Goal: Information Seeking & Learning: Learn about a topic

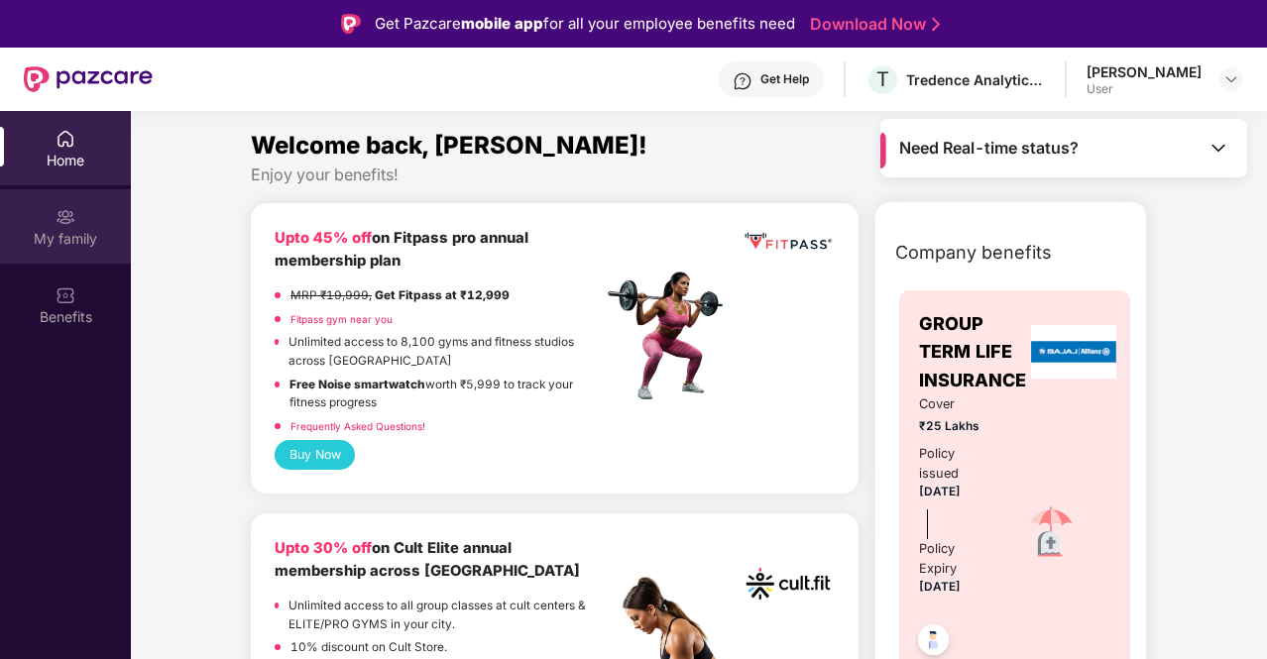
click at [36, 235] on div "My family" at bounding box center [65, 239] width 131 height 20
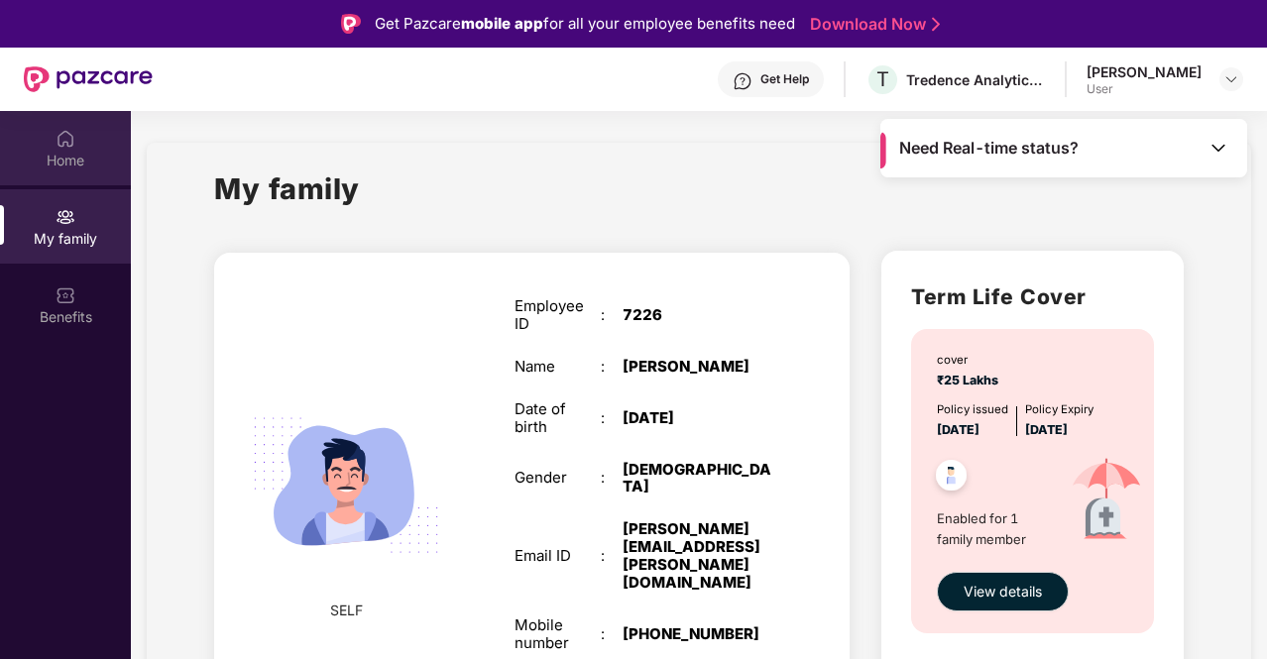
click at [52, 166] on div "Home" at bounding box center [65, 161] width 131 height 20
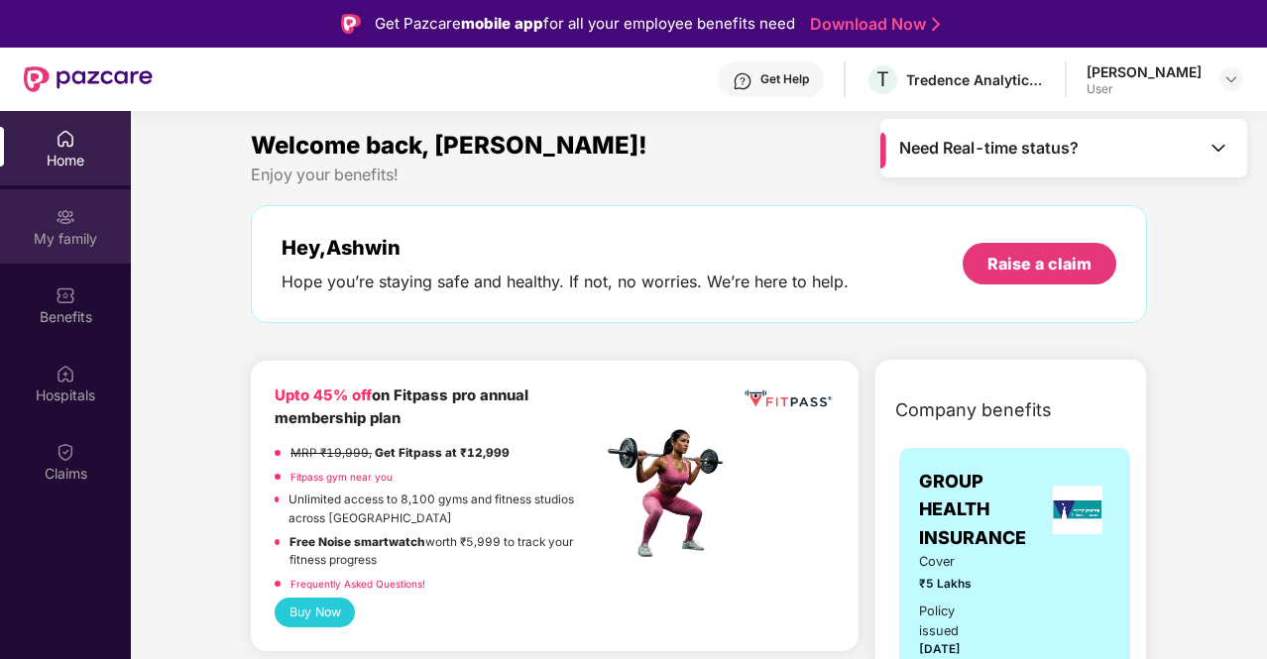
click at [61, 233] on div "My family" at bounding box center [65, 239] width 131 height 20
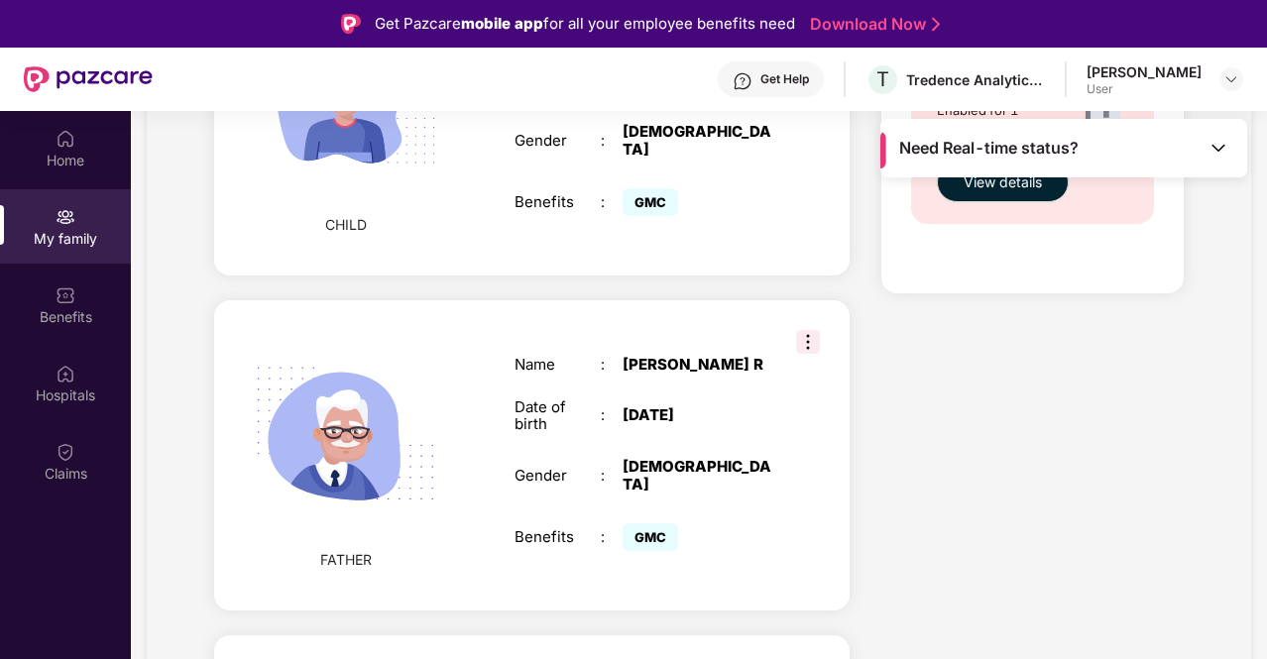
scroll to position [1388, 0]
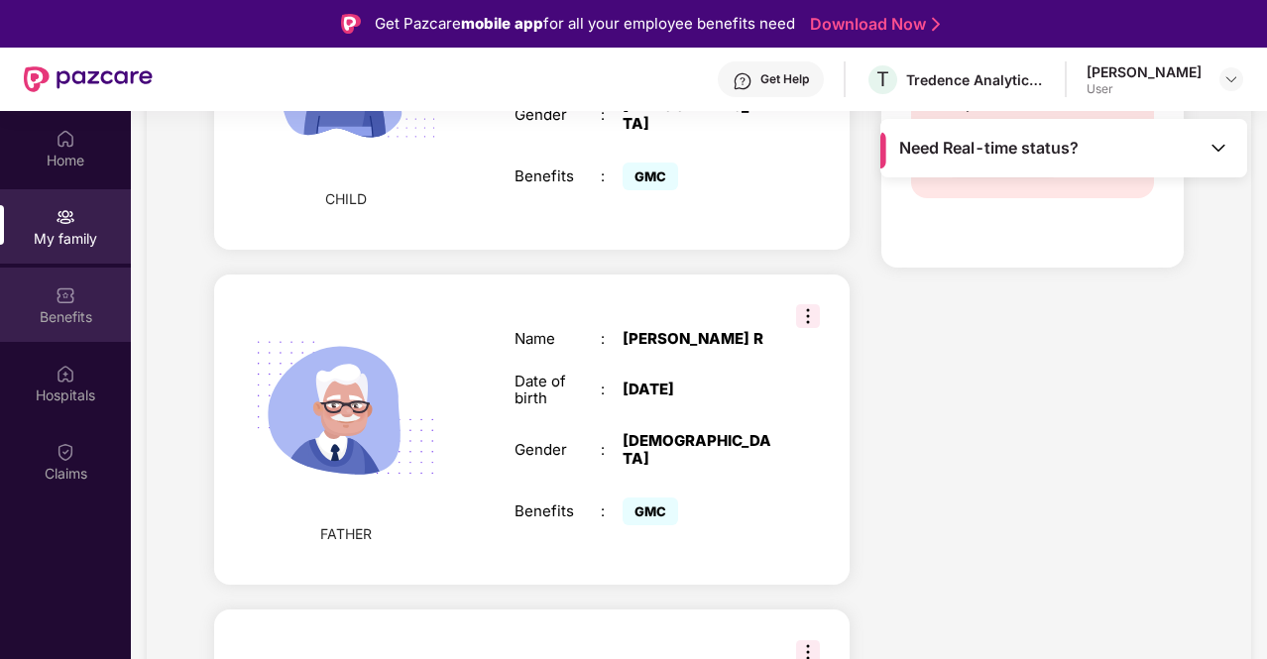
click at [61, 294] on img at bounding box center [66, 296] width 20 height 20
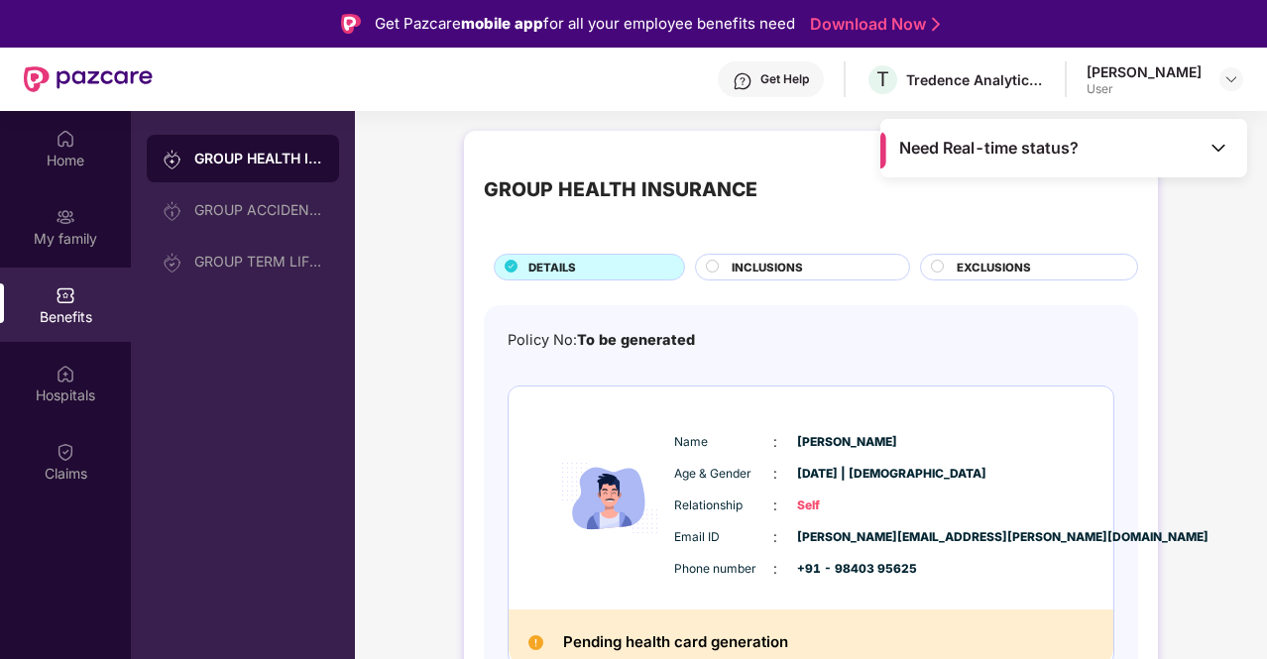
click at [1001, 262] on span "EXCLUSIONS" at bounding box center [994, 268] width 74 height 18
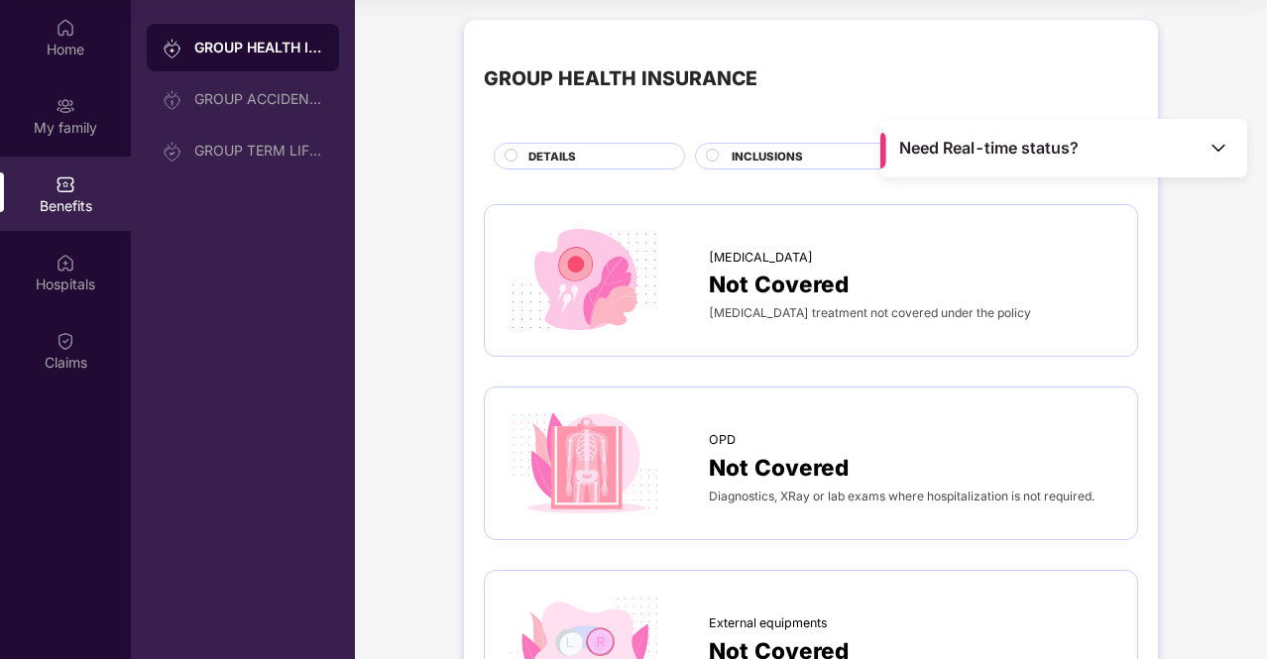
scroll to position [12, 0]
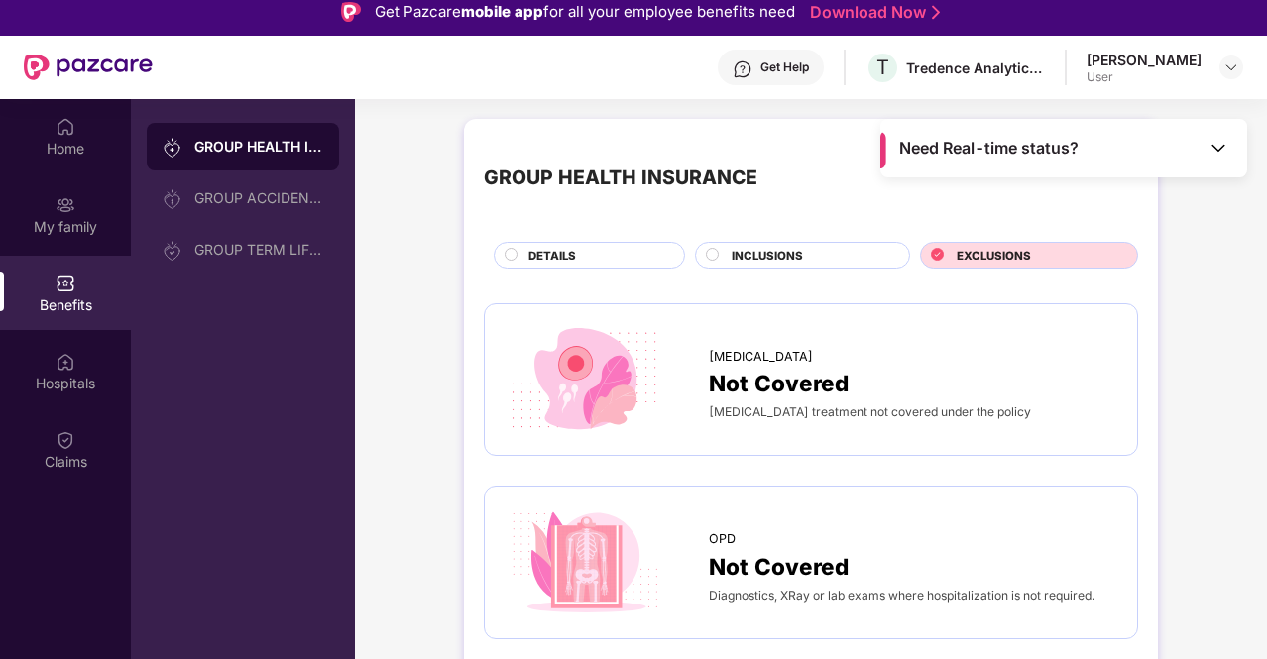
click at [716, 255] on circle at bounding box center [713, 254] width 12 height 12
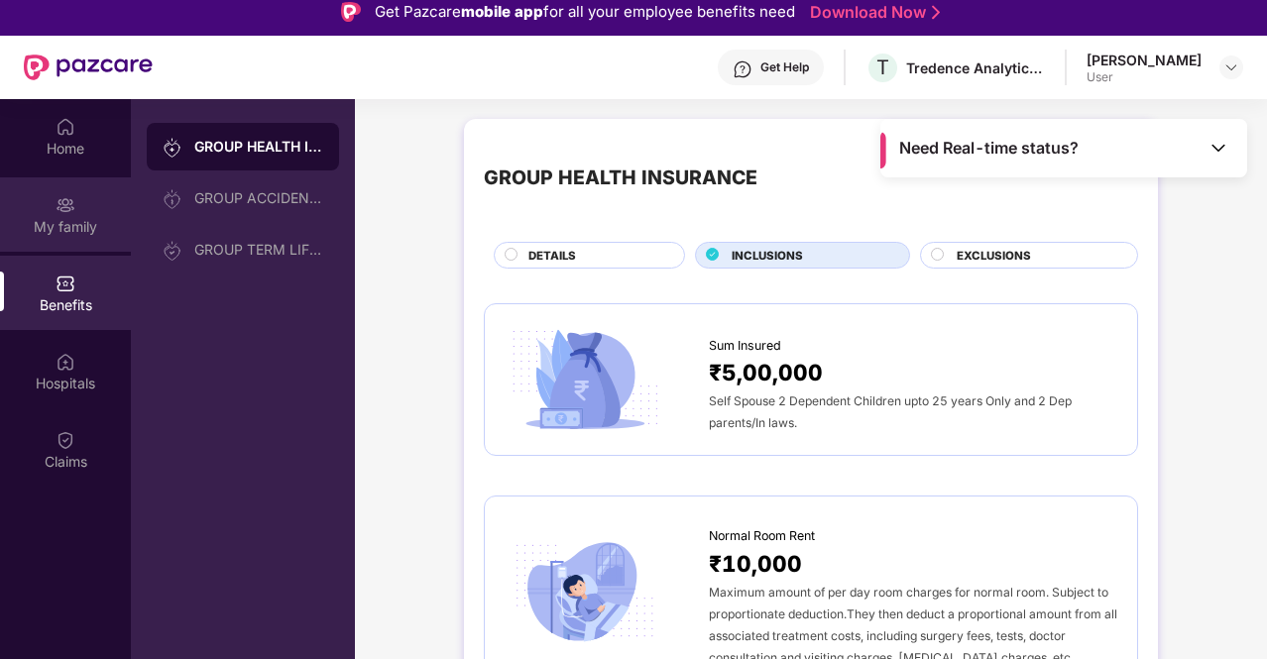
click at [71, 215] on div "My family" at bounding box center [65, 214] width 131 height 74
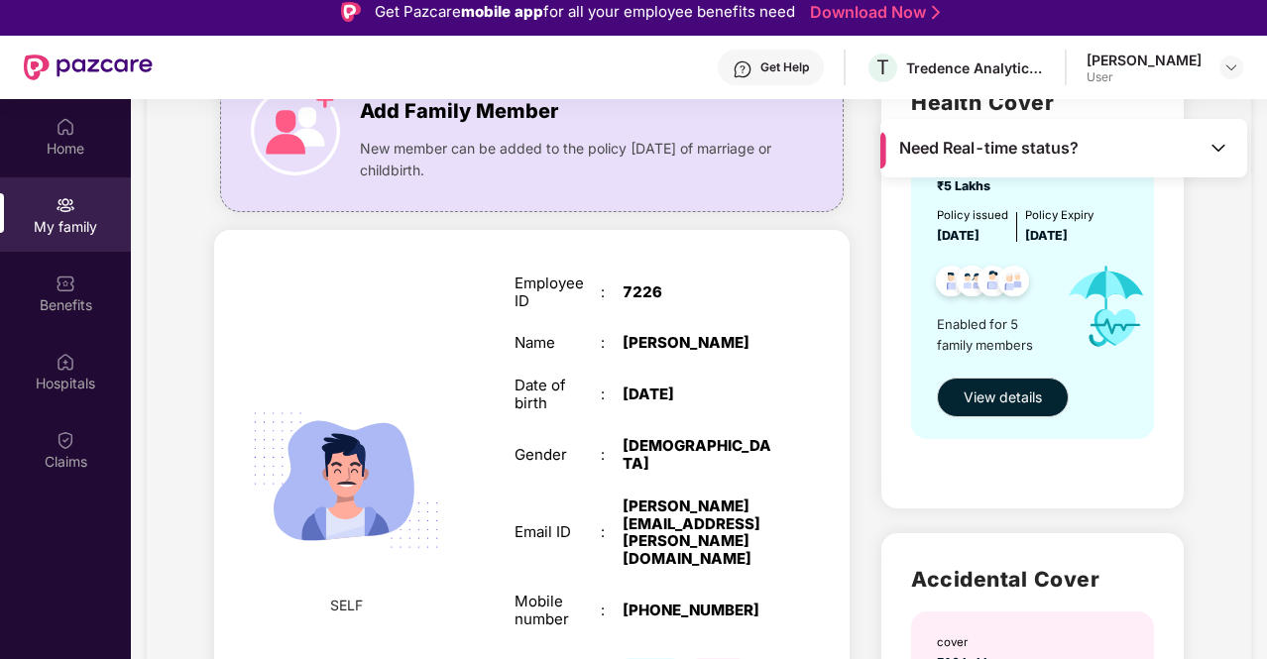
scroll to position [99, 0]
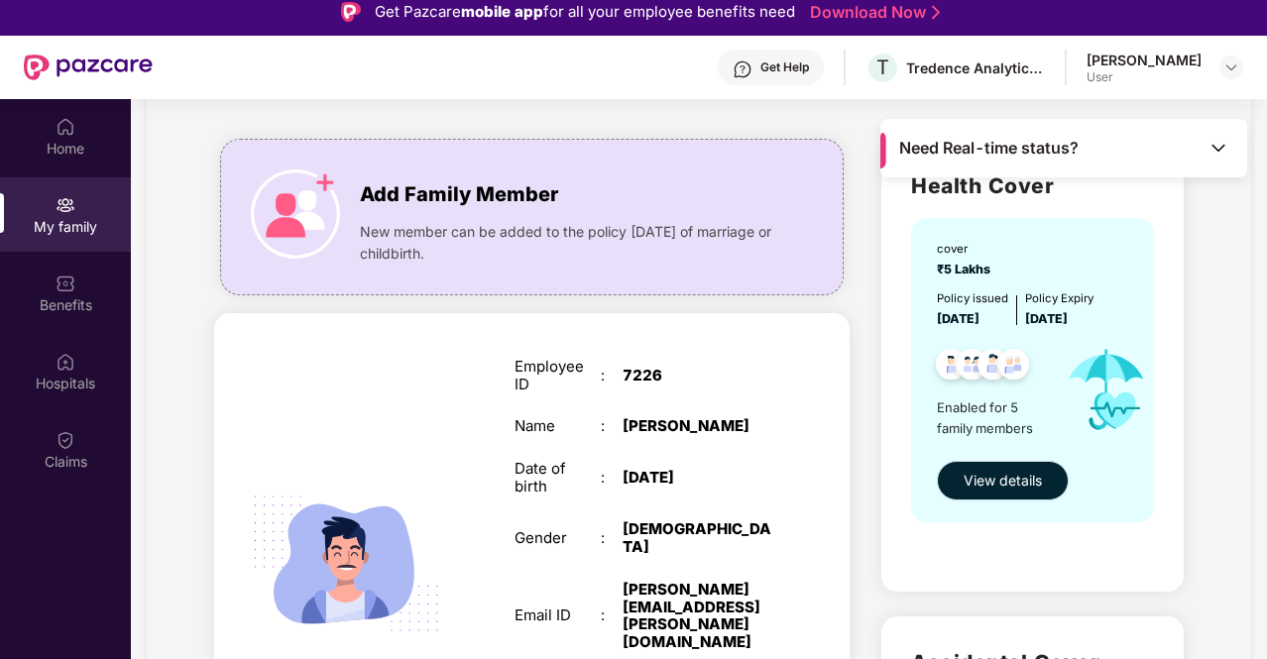
click at [968, 485] on span "View details" at bounding box center [1003, 481] width 78 height 22
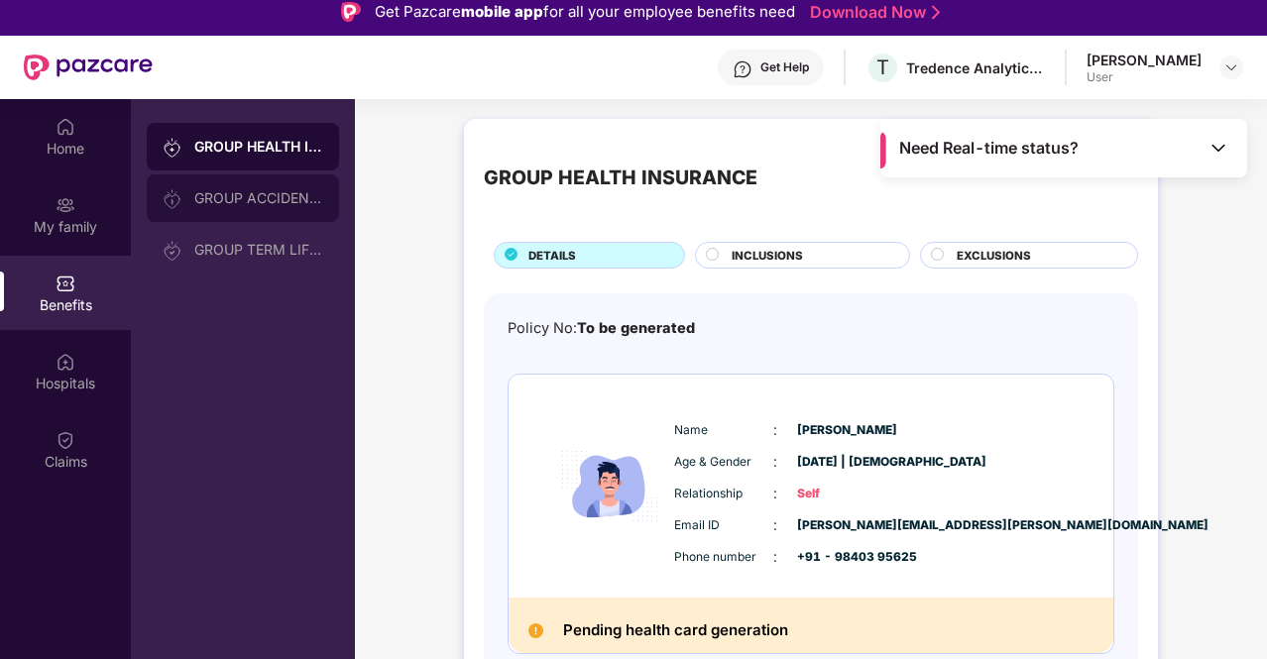
click at [222, 195] on div "GROUP ACCIDENTAL INSURANCE" at bounding box center [258, 198] width 129 height 16
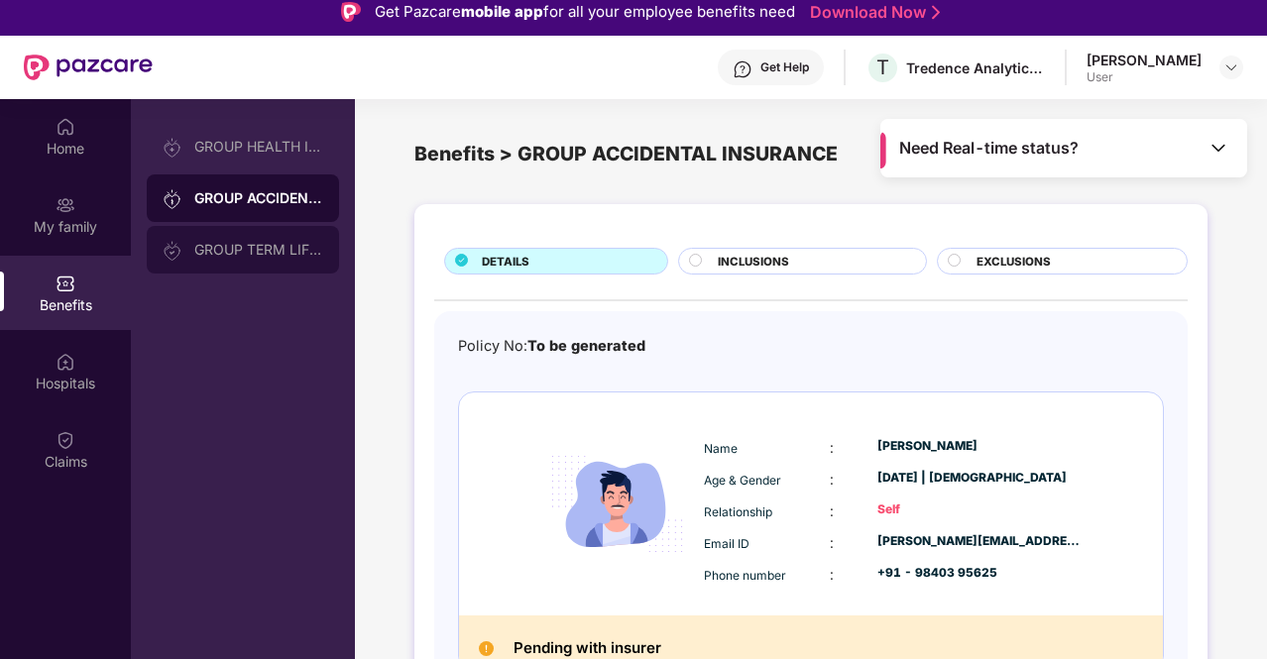
click at [226, 252] on div "GROUP TERM LIFE INSURANCE" at bounding box center [258, 250] width 129 height 16
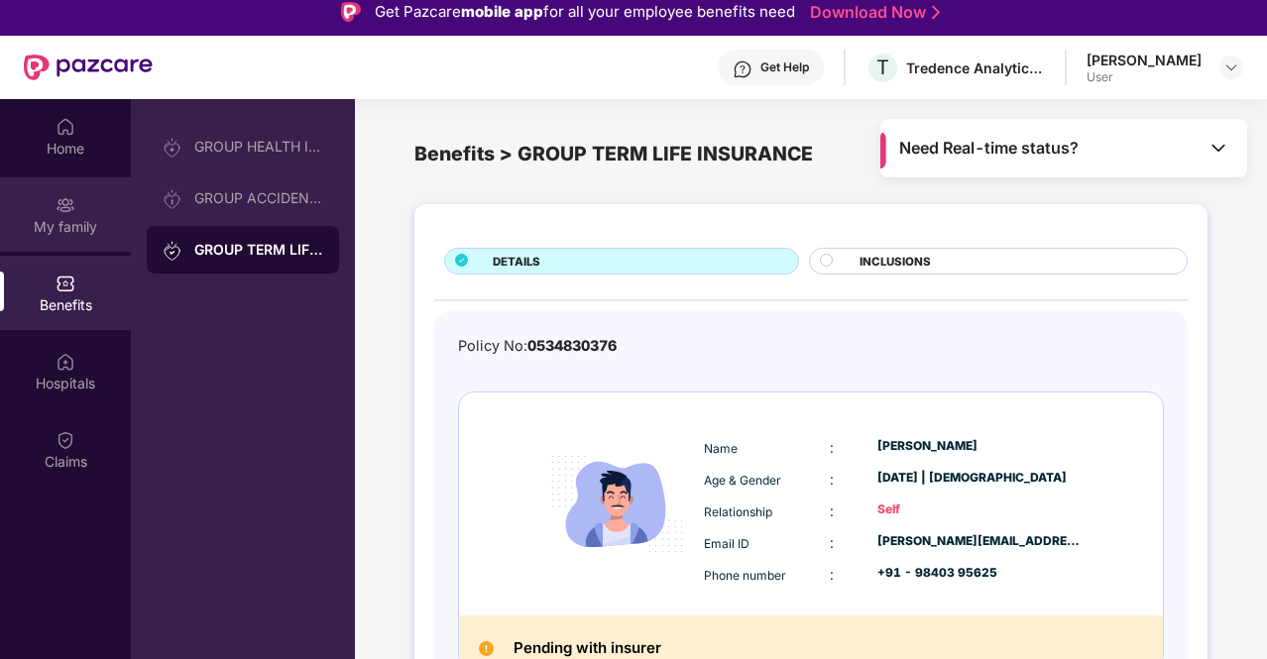
click at [44, 223] on div "My family" at bounding box center [65, 227] width 131 height 20
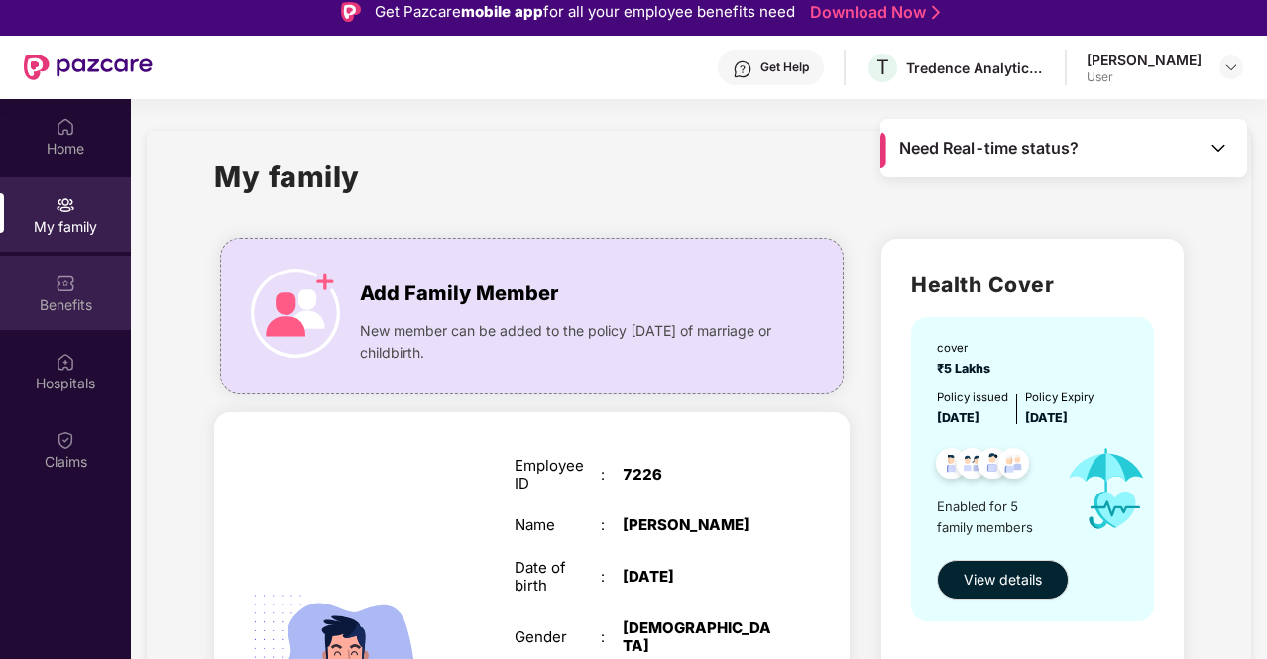
click at [69, 298] on div "Benefits" at bounding box center [65, 305] width 131 height 20
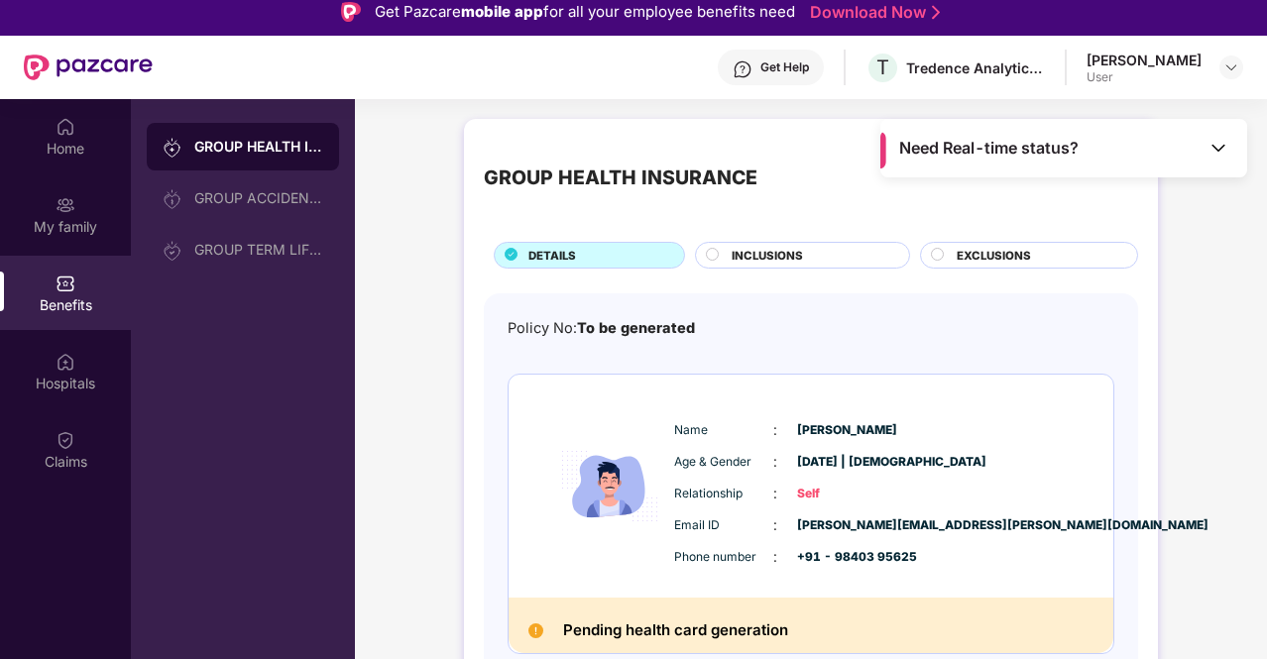
click at [791, 251] on span "INCLUSIONS" at bounding box center [767, 256] width 71 height 18
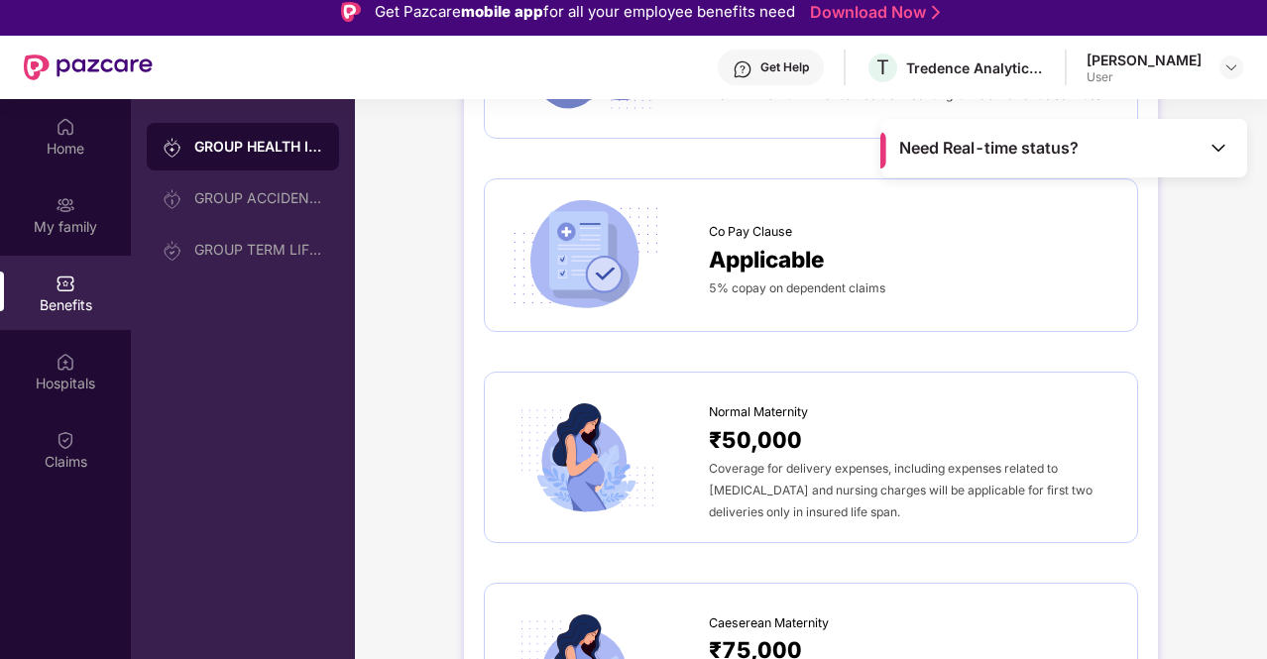
scroll to position [1685, 0]
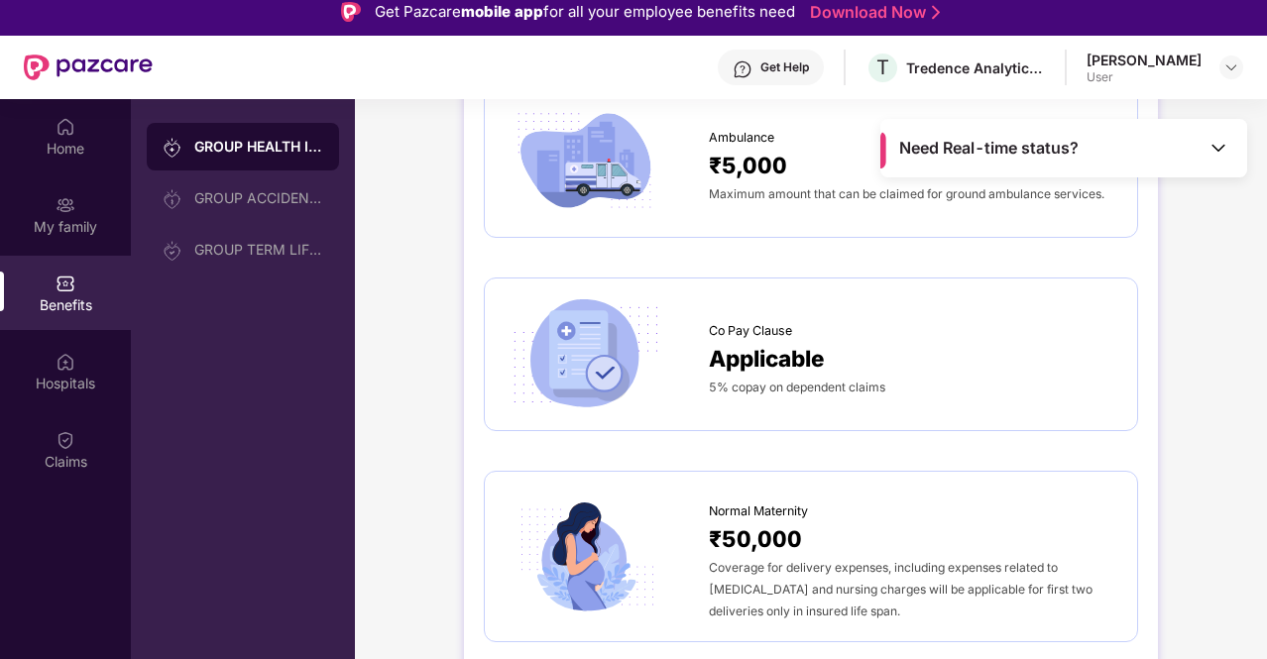
click at [804, 383] on span "5% copay on dependent claims" at bounding box center [797, 387] width 176 height 15
click at [738, 341] on span "Applicable" at bounding box center [767, 358] width 116 height 35
click at [574, 352] on img at bounding box center [585, 354] width 161 height 112
click at [563, 355] on img at bounding box center [585, 354] width 161 height 112
click at [514, 366] on img at bounding box center [585, 354] width 161 height 112
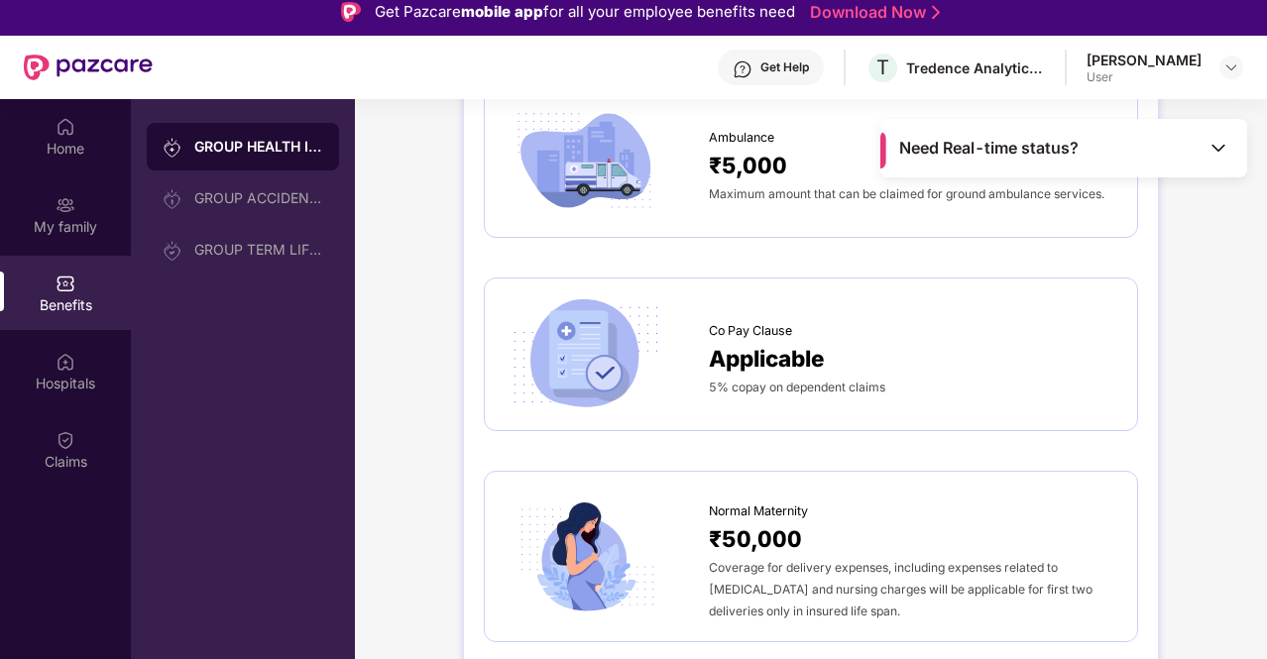
click at [556, 357] on img at bounding box center [585, 354] width 161 height 112
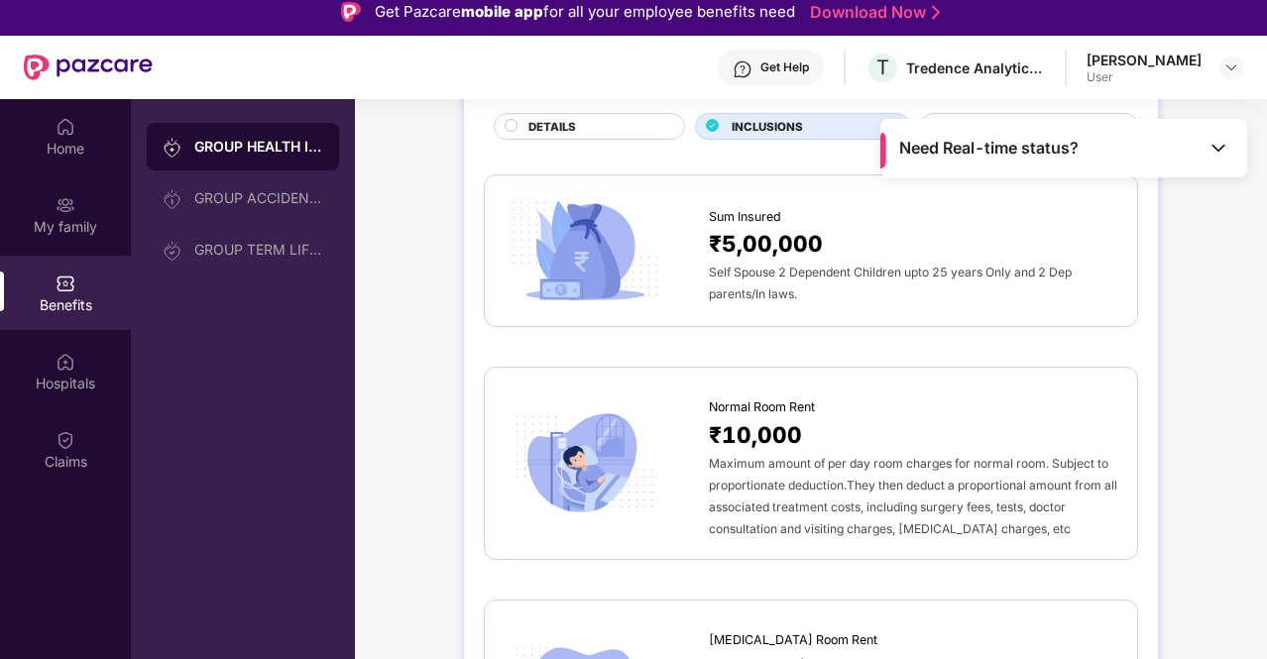
scroll to position [0, 0]
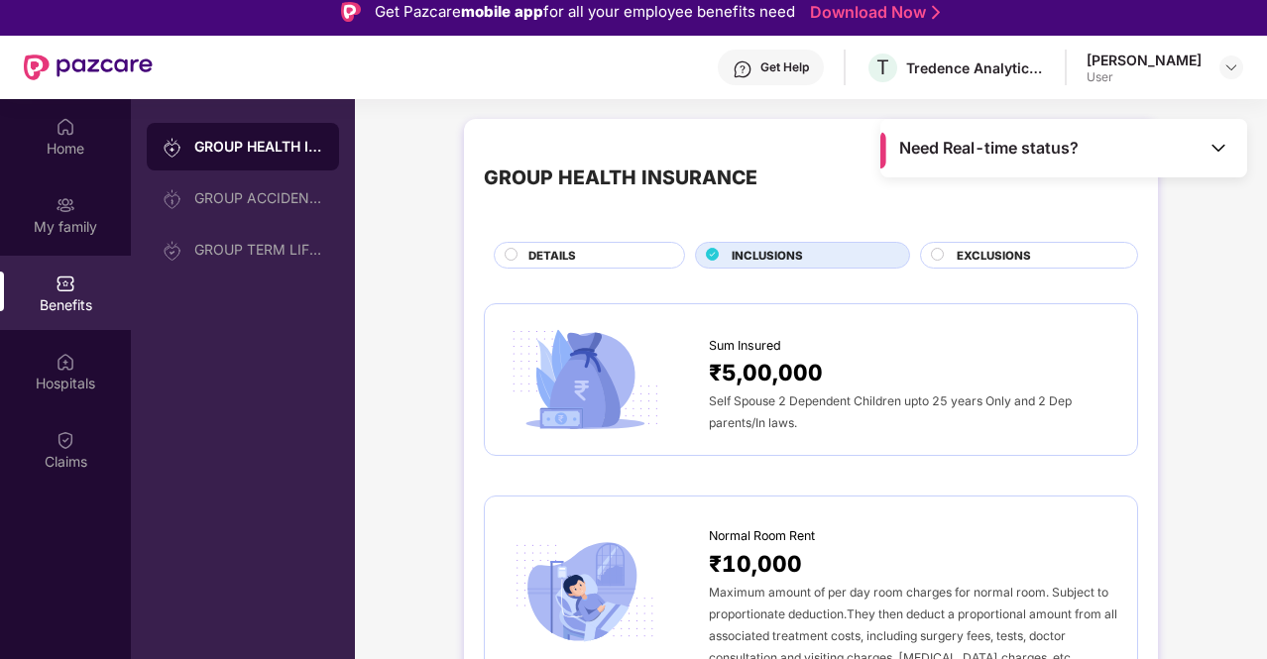
click at [531, 247] on span "DETAILS" at bounding box center [552, 256] width 48 height 18
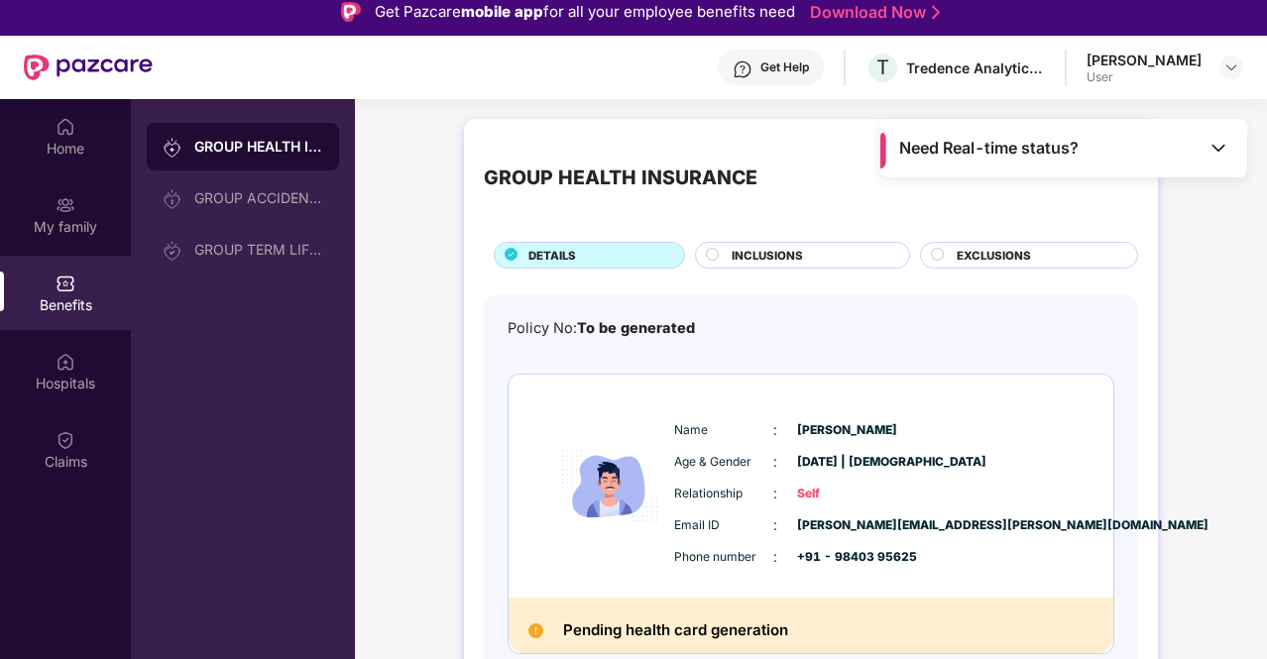
click at [952, 250] on div "EXCLUSIONS" at bounding box center [1037, 257] width 180 height 21
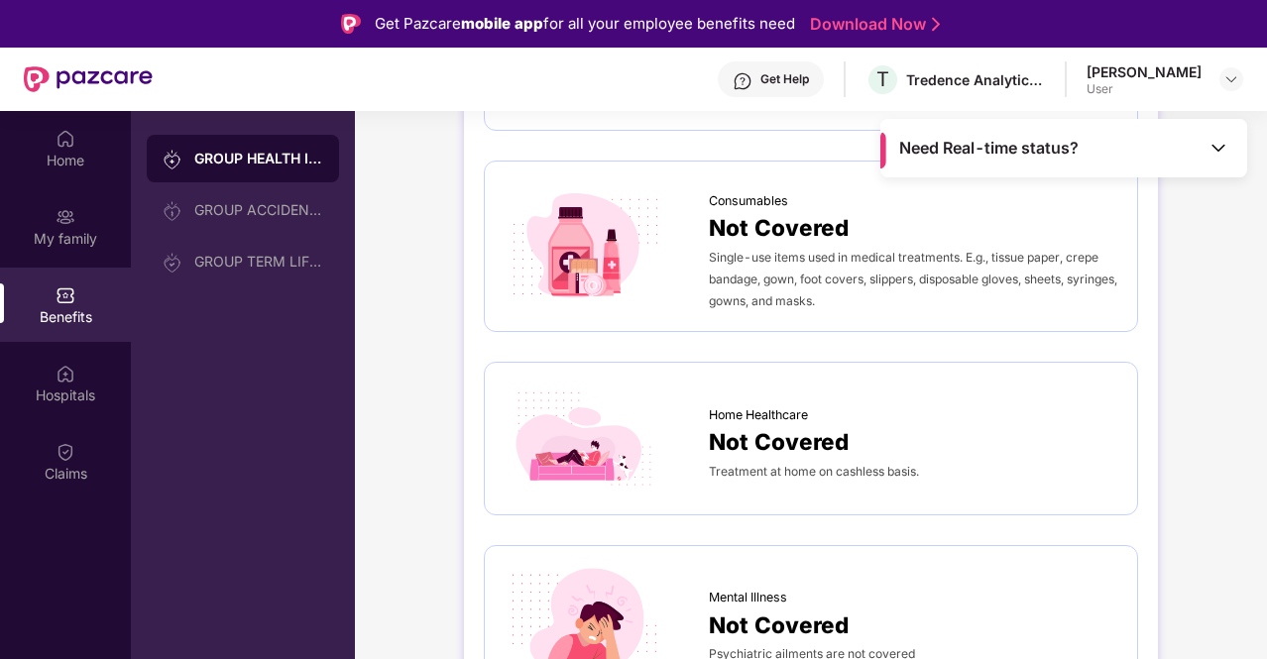
click at [209, 156] on div "GROUP HEALTH INSURANCE" at bounding box center [258, 159] width 129 height 20
click at [57, 207] on img at bounding box center [66, 217] width 20 height 20
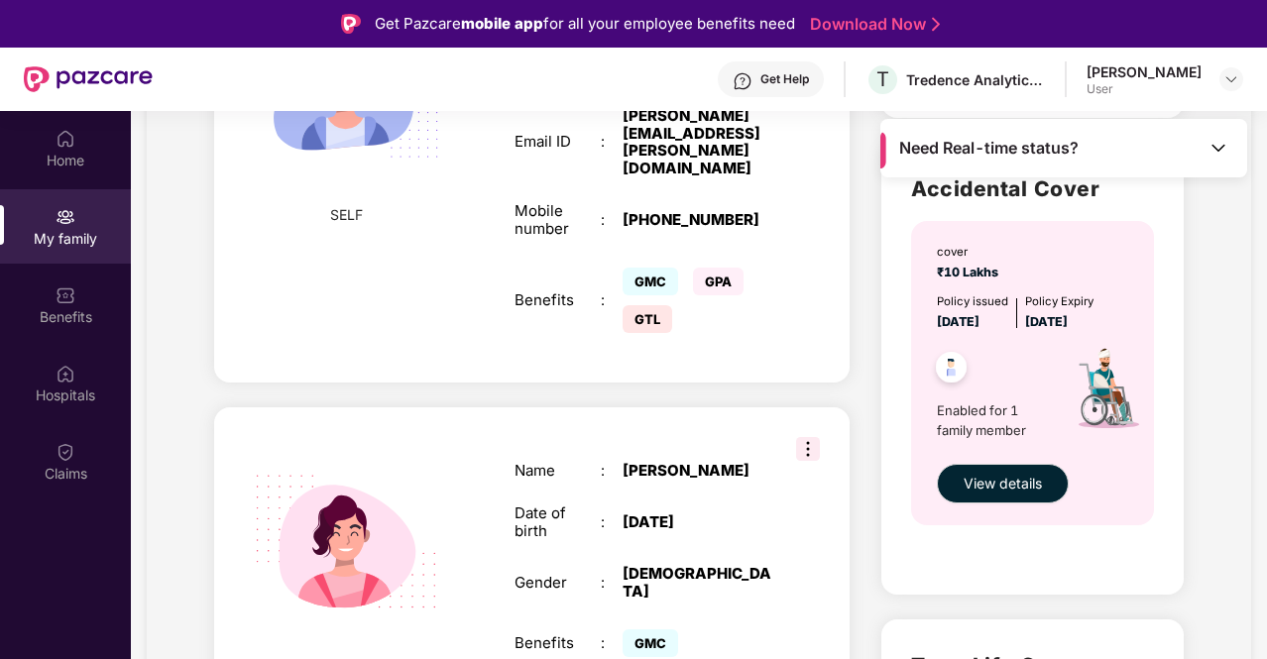
scroll to position [694, 0]
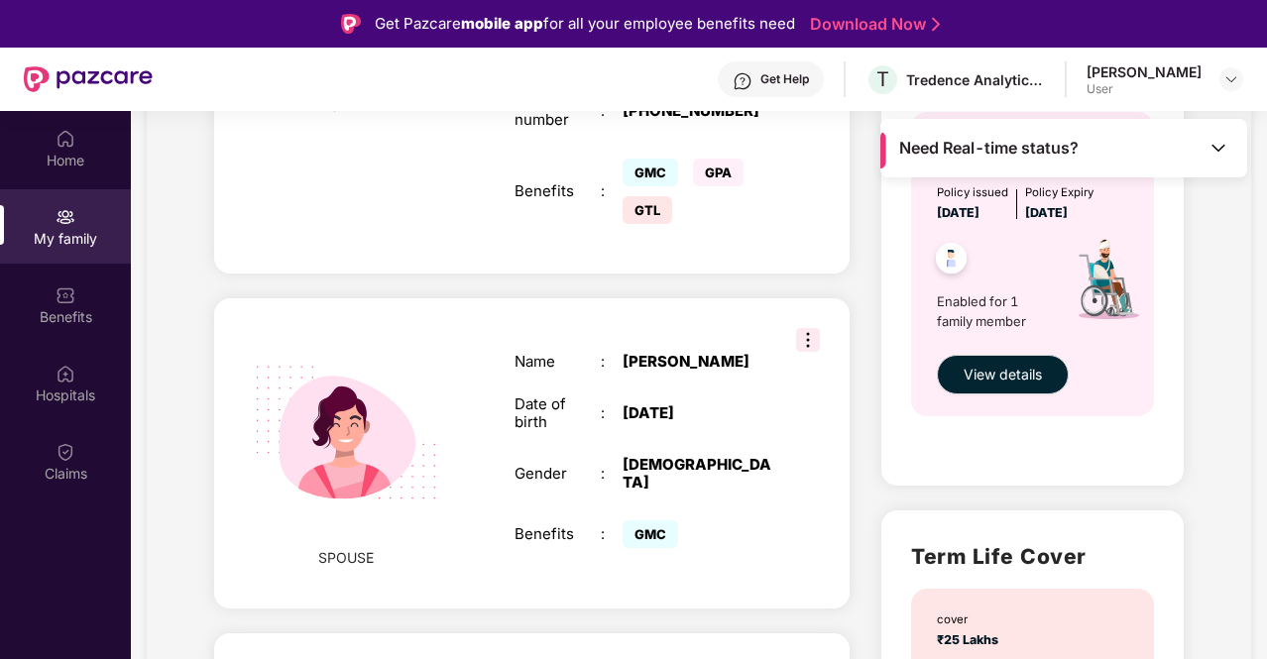
click at [812, 328] on img at bounding box center [808, 340] width 24 height 24
click at [811, 328] on img at bounding box center [808, 340] width 24 height 24
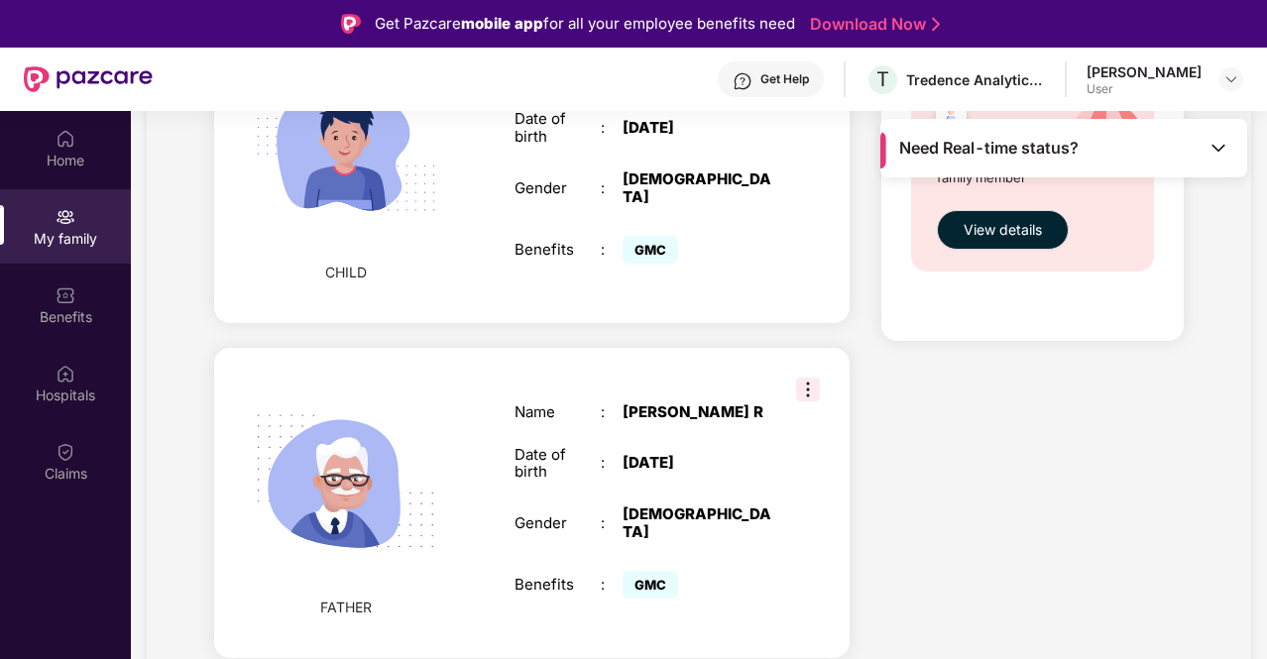
scroll to position [1388, 0]
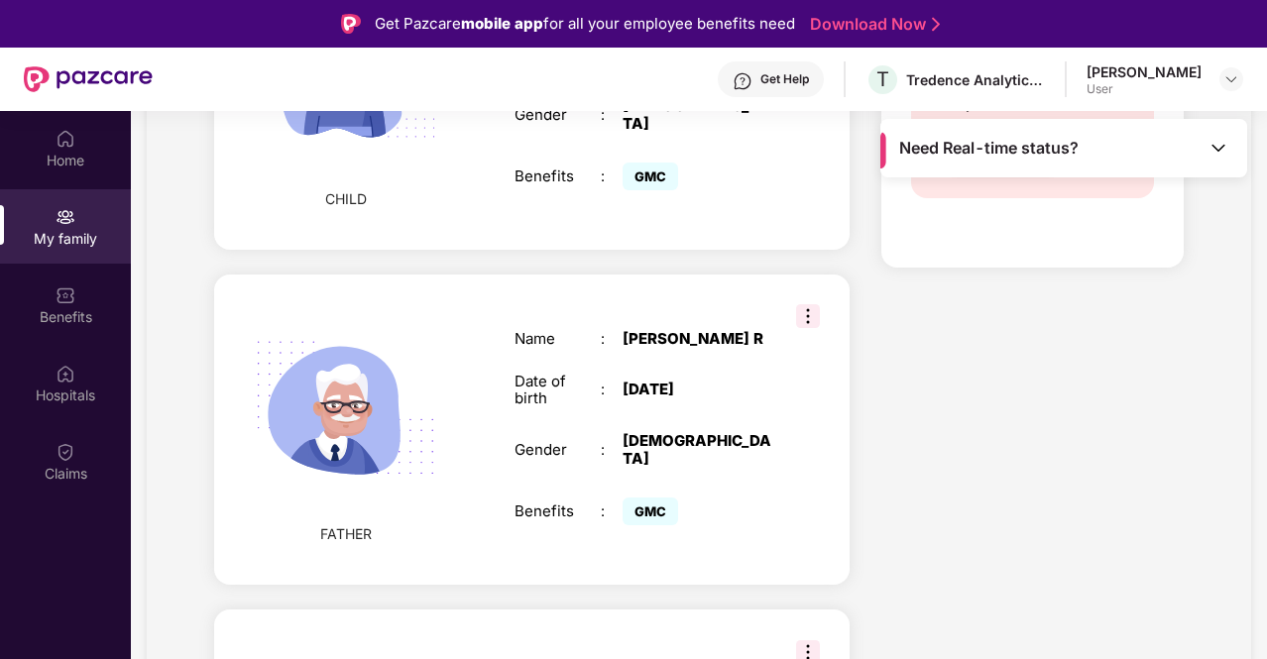
click at [805, 304] on img at bounding box center [808, 316] width 24 height 24
click at [704, 305] on div "Name : Murali Devarajan R Date of birth : 12 Mar 1960 Gender : MALE Benefits : …" at bounding box center [643, 430] width 297 height 250
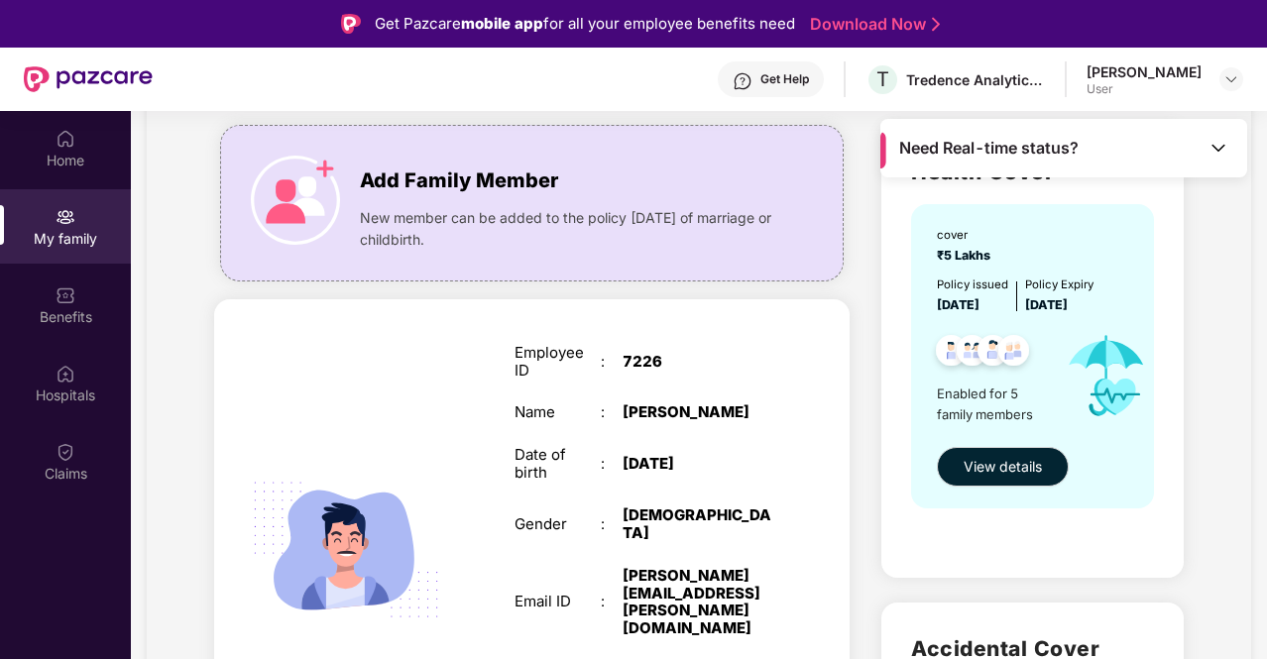
scroll to position [99, 0]
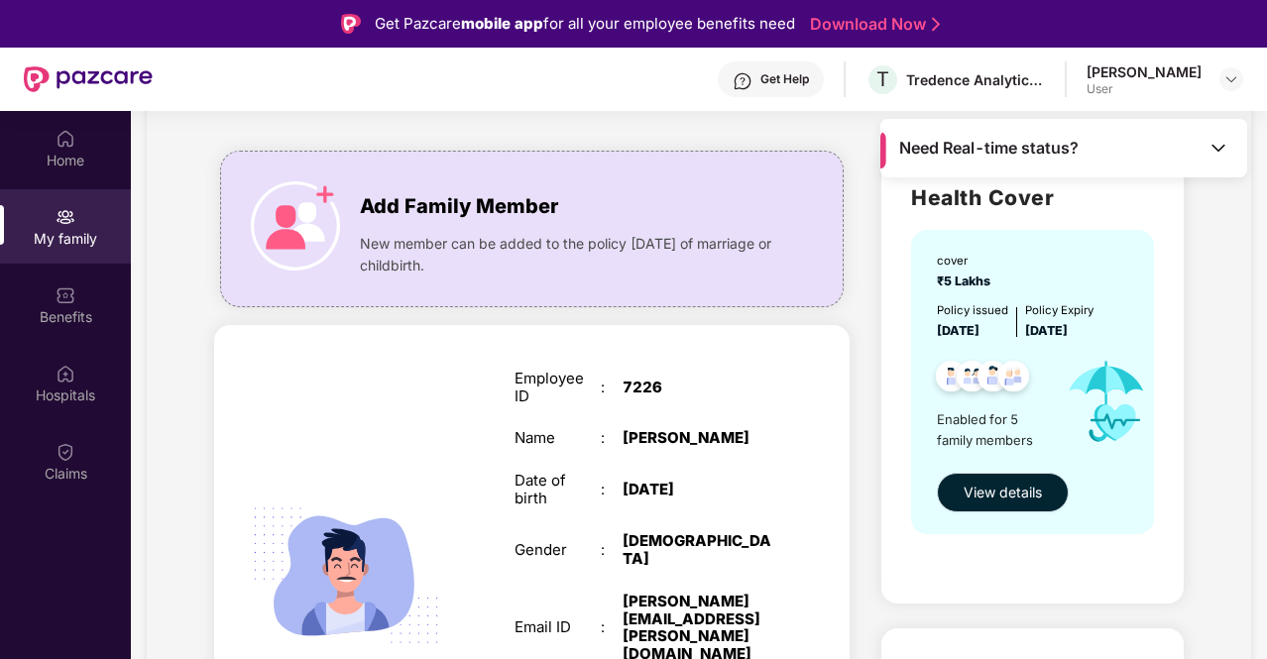
click at [995, 480] on button "View details" at bounding box center [1003, 493] width 132 height 40
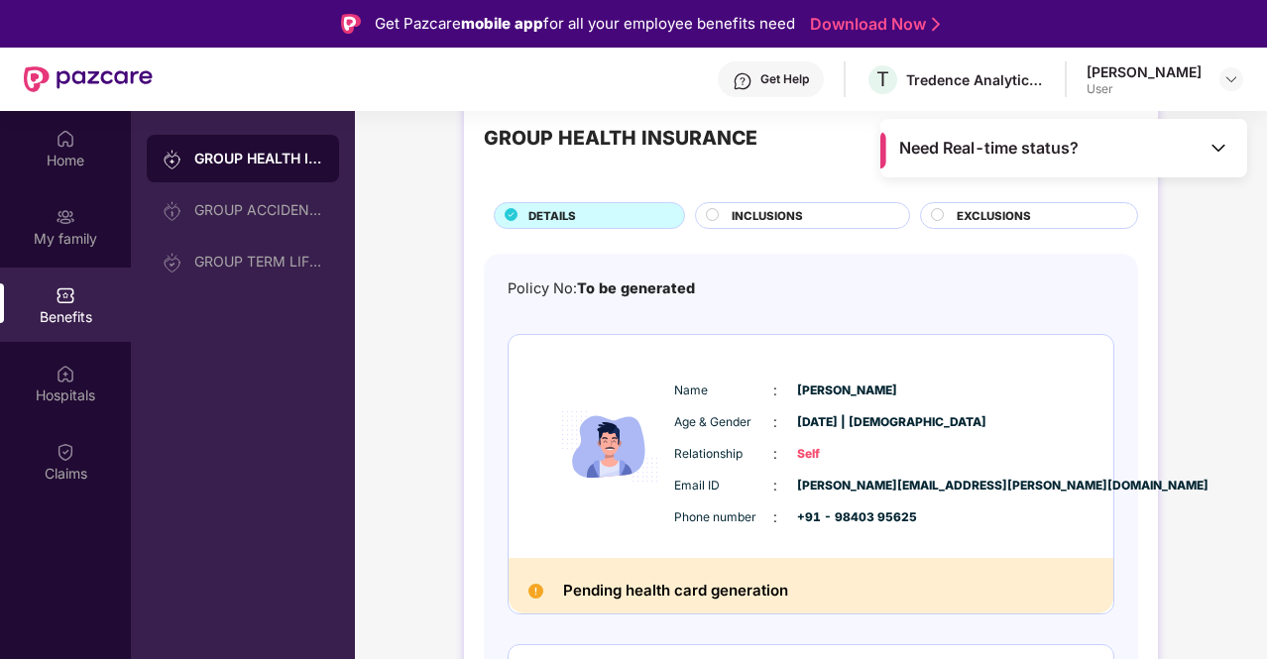
scroll to position [0, 0]
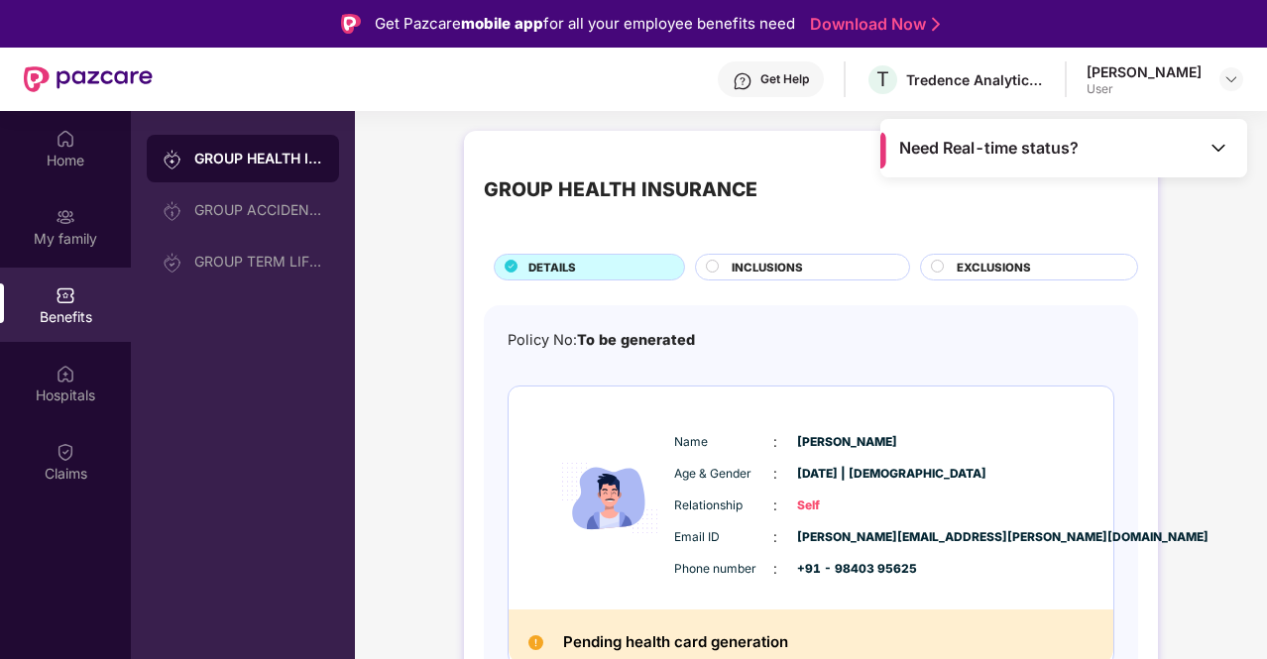
click at [751, 262] on span "INCLUSIONS" at bounding box center [767, 268] width 71 height 18
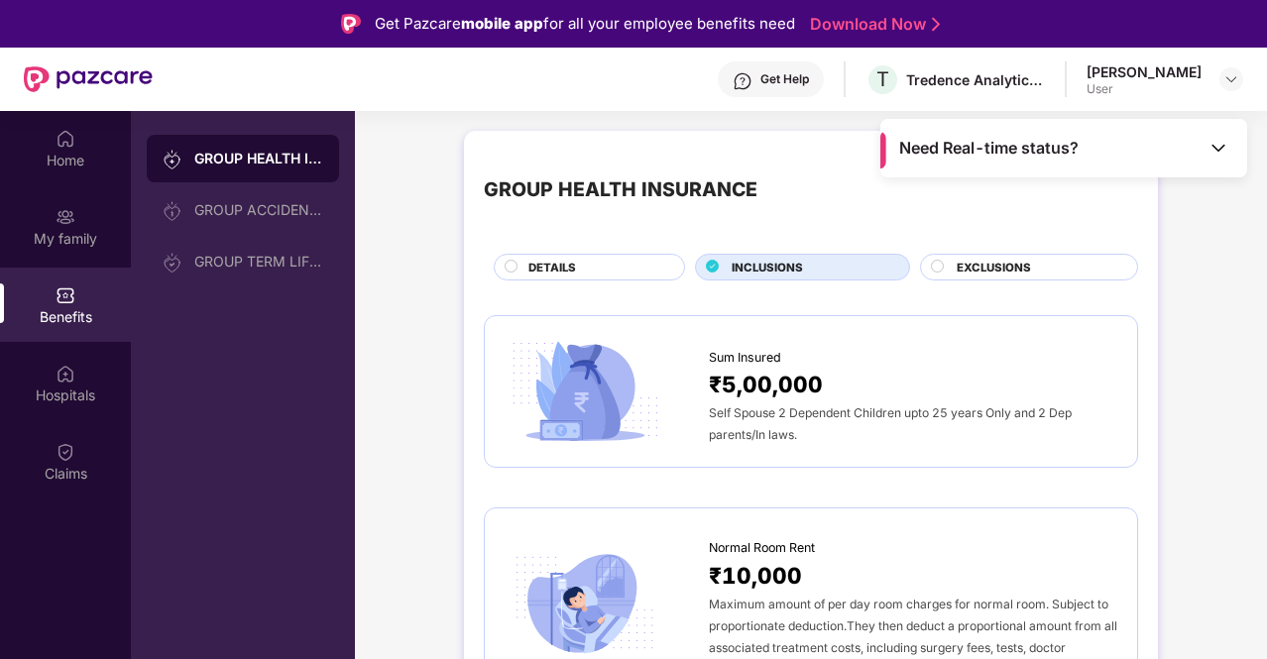
click at [763, 409] on span "Self Spouse 2 Dependent Children upto 25 years Only and 2 Dep parents/In laws." at bounding box center [890, 423] width 363 height 37
click at [757, 368] on span "₹5,00,000" at bounding box center [766, 384] width 114 height 35
click at [665, 366] on div at bounding box center [607, 392] width 204 height 112
click at [50, 247] on div "My family" at bounding box center [65, 239] width 131 height 20
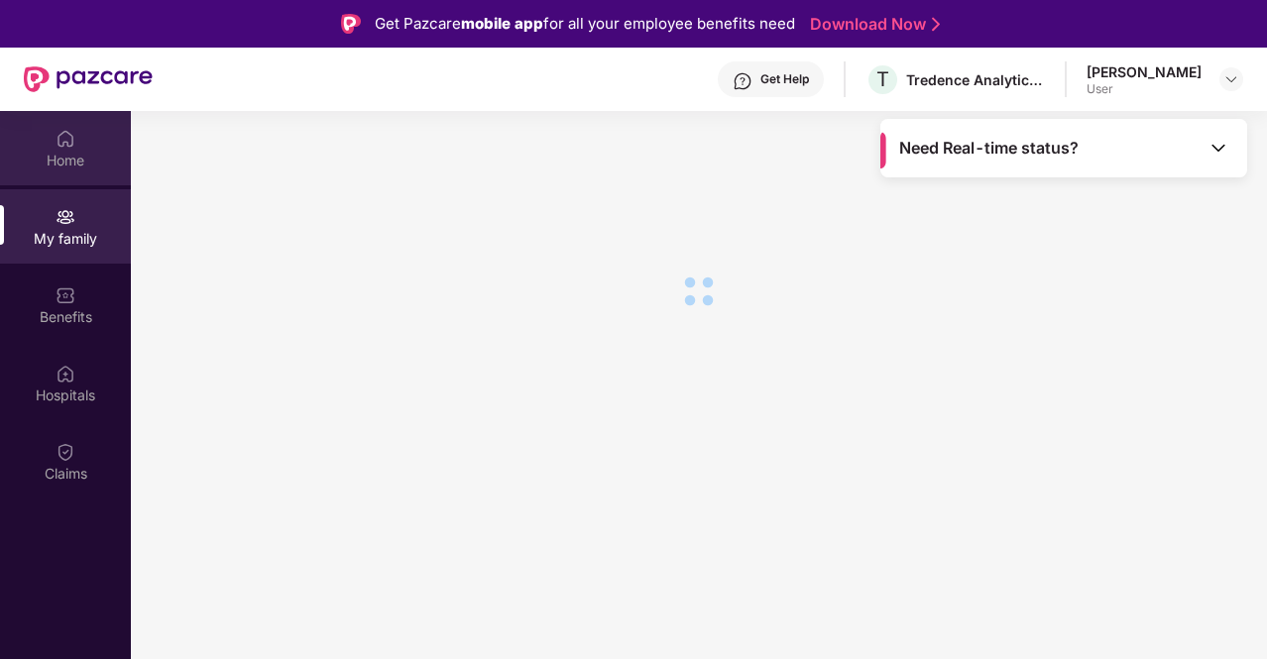
click at [51, 154] on div "Home" at bounding box center [65, 161] width 131 height 20
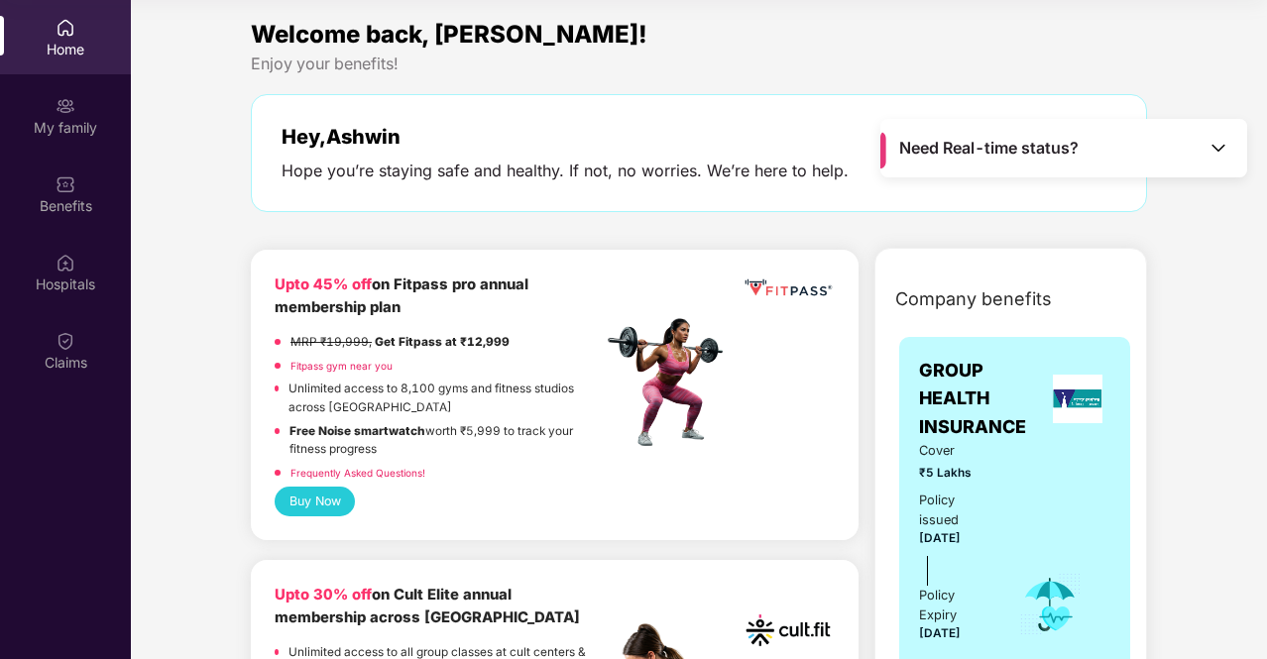
click at [1208, 143] on img at bounding box center [1218, 148] width 20 height 20
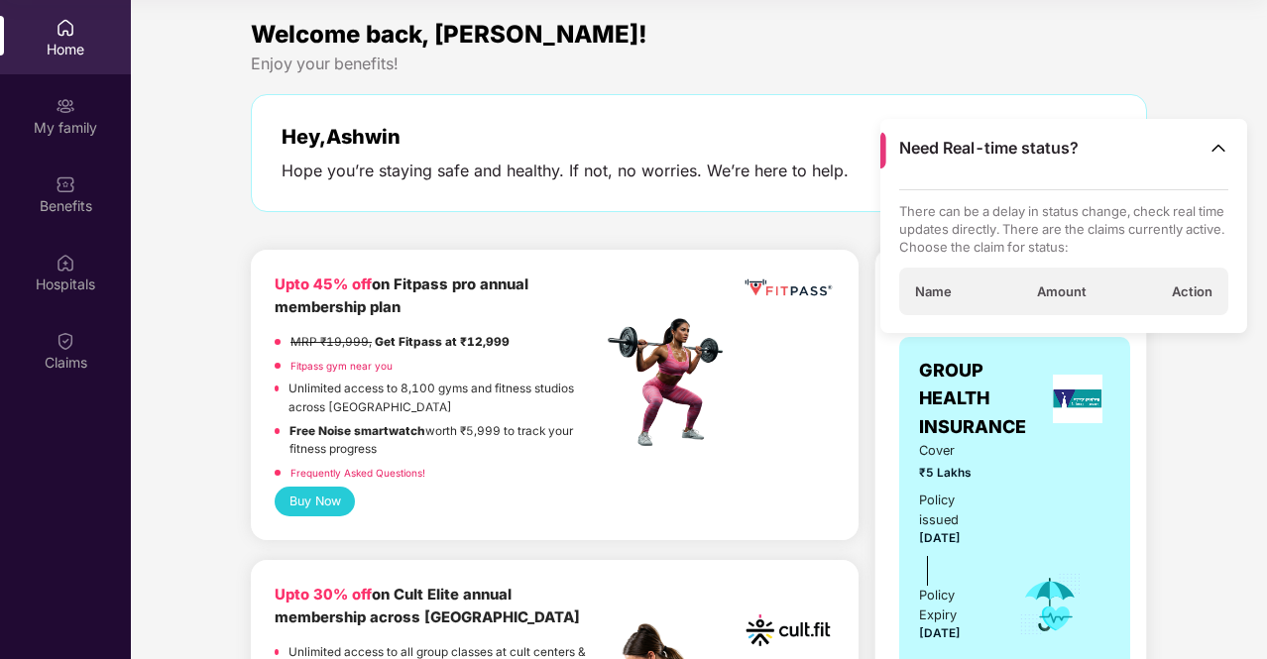
click at [1112, 293] on div "Name Amount Action" at bounding box center [1064, 292] width 330 height 48
click at [1210, 146] on img at bounding box center [1218, 148] width 20 height 20
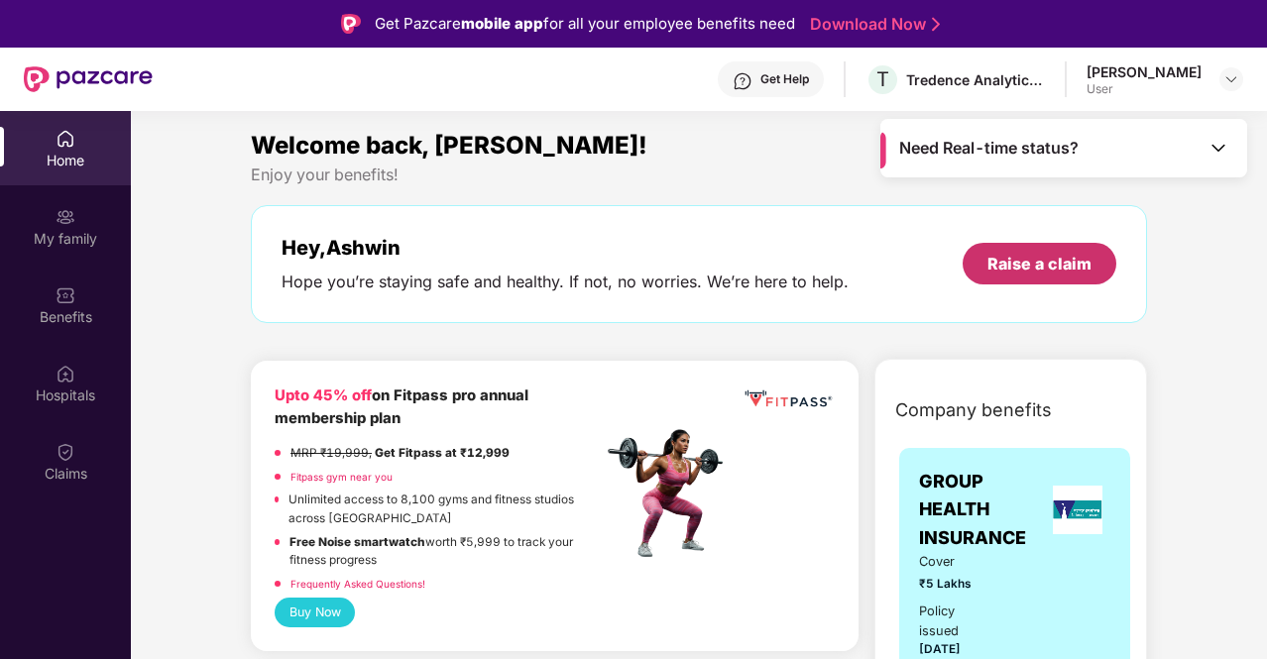
click at [1028, 254] on div "Raise a claim" at bounding box center [1039, 264] width 104 height 22
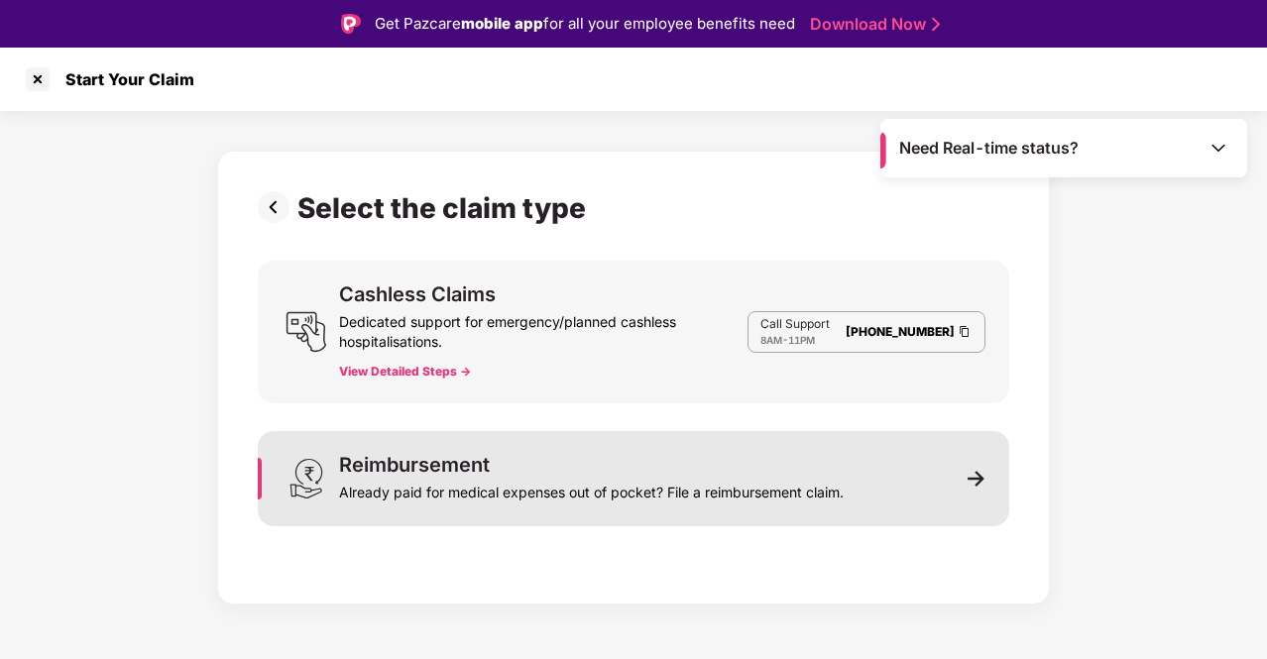
click at [574, 480] on div "Already paid for medical expenses out of pocket? File a reimbursement claim." at bounding box center [591, 489] width 505 height 28
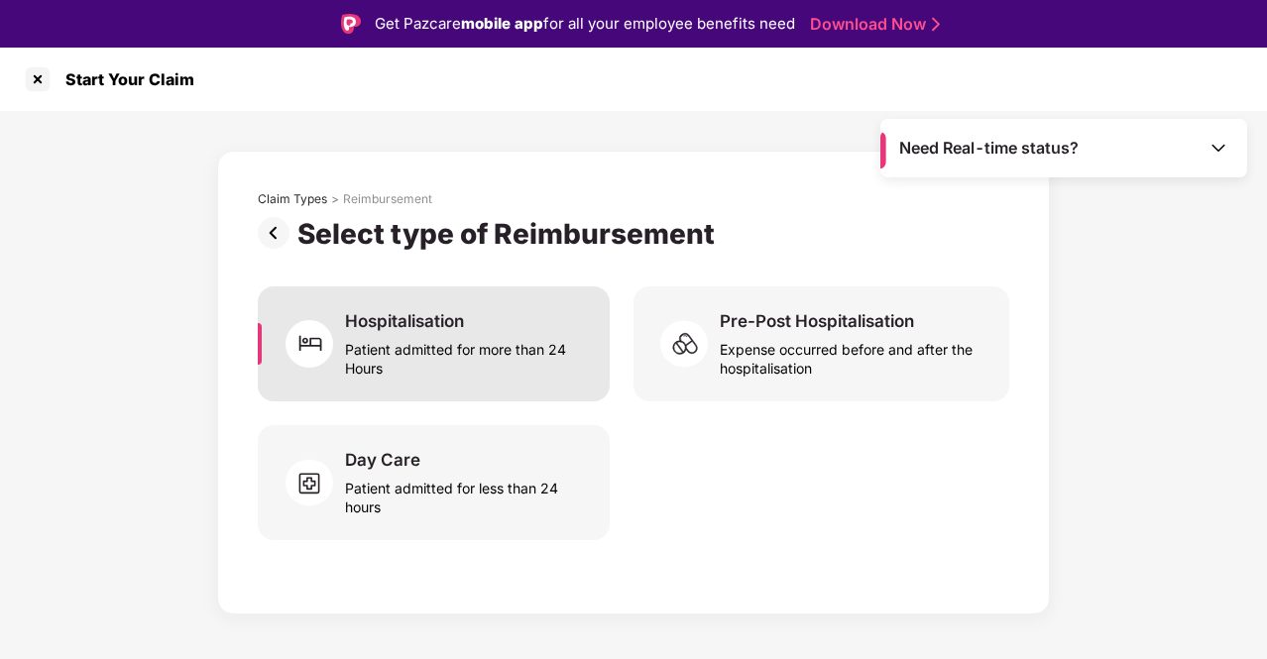
click at [413, 356] on div "Patient admitted for more than 24 Hours" at bounding box center [465, 355] width 241 height 46
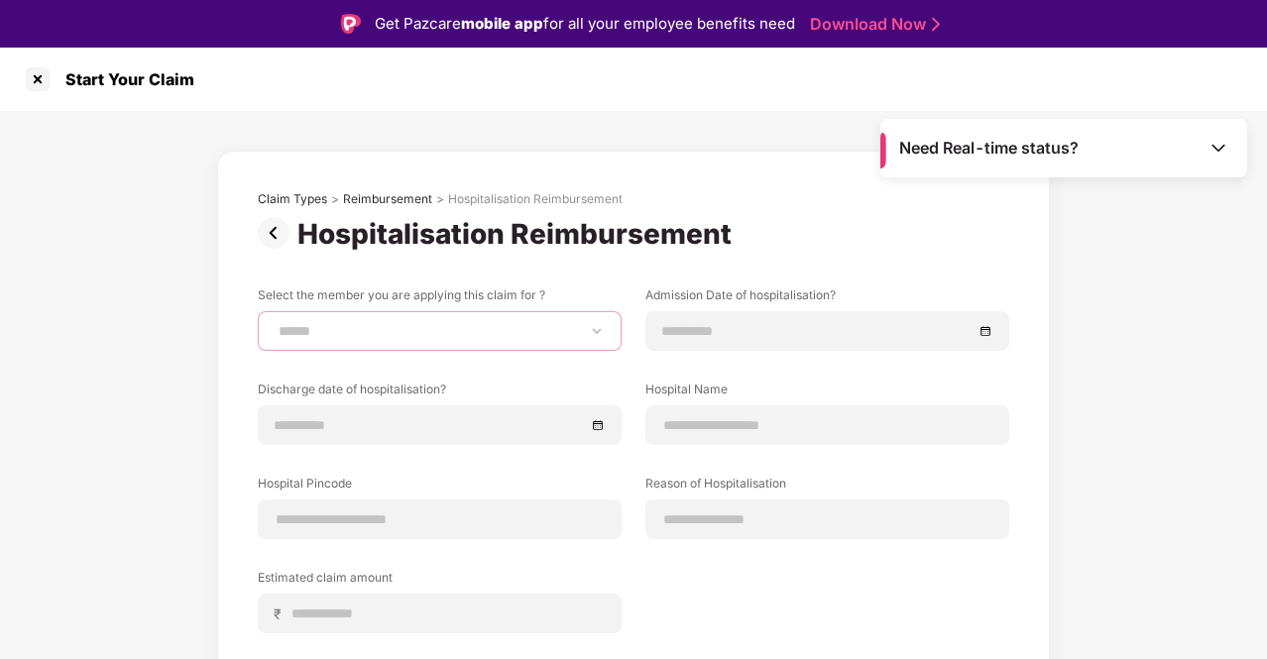
click at [585, 329] on select "**********" at bounding box center [440, 331] width 330 height 16
select select "**********"
click at [275, 323] on select "**********" at bounding box center [440, 331] width 330 height 16
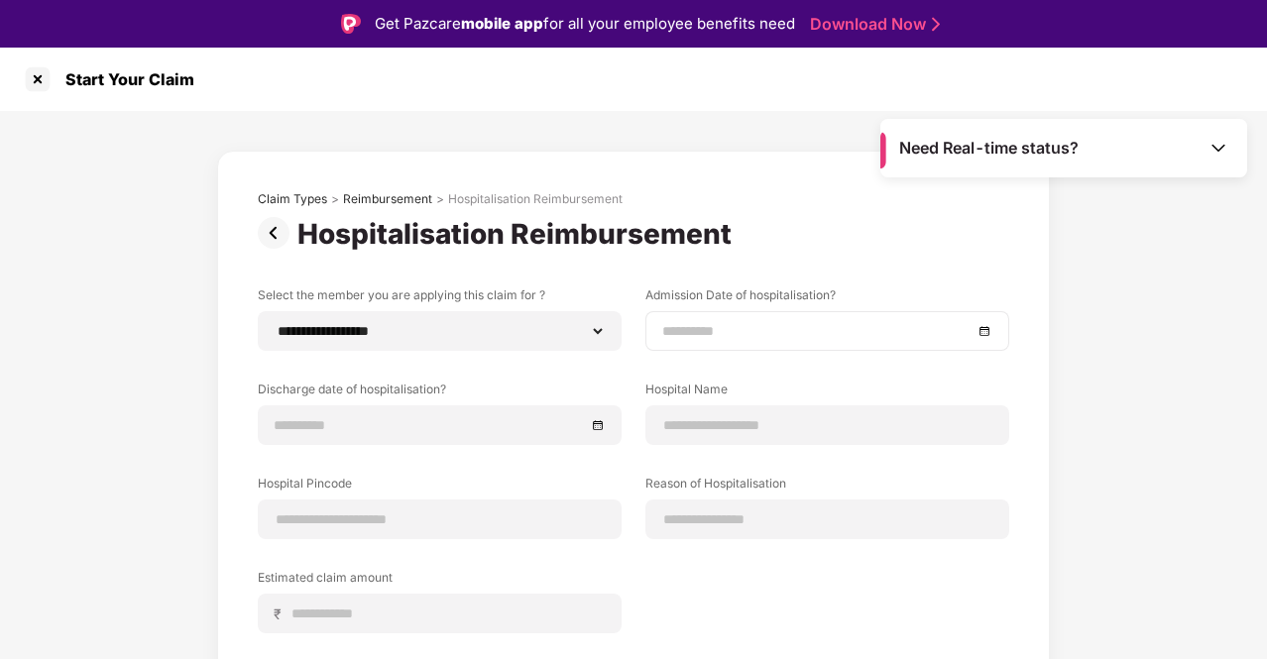
click at [978, 327] on div at bounding box center [827, 331] width 330 height 22
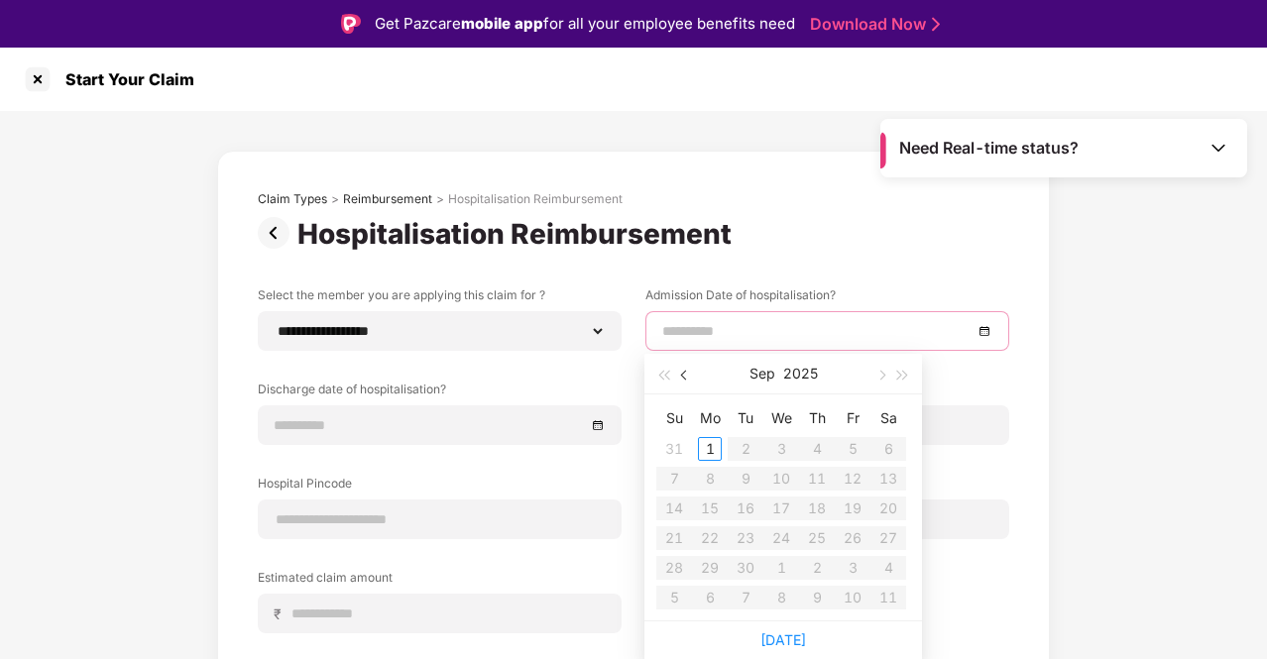
click at [684, 371] on span "button" at bounding box center [686, 376] width 10 height 10
type input "**********"
click at [852, 536] on div "22" at bounding box center [853, 538] width 24 height 24
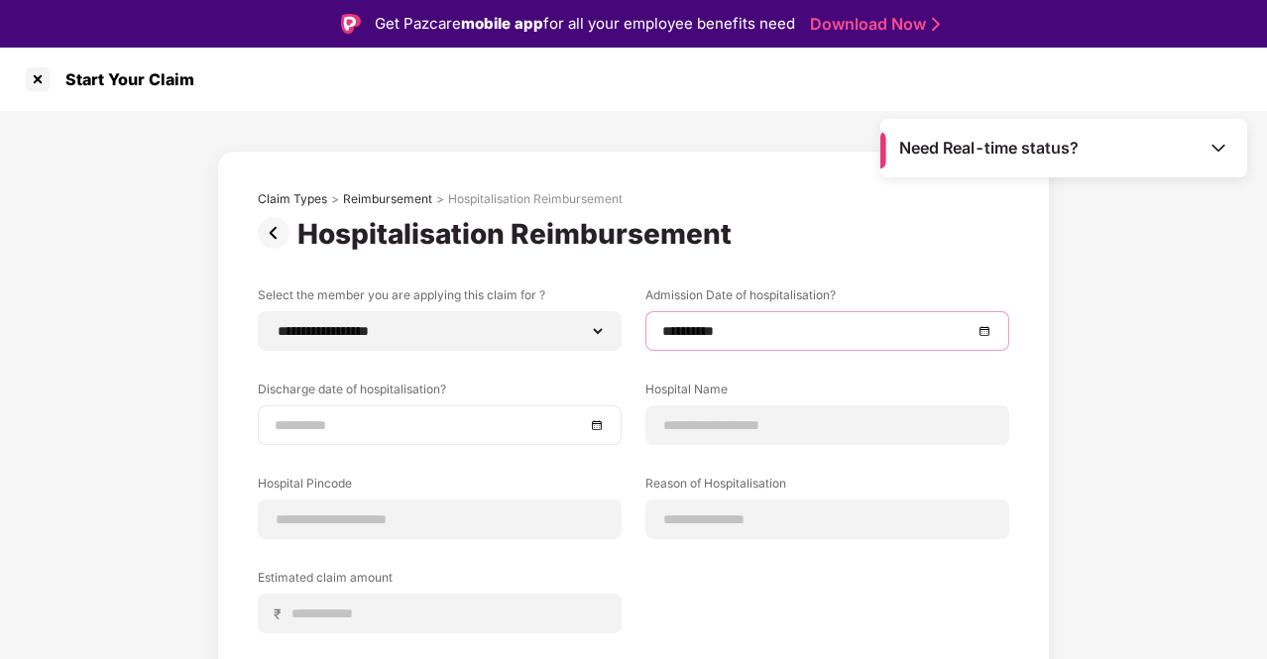
click at [589, 421] on div at bounding box center [440, 425] width 330 height 22
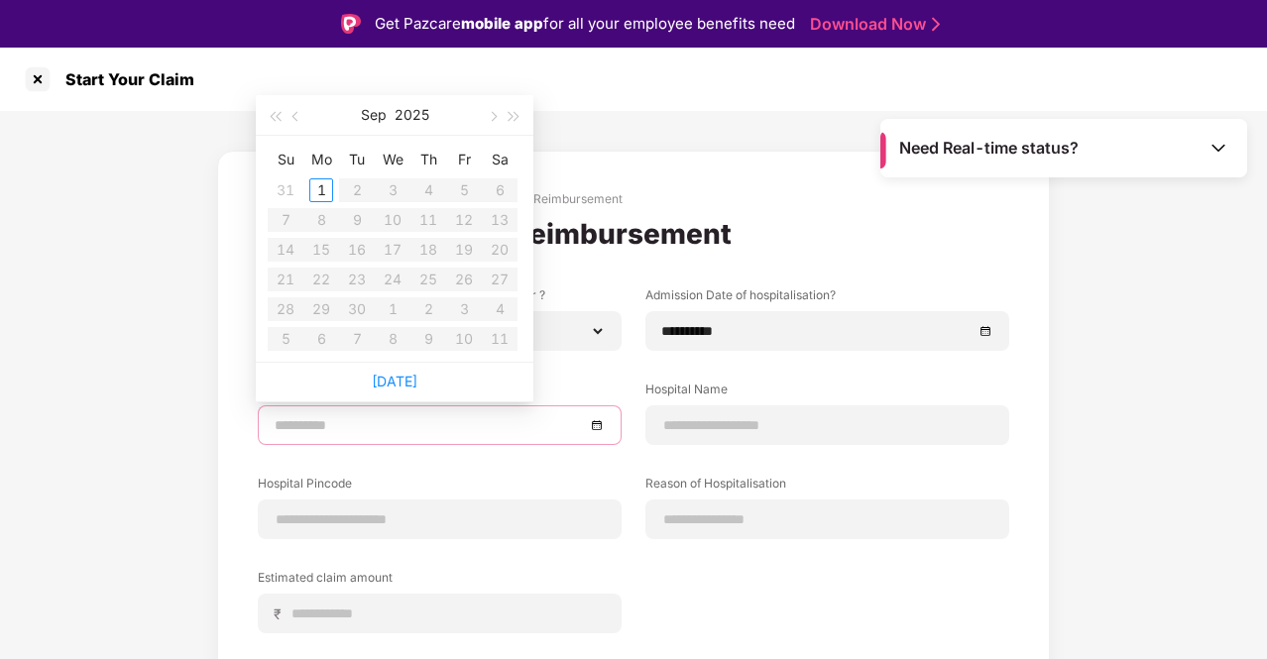
click at [1108, 407] on div "**********" at bounding box center [633, 484] width 1267 height 746
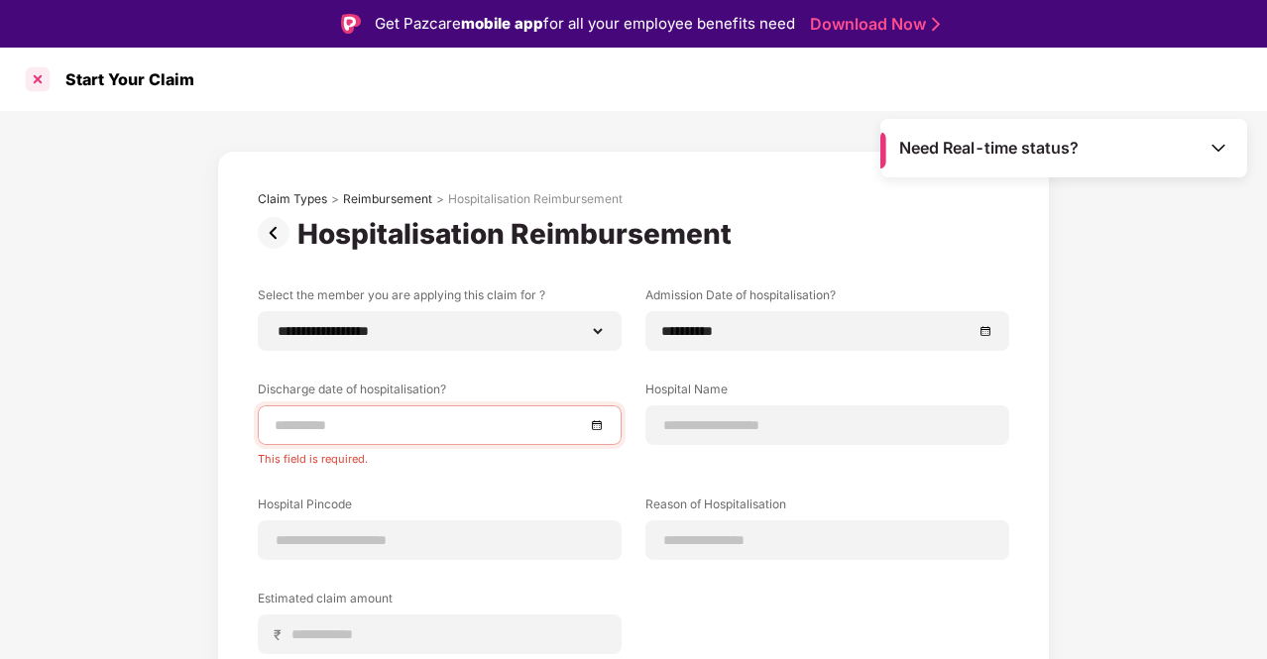
click at [34, 76] on div at bounding box center [38, 79] width 32 height 32
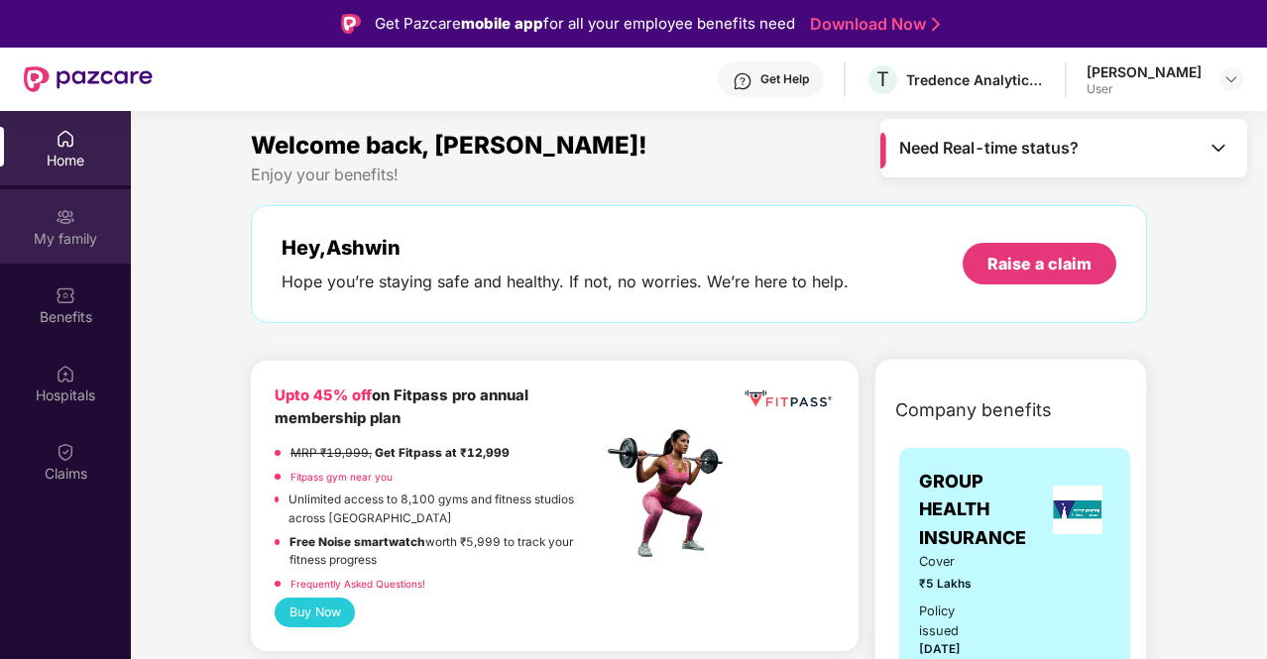
click at [20, 217] on div "My family" at bounding box center [65, 226] width 131 height 74
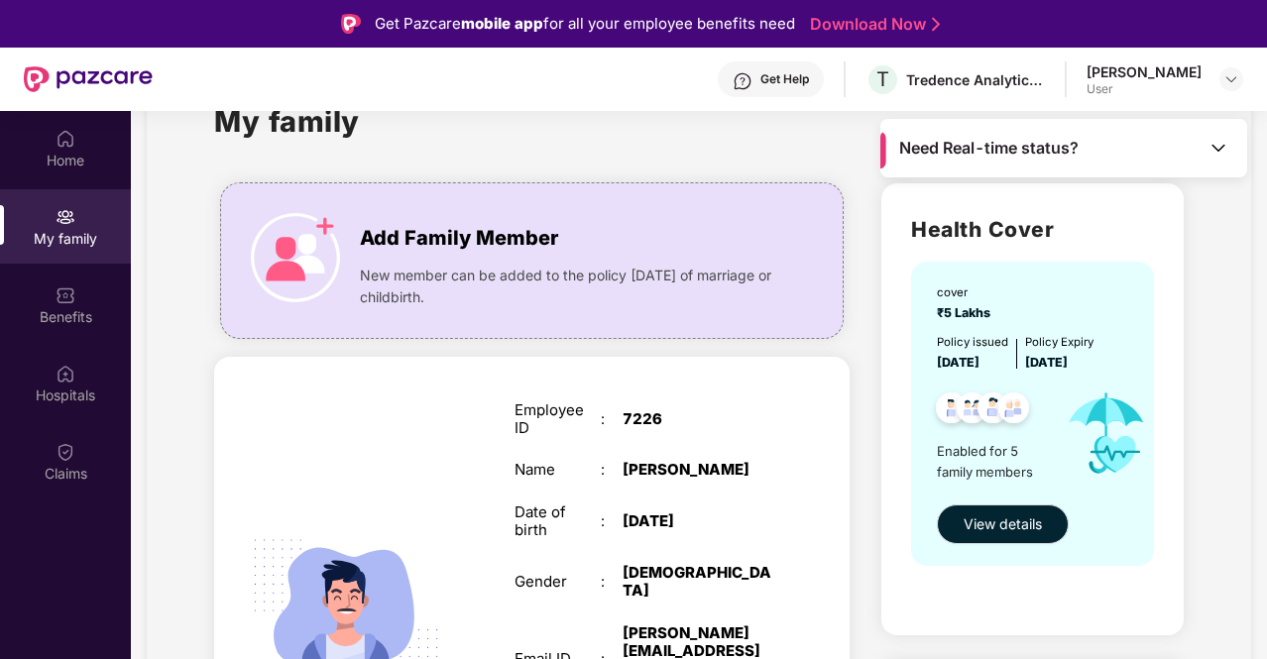
scroll to position [99, 0]
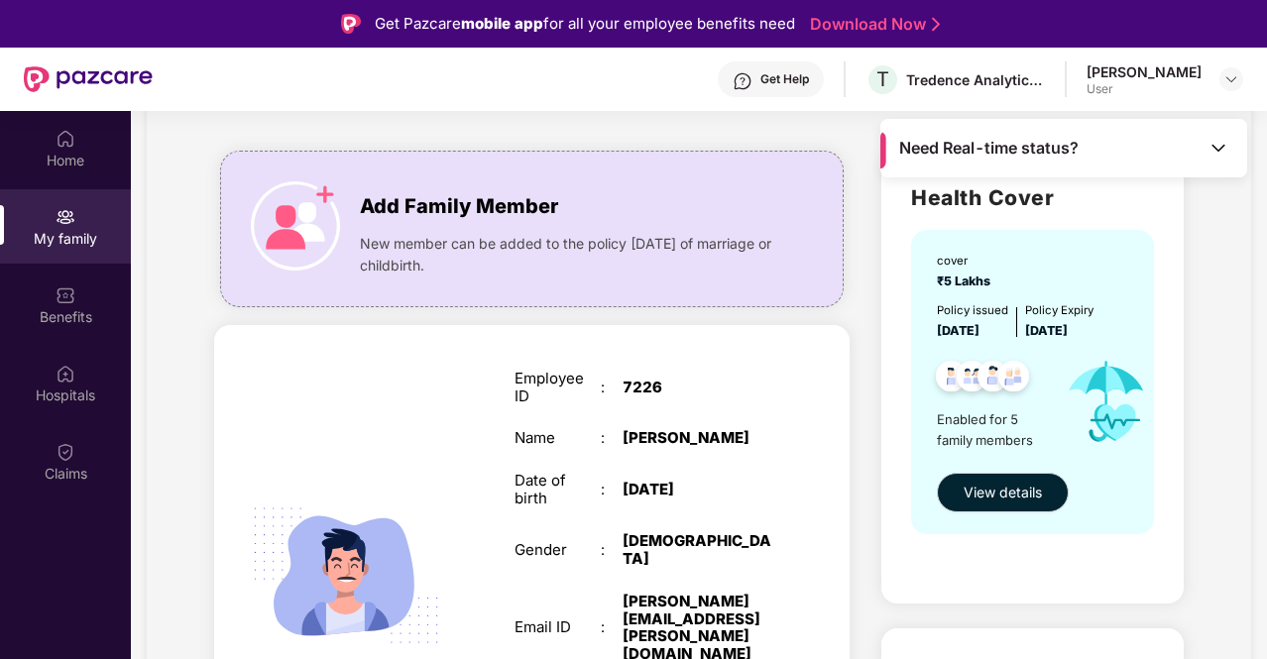
click at [952, 266] on div "cover" at bounding box center [966, 261] width 59 height 18
click at [966, 281] on span "₹5 Lakhs" at bounding box center [966, 281] width 59 height 15
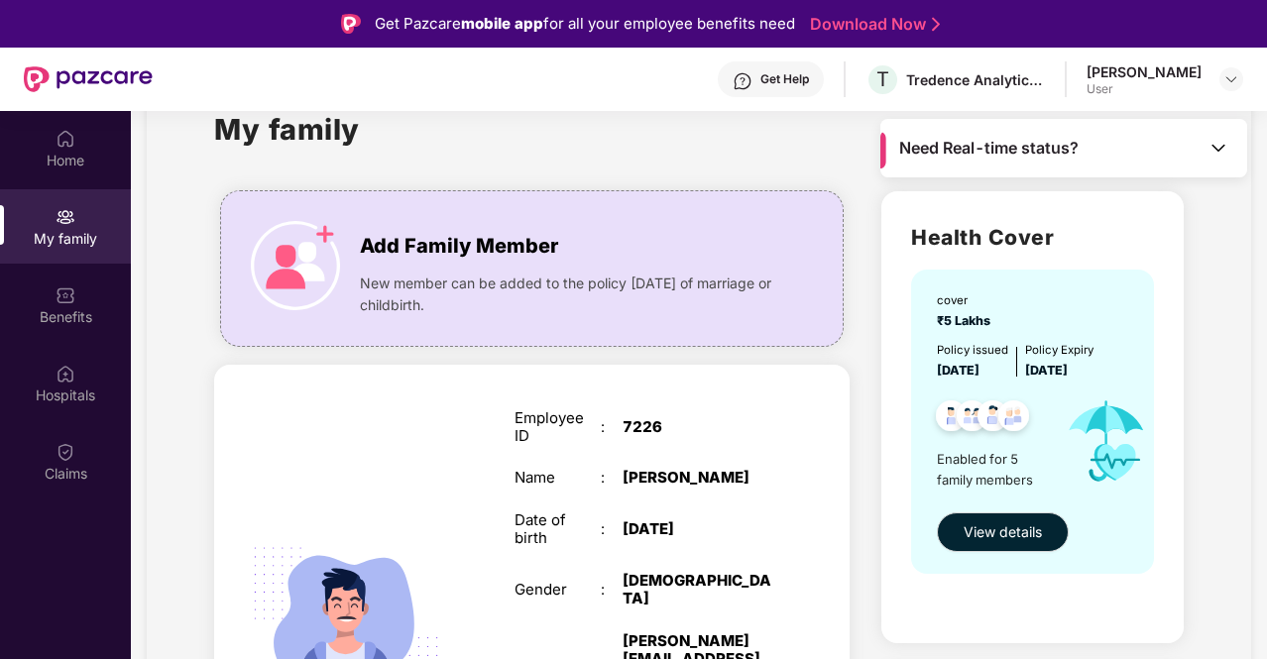
scroll to position [0, 0]
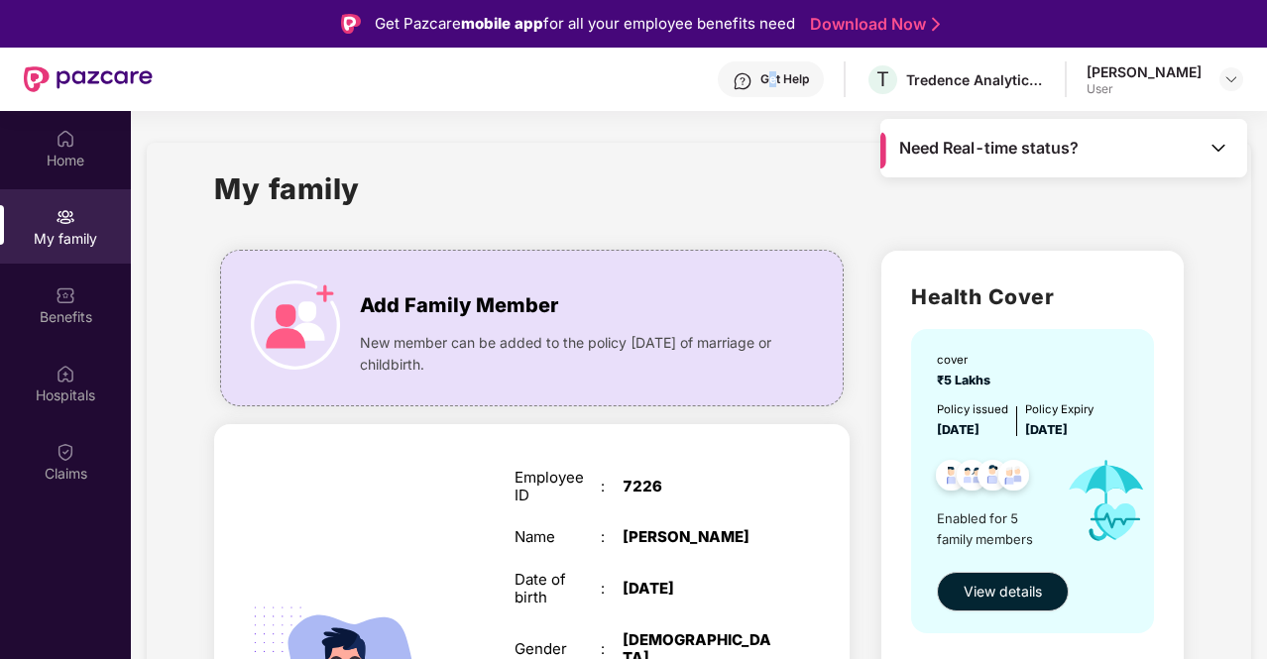
click at [749, 87] on div "Get Help" at bounding box center [771, 79] width 106 height 36
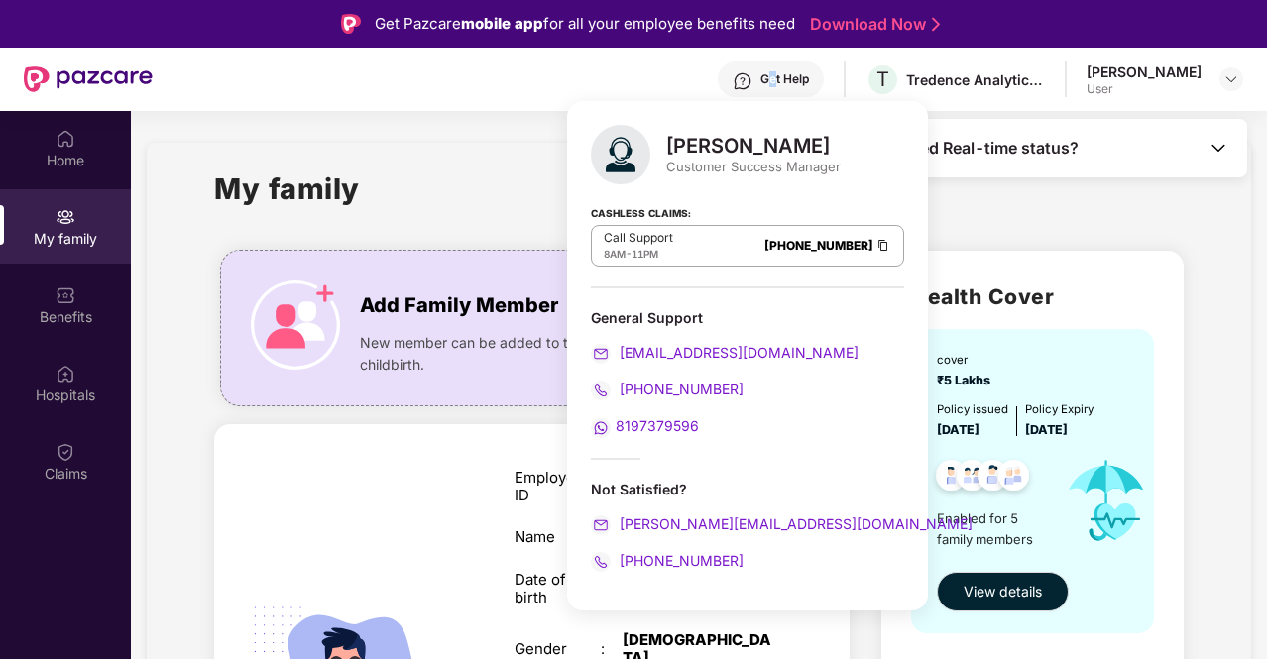
click at [985, 215] on div "My family" at bounding box center [698, 201] width 969 height 68
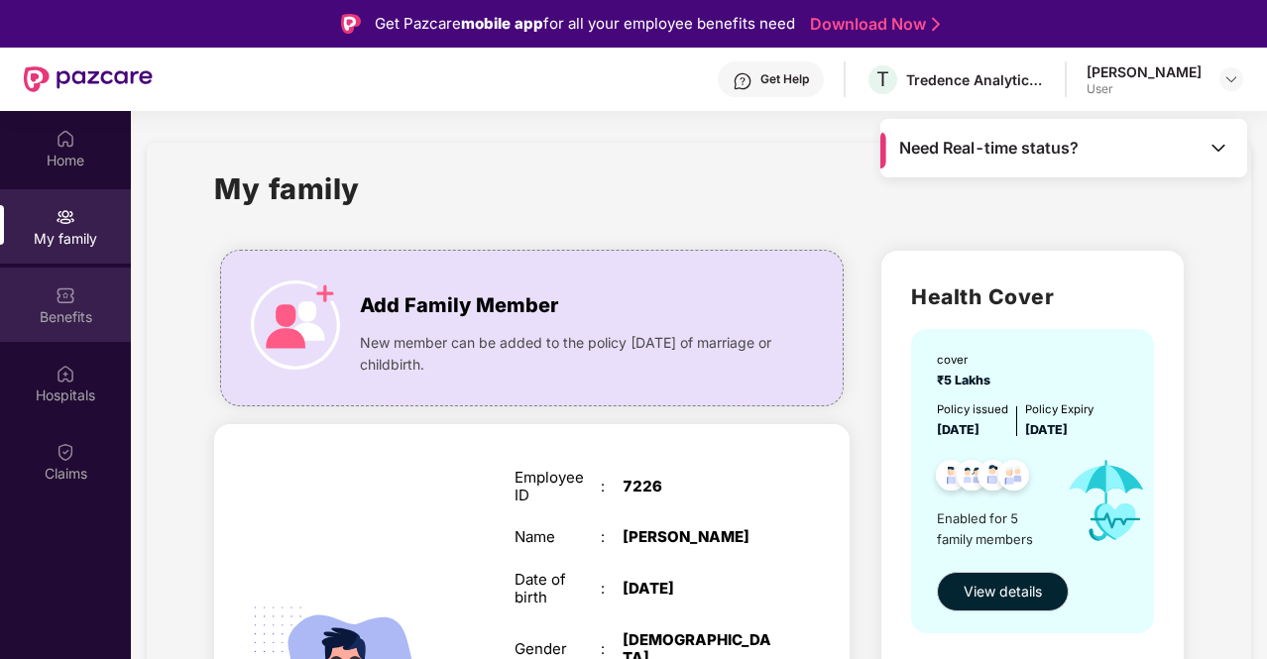
click at [105, 287] on div "Benefits" at bounding box center [65, 305] width 131 height 74
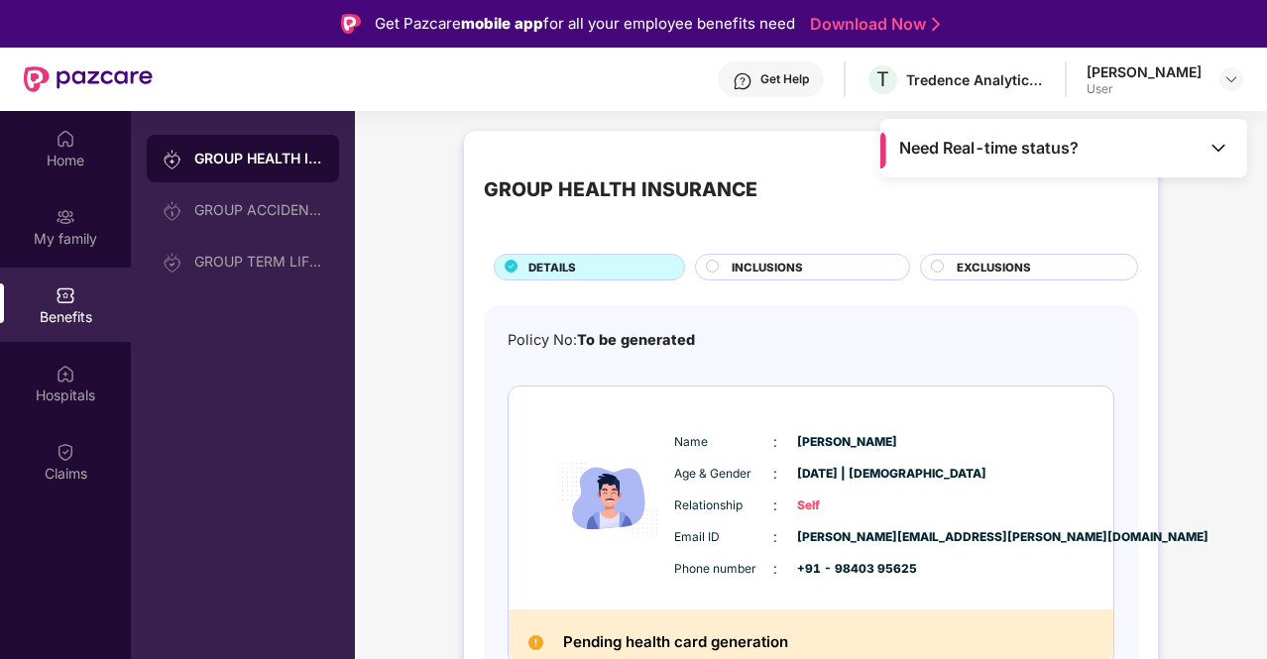
click at [742, 267] on span "INCLUSIONS" at bounding box center [767, 268] width 71 height 18
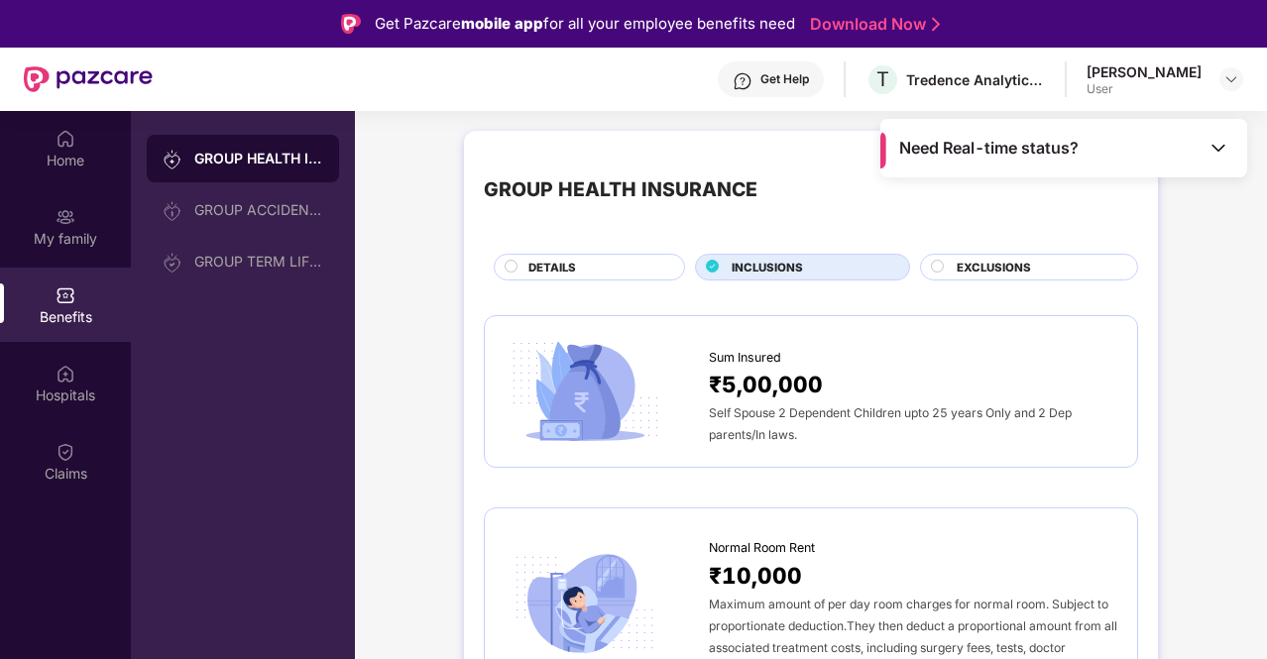
click at [716, 396] on span "₹5,00,000" at bounding box center [766, 384] width 114 height 35
click at [746, 372] on span "₹5,00,000" at bounding box center [766, 384] width 114 height 35
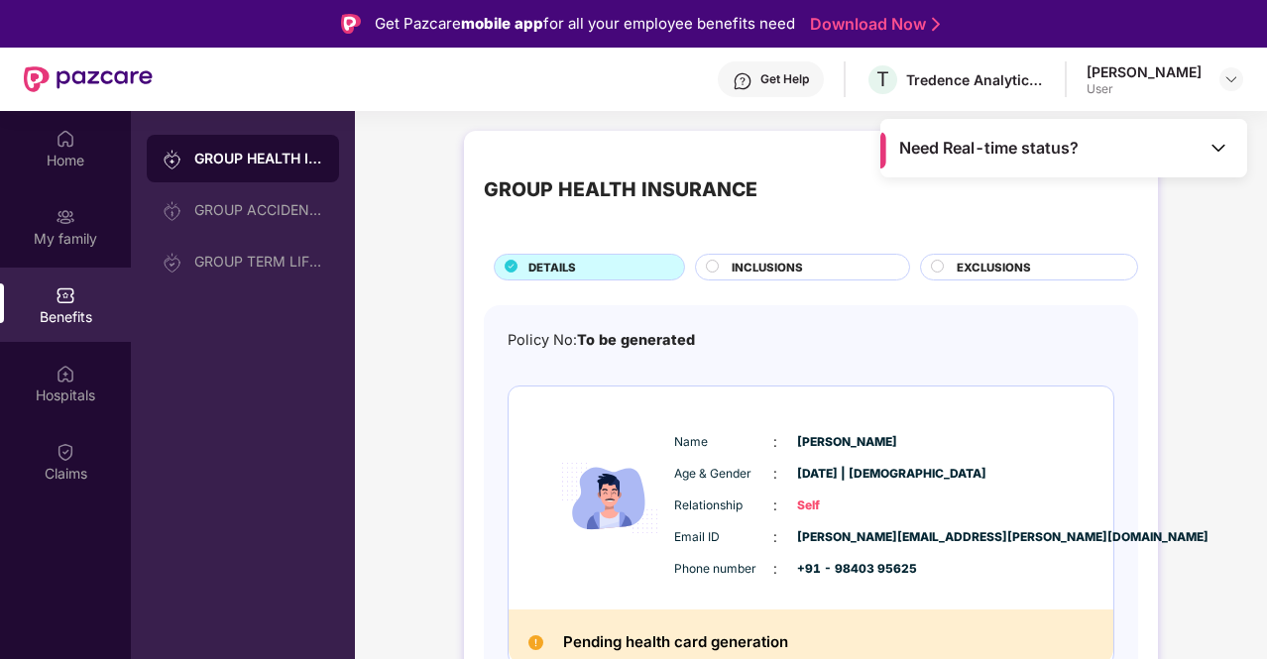
click at [732, 268] on span "INCLUSIONS" at bounding box center [767, 268] width 71 height 18
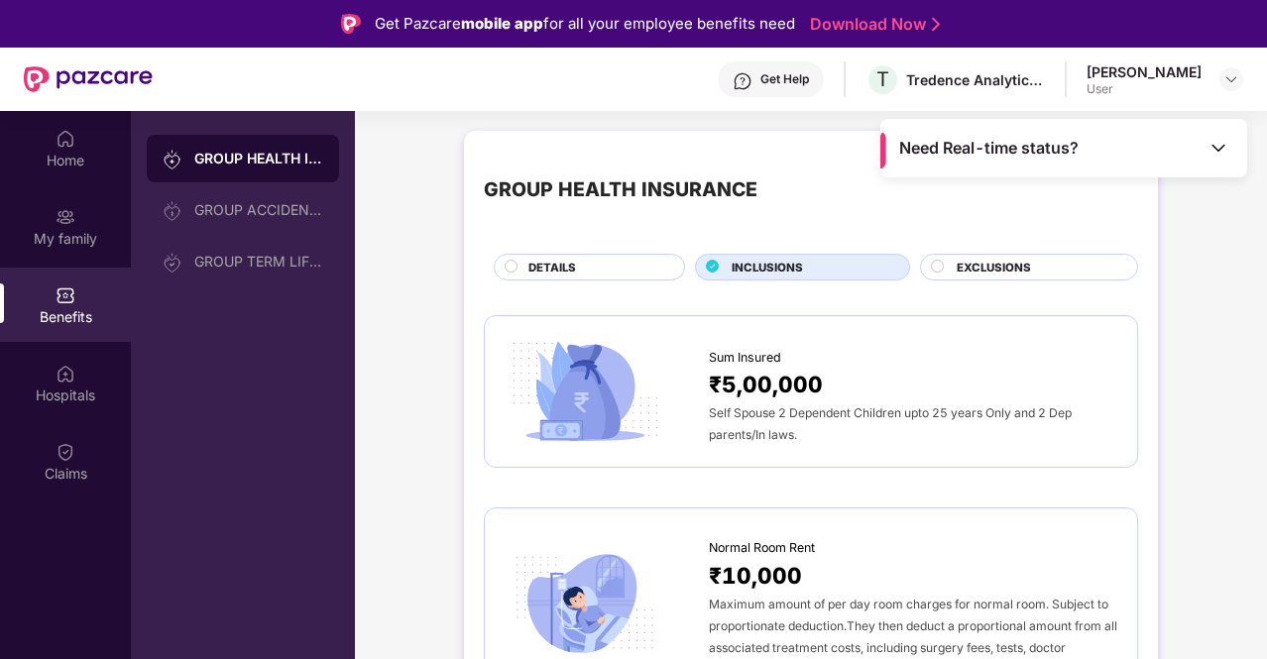
click at [736, 384] on span "₹5,00,000" at bounding box center [766, 384] width 114 height 35
click at [663, 370] on img at bounding box center [585, 392] width 161 height 112
click at [544, 386] on img at bounding box center [585, 392] width 161 height 112
click at [572, 392] on img at bounding box center [585, 392] width 161 height 112
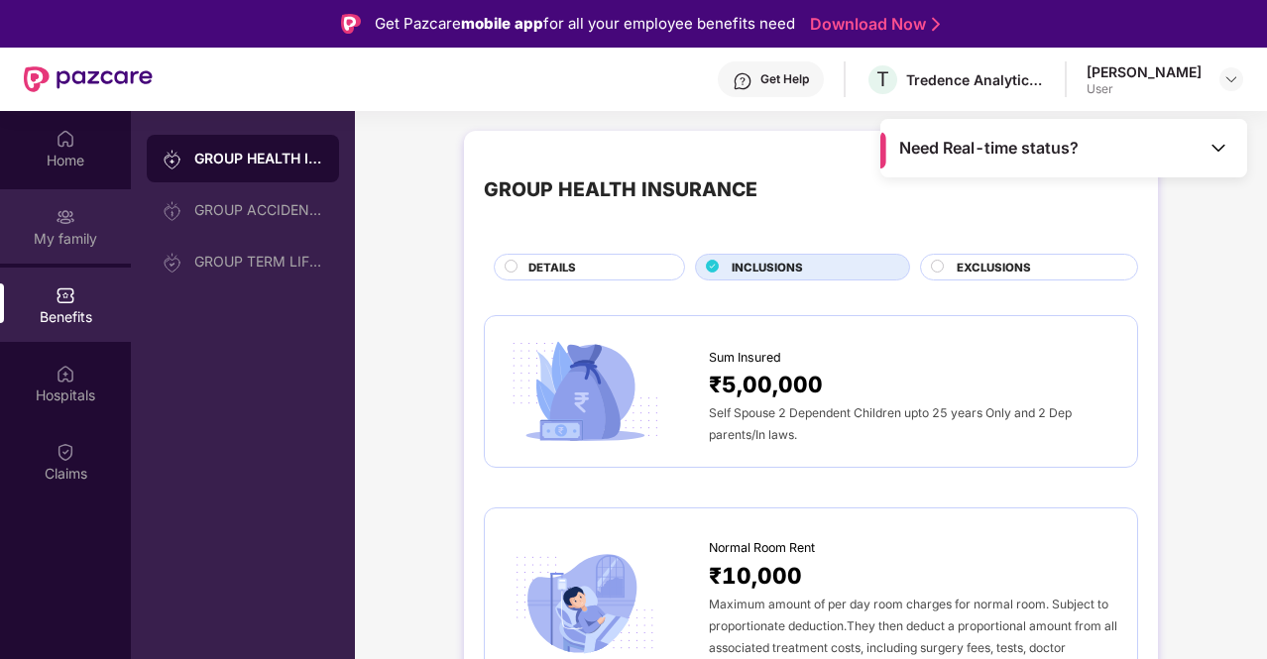
click at [60, 235] on div "My family" at bounding box center [65, 239] width 131 height 20
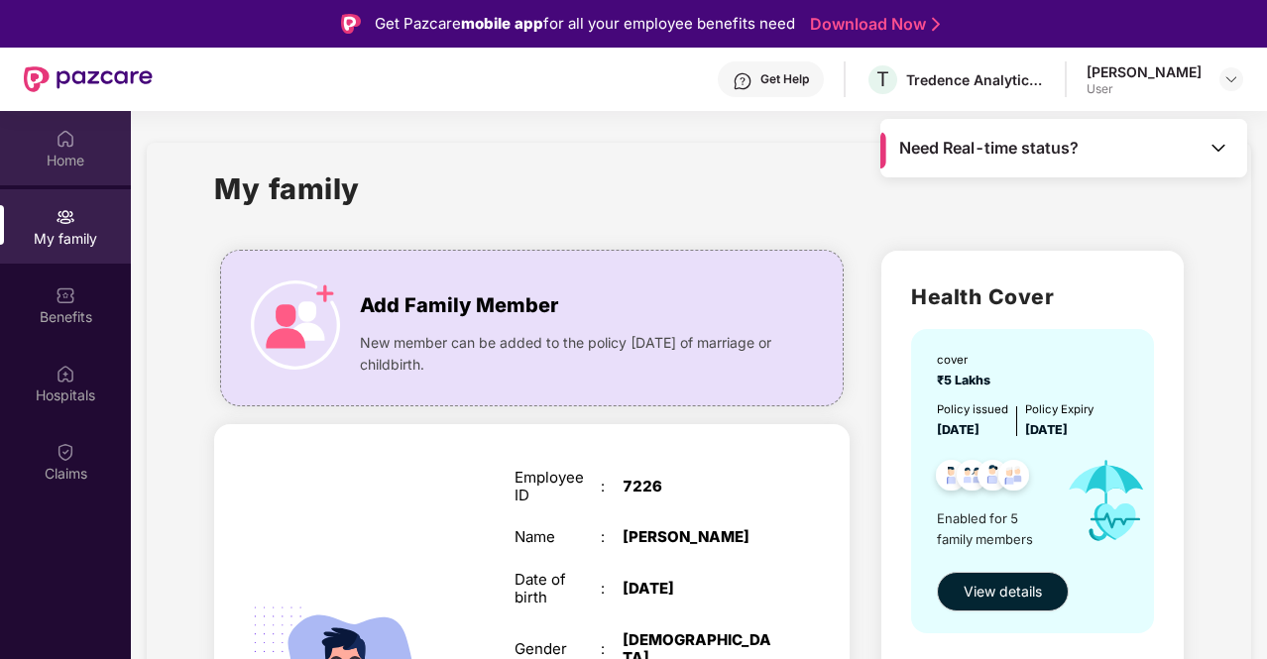
click at [36, 161] on div "Home" at bounding box center [65, 161] width 131 height 20
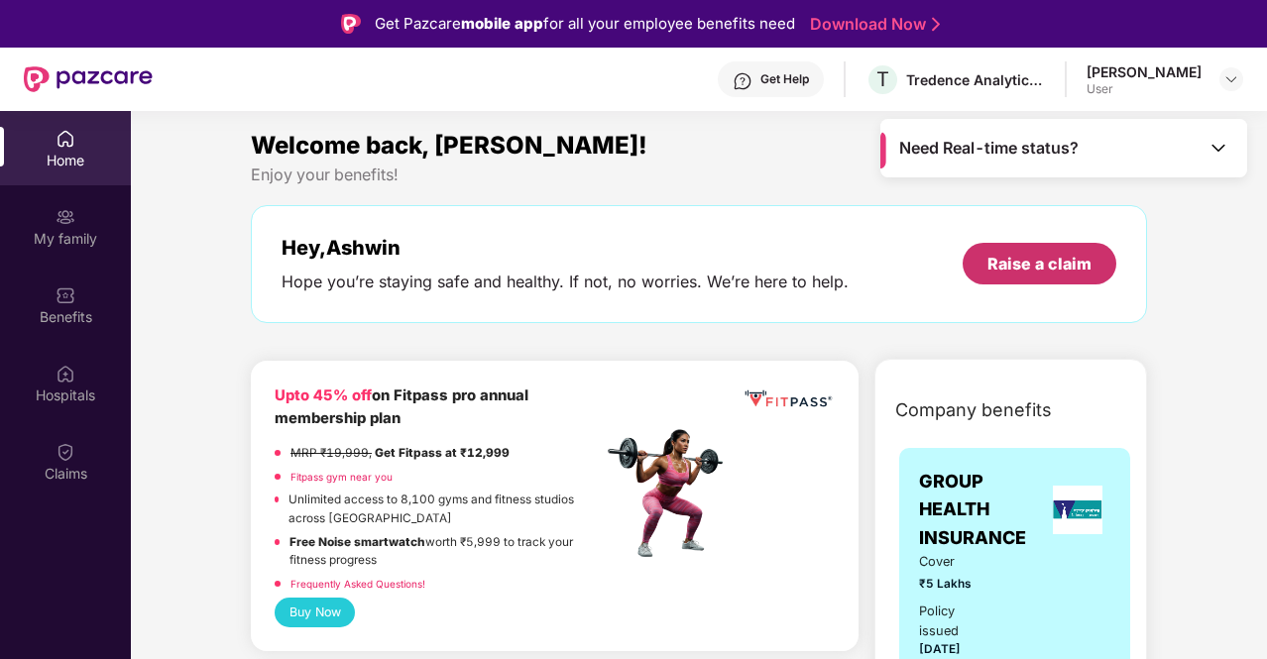
click at [1035, 261] on div "Raise a claim" at bounding box center [1039, 264] width 104 height 22
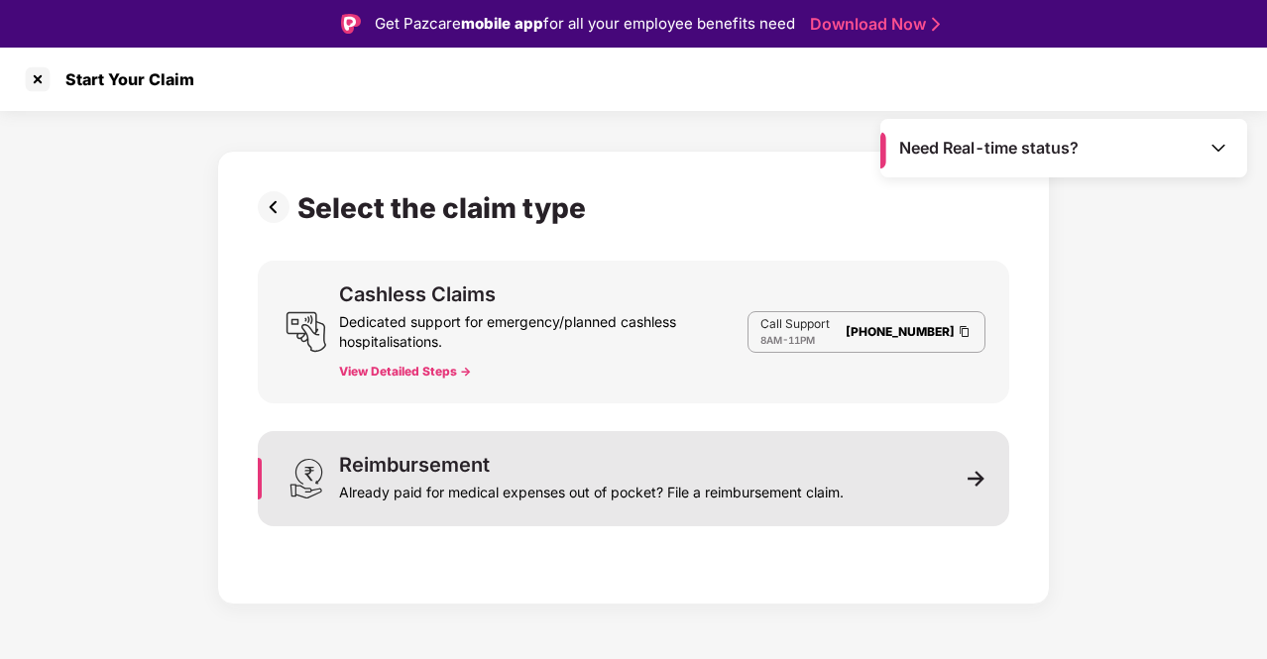
click at [498, 476] on div "Already paid for medical expenses out of pocket? File a reimbursement claim." at bounding box center [591, 489] width 505 height 28
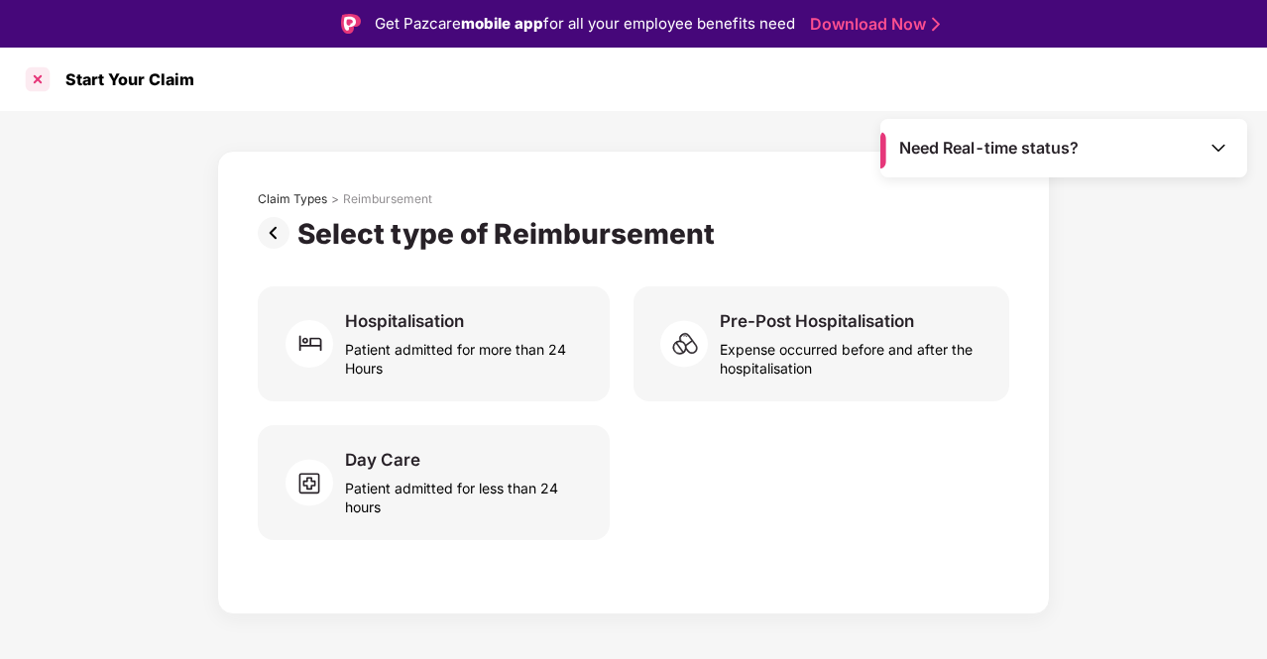
click at [33, 76] on div at bounding box center [38, 79] width 32 height 32
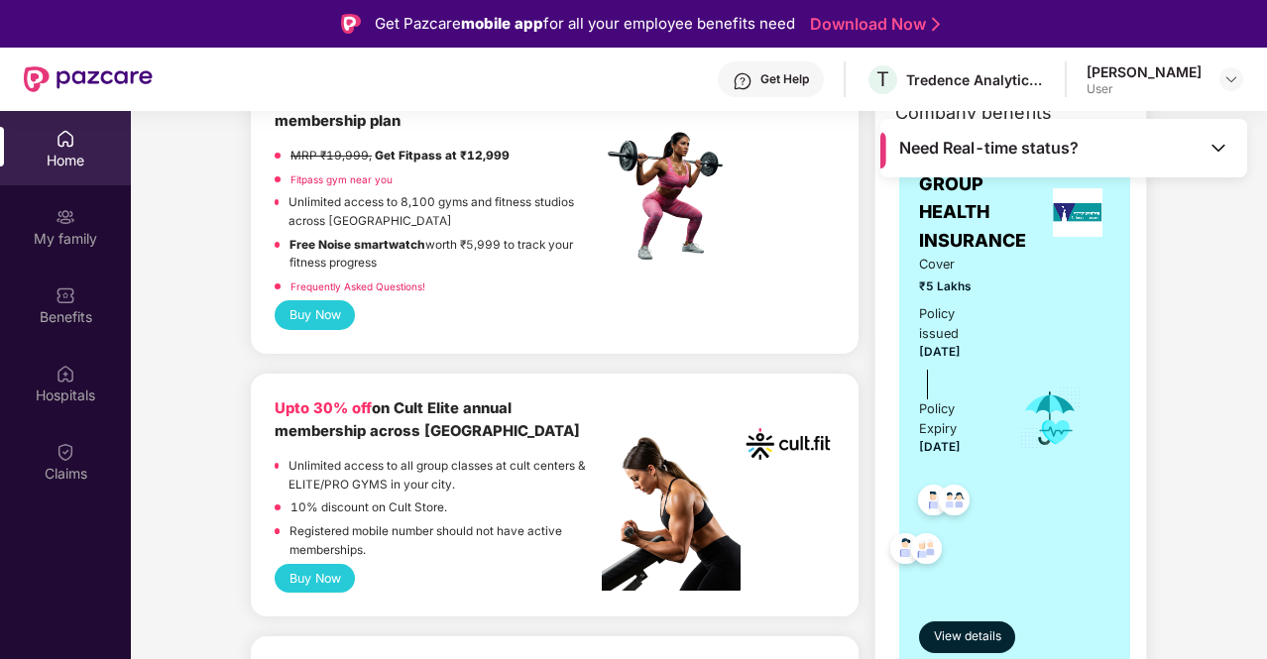
scroll to position [198, 0]
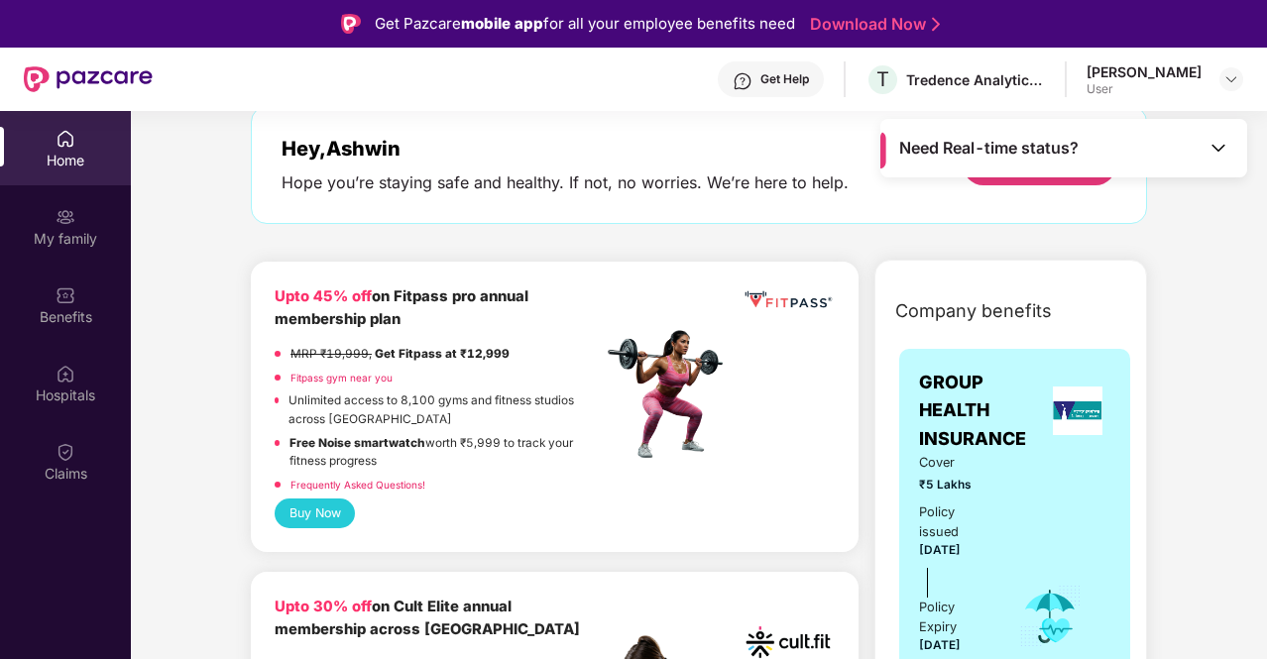
scroll to position [99, 0]
click at [747, 88] on div "Get Help" at bounding box center [771, 79] width 106 height 36
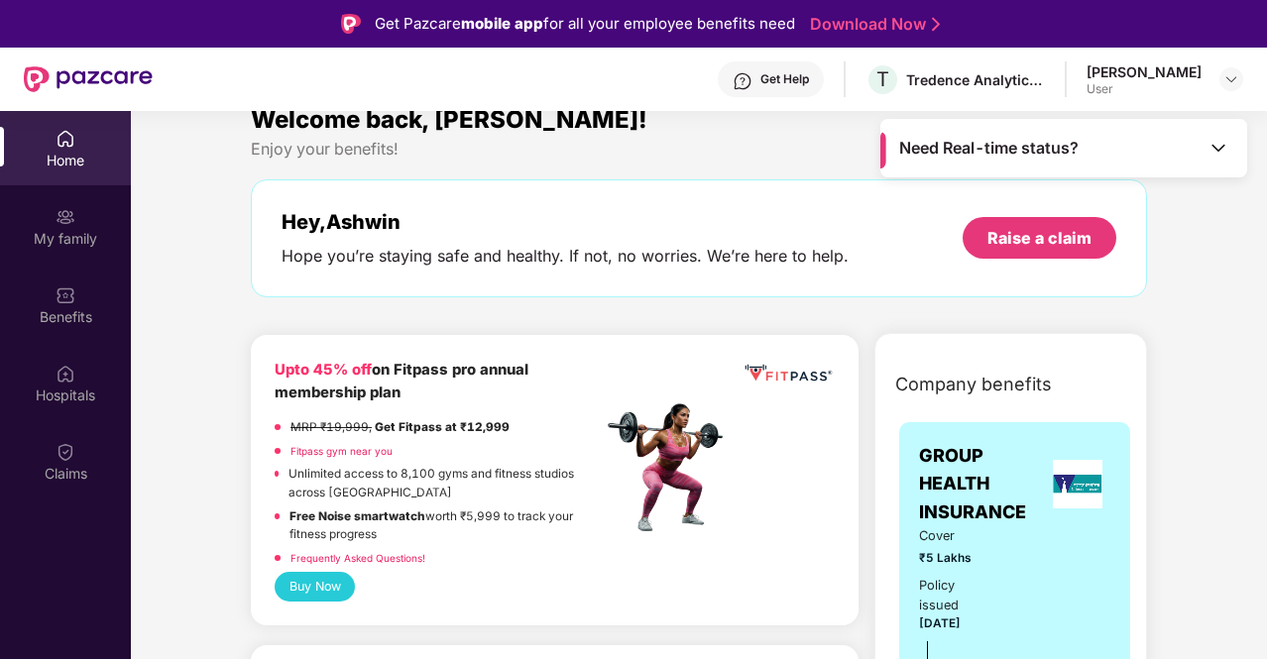
scroll to position [0, 0]
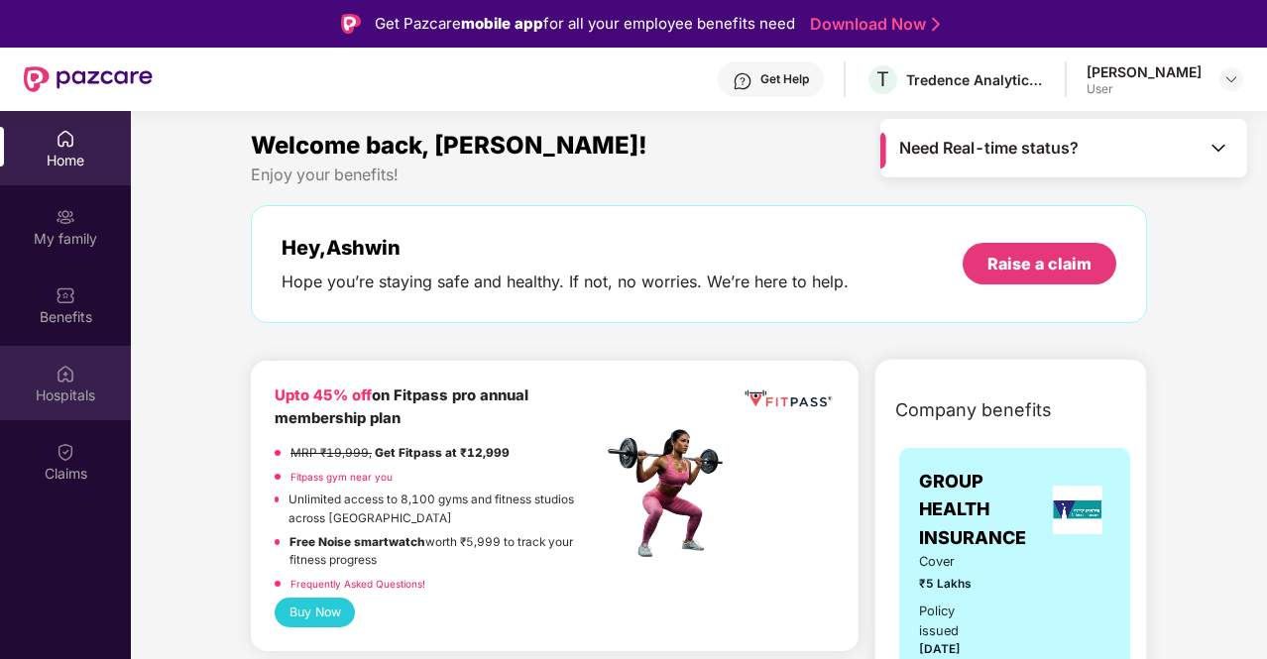
click at [54, 388] on div "Hospitals" at bounding box center [65, 396] width 131 height 20
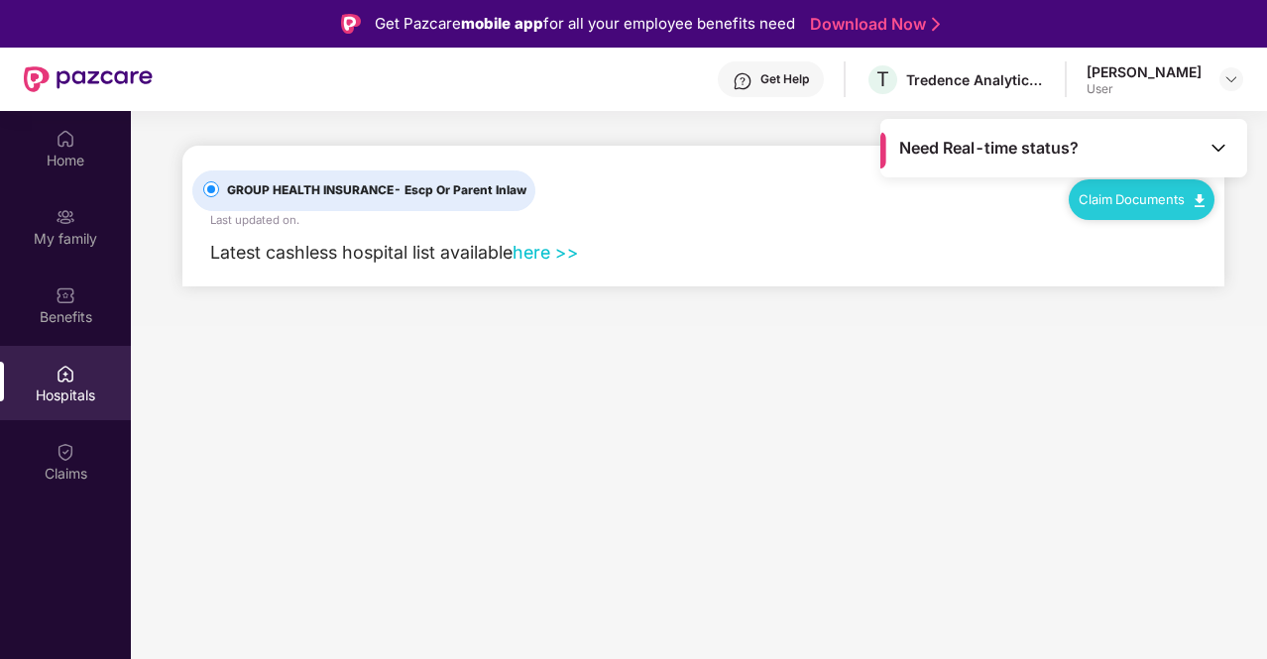
click at [555, 249] on link "here >>" at bounding box center [546, 252] width 66 height 21
click at [38, 300] on div "Benefits" at bounding box center [65, 305] width 131 height 74
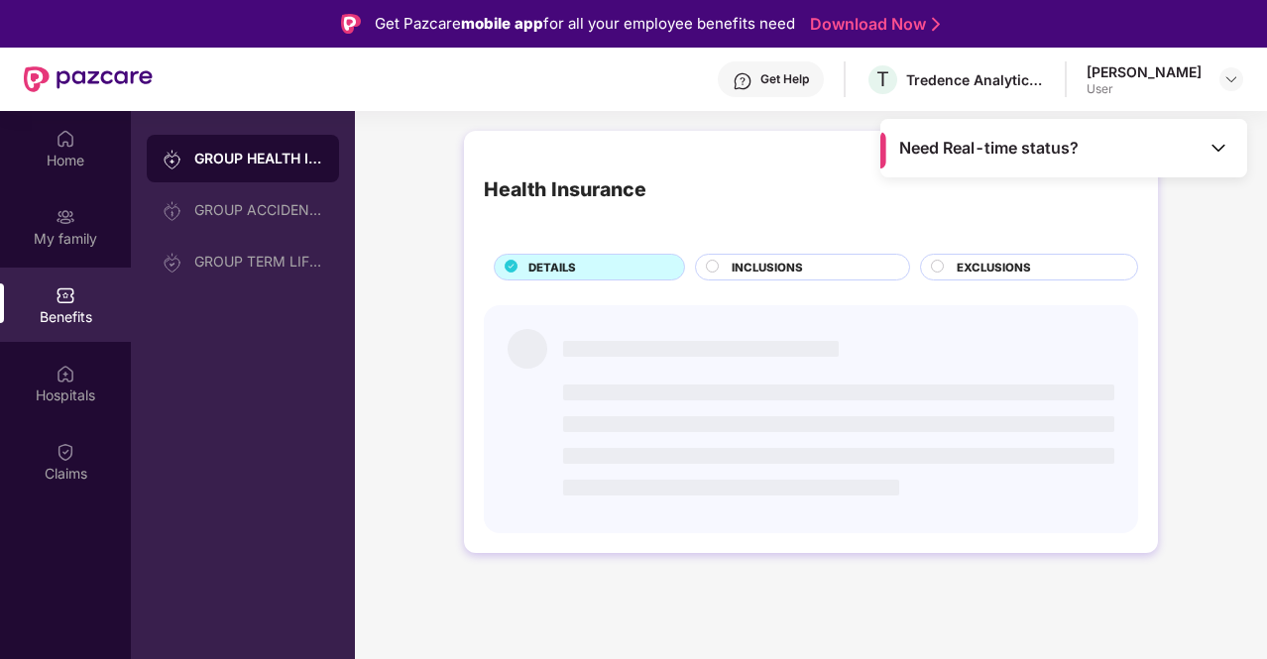
click at [732, 271] on span "INCLUSIONS" at bounding box center [767, 268] width 71 height 18
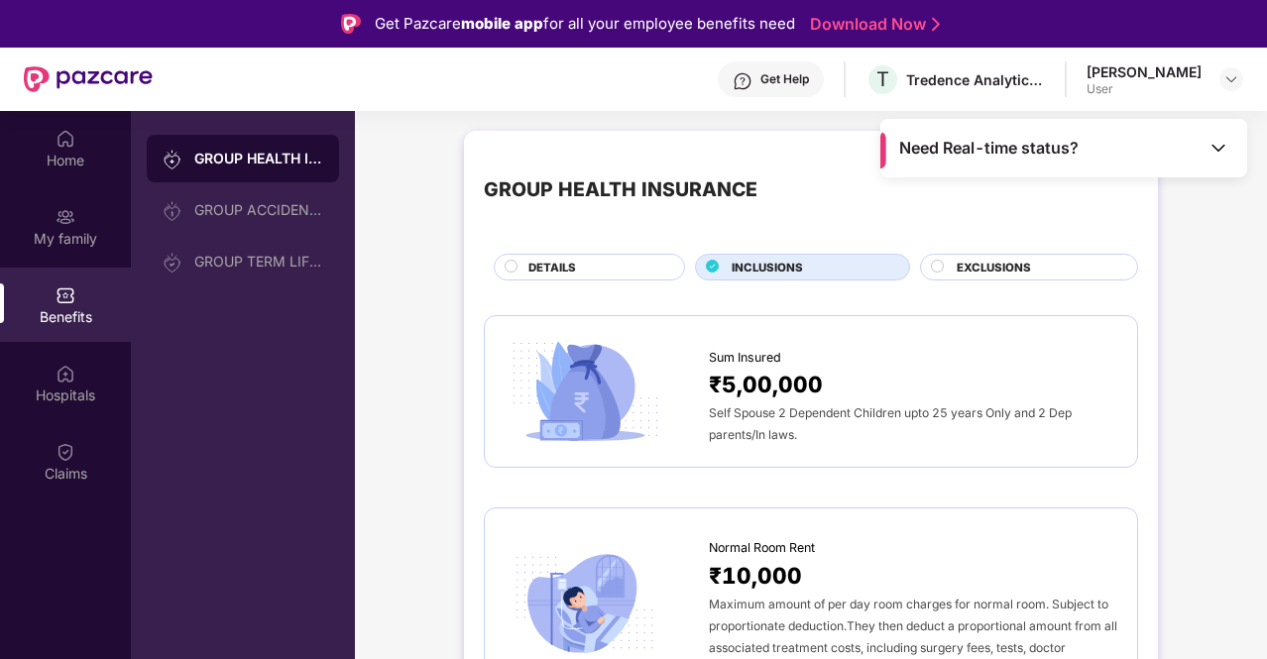
click at [1196, 78] on div "[PERSON_NAME]" at bounding box center [1144, 71] width 115 height 19
click at [1231, 82] on img at bounding box center [1231, 79] width 16 height 16
click at [1230, 83] on img at bounding box center [1231, 79] width 16 height 16
click at [1222, 144] on img at bounding box center [1218, 148] width 20 height 20
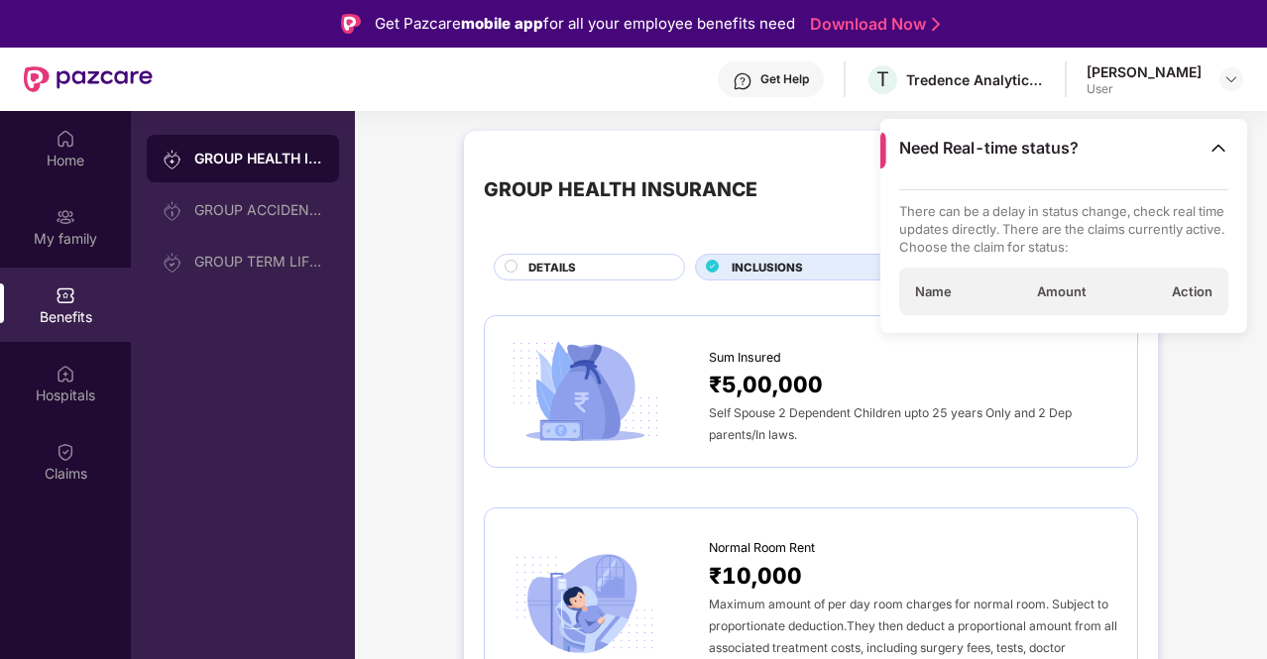
click at [1085, 230] on p "There can be a delay in status change, check real time updates directly. There …" at bounding box center [1064, 229] width 330 height 54
click at [1131, 360] on div "Sum Insured ₹5,00,000 Self Spouse 2 Dependent Children upto 25 years Only and 2…" at bounding box center [811, 392] width 654 height 154
click at [1217, 146] on img at bounding box center [1218, 148] width 20 height 20
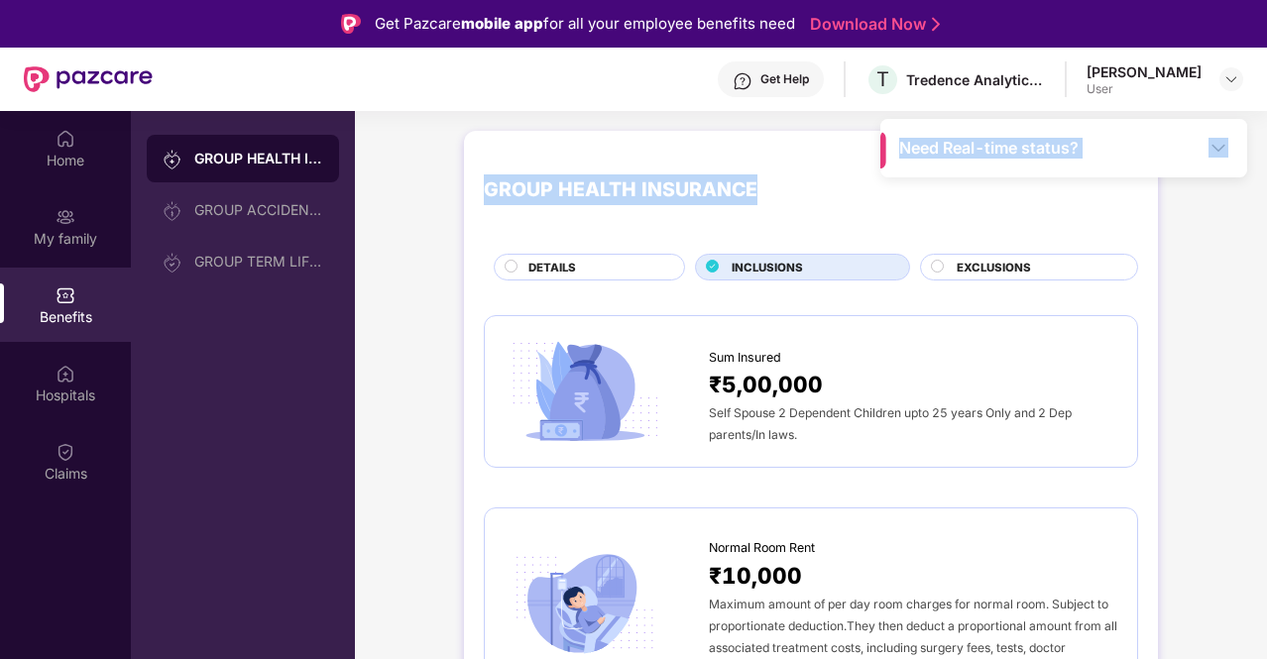
drag, startPoint x: 873, startPoint y: 151, endPoint x: 900, endPoint y: 150, distance: 26.8
click at [900, 150] on main "Need Real-time status? GROUP HEALTH INSURANCE DETAILS INCLUSIONS EXCLUSIONS Sum…" at bounding box center [811, 440] width 912 height 659
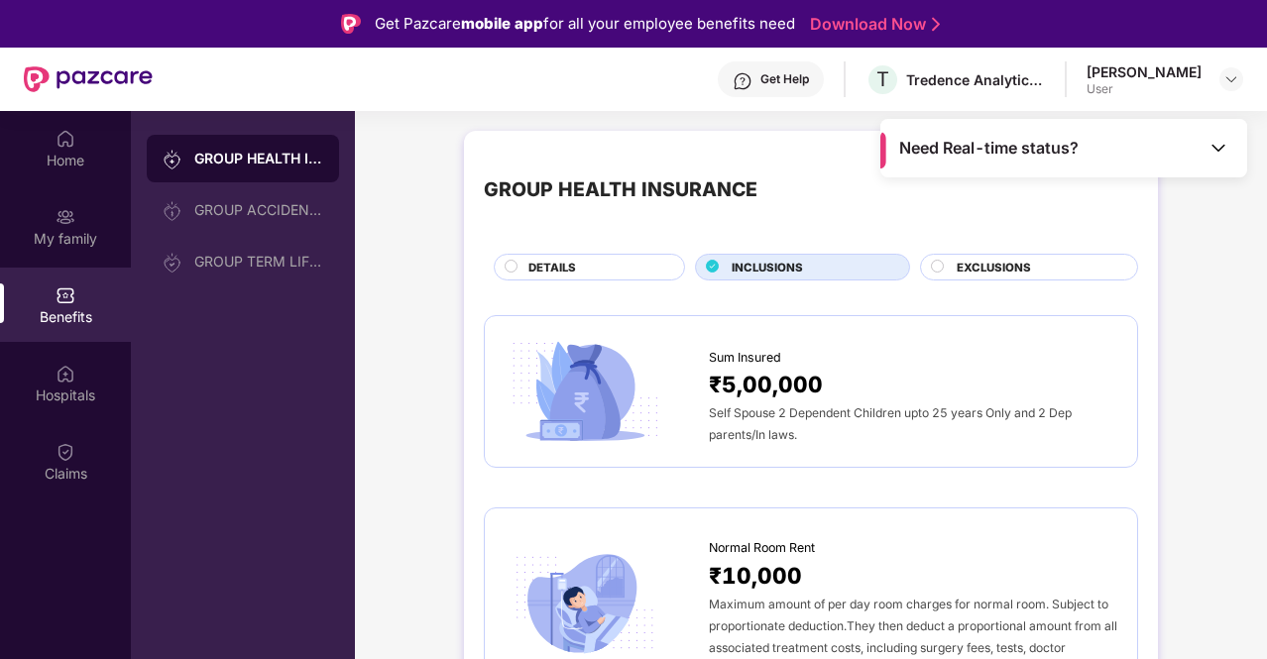
click at [882, 146] on div "Need Real-time status?" at bounding box center [1063, 148] width 367 height 58
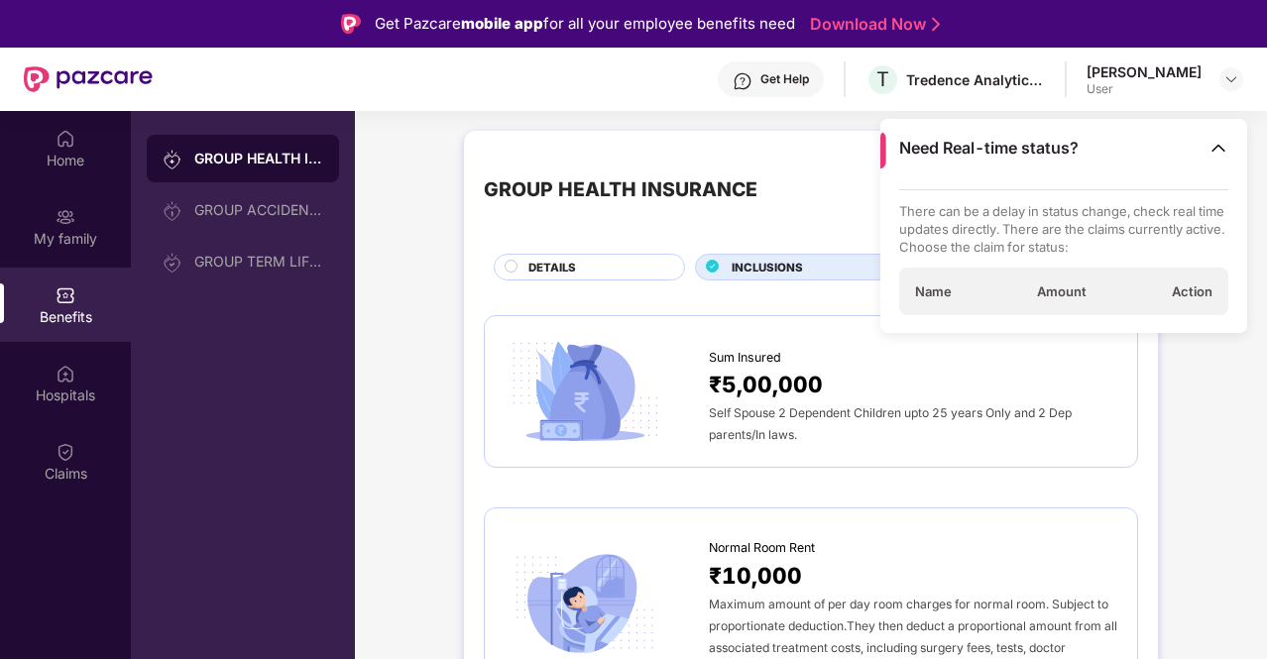
click at [880, 145] on div "Need Real-time status?" at bounding box center [1063, 148] width 367 height 58
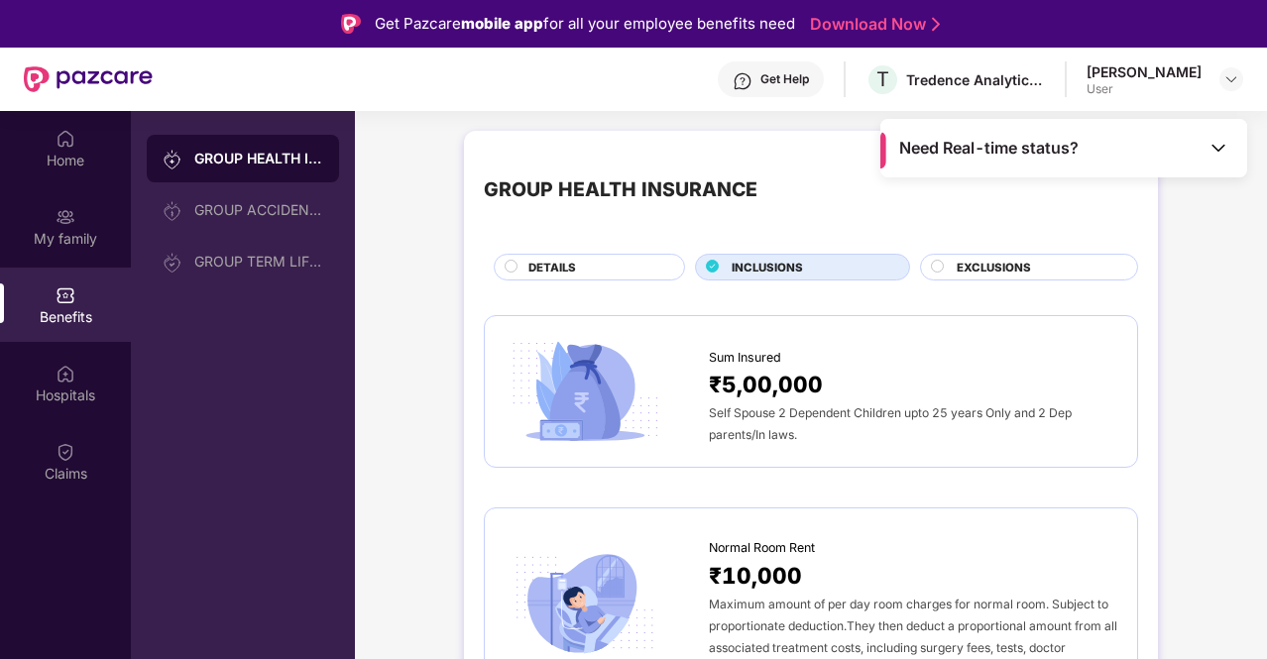
click at [1006, 271] on span "EXCLUSIONS" at bounding box center [994, 268] width 74 height 18
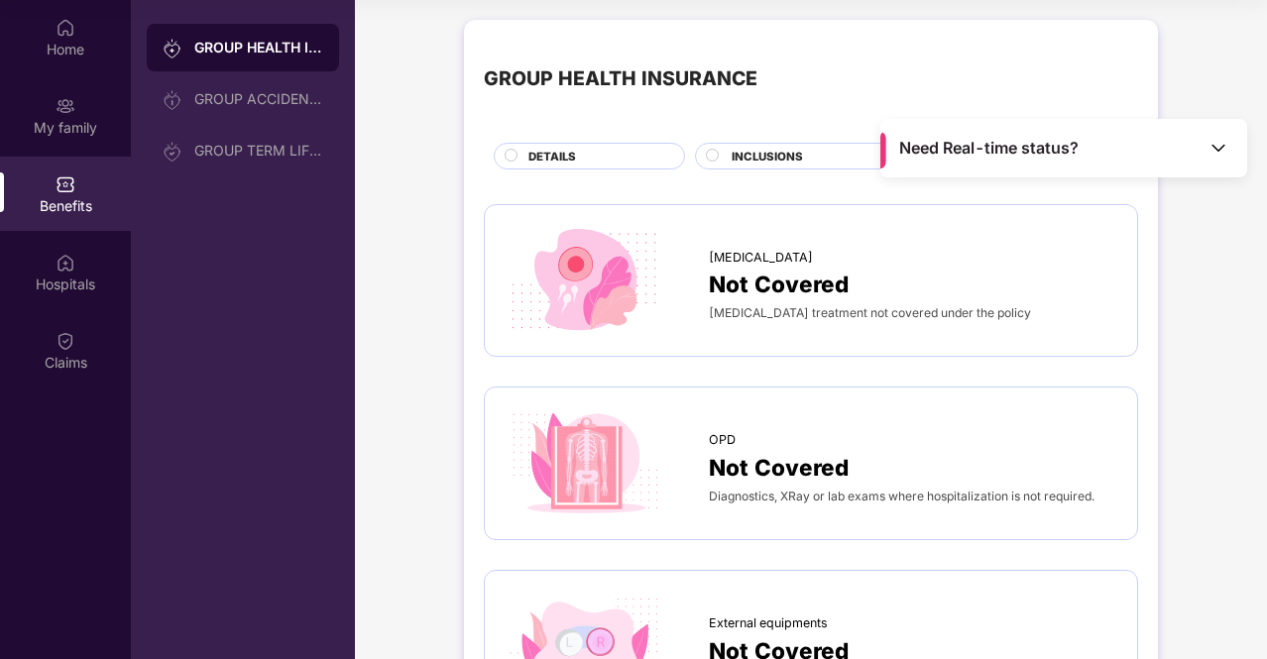
click at [775, 160] on span "INCLUSIONS" at bounding box center [767, 157] width 71 height 18
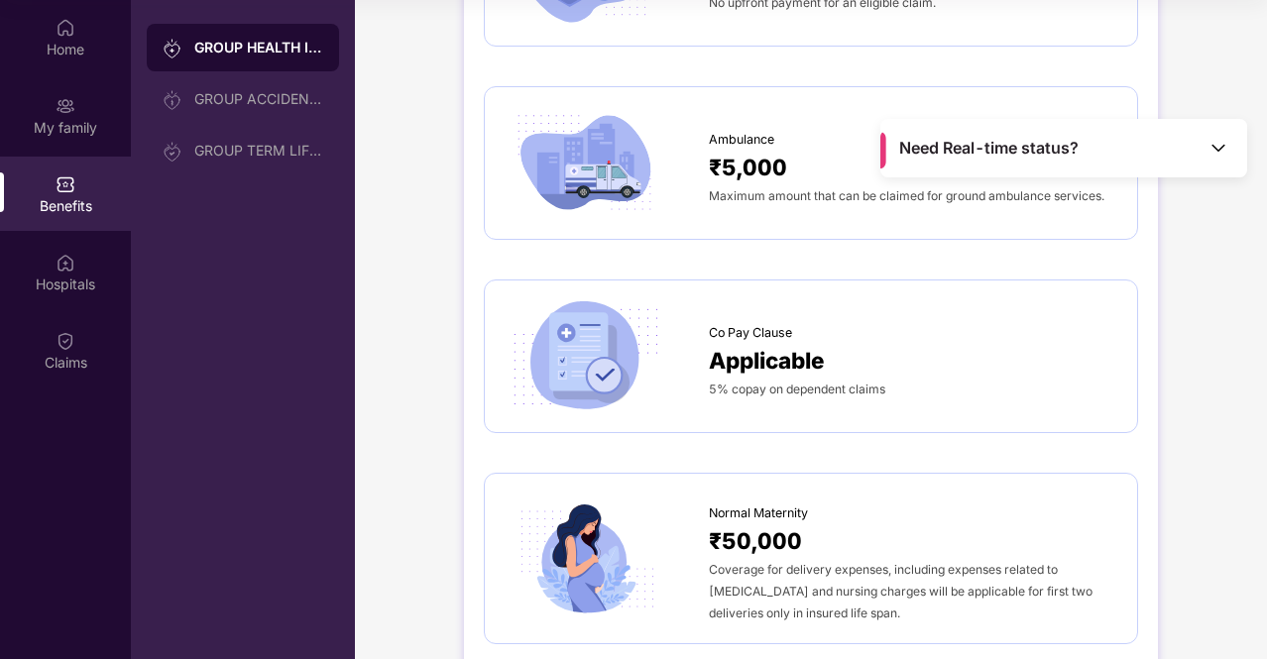
scroll to position [1487, 0]
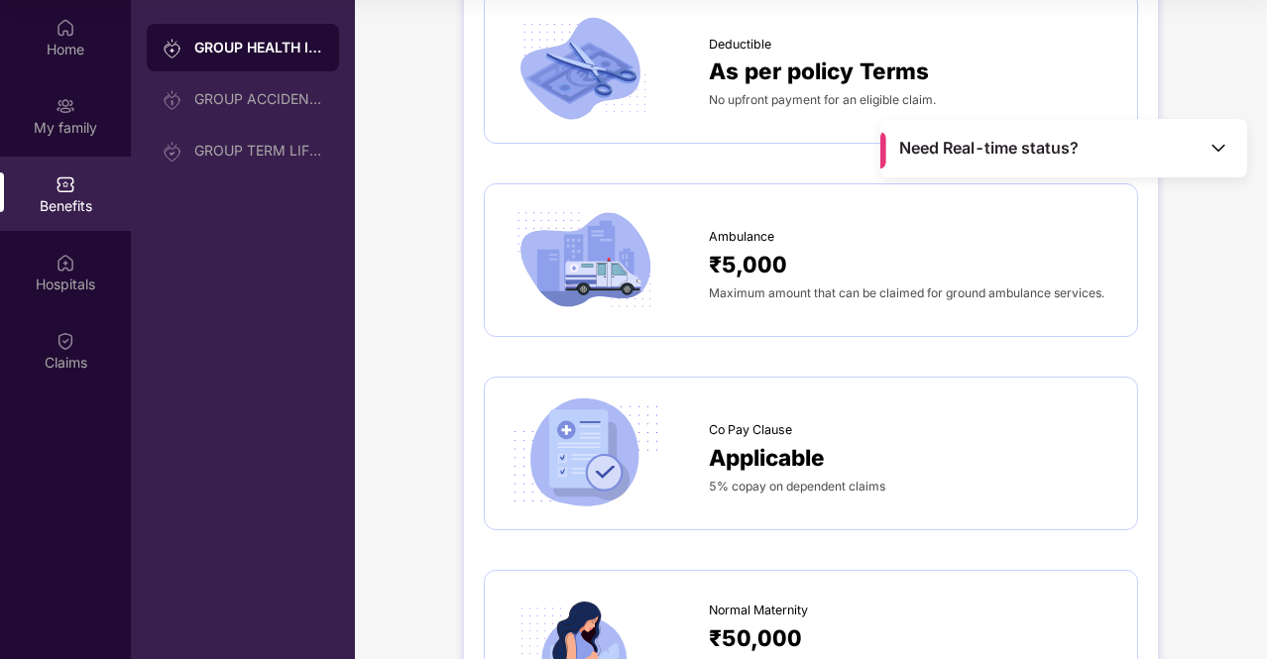
click at [734, 293] on span "Maximum amount that can be claimed for ground ambulance services." at bounding box center [907, 293] width 396 height 15
click at [771, 286] on span "Maximum amount that can be claimed for ground ambulance services." at bounding box center [907, 293] width 396 height 15
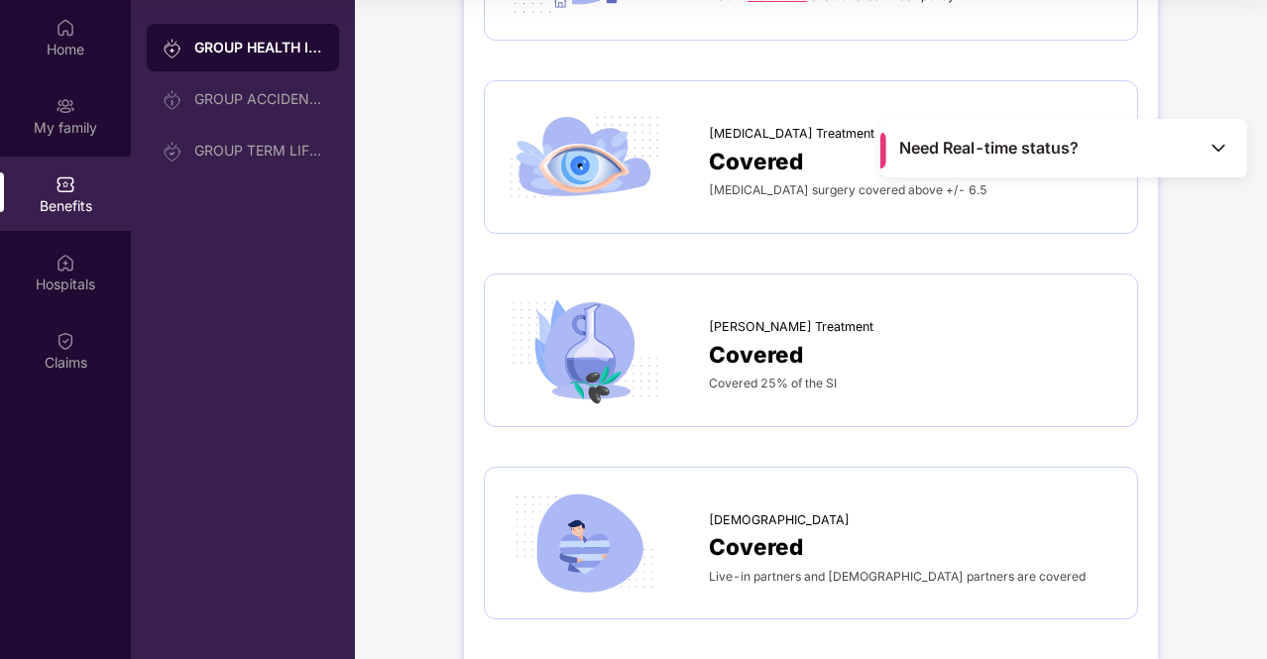
scroll to position [3200, 0]
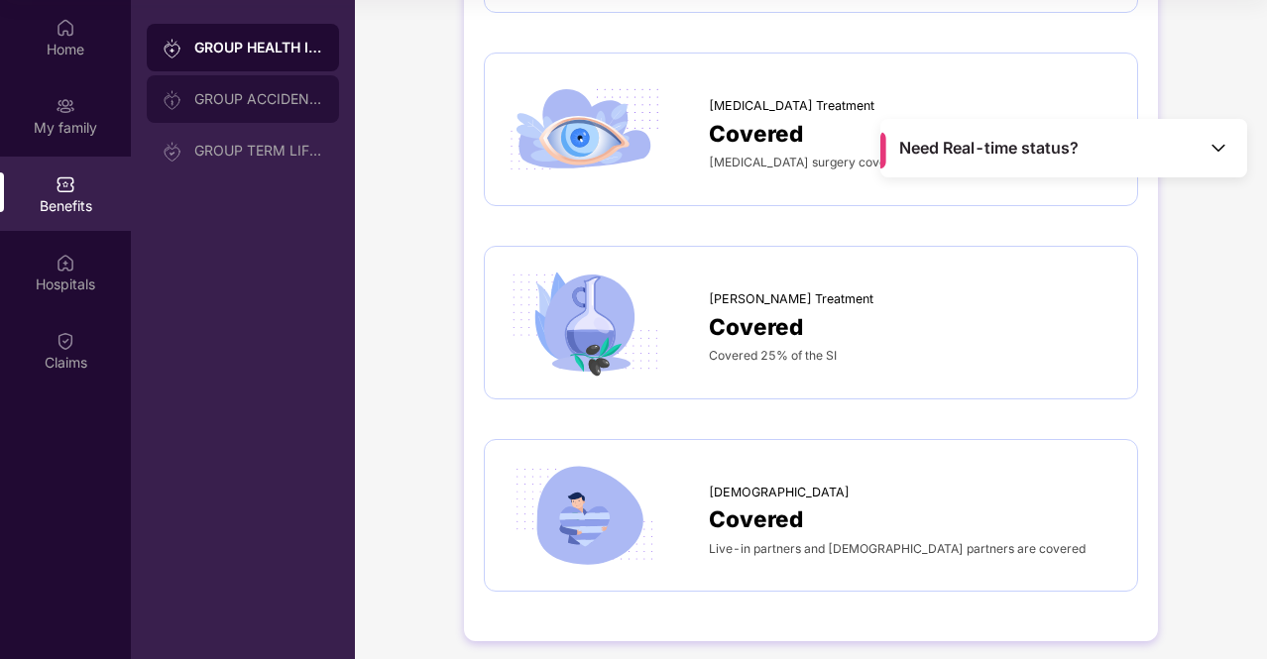
click at [231, 93] on div "GROUP ACCIDENTAL INSURANCE" at bounding box center [258, 99] width 129 height 16
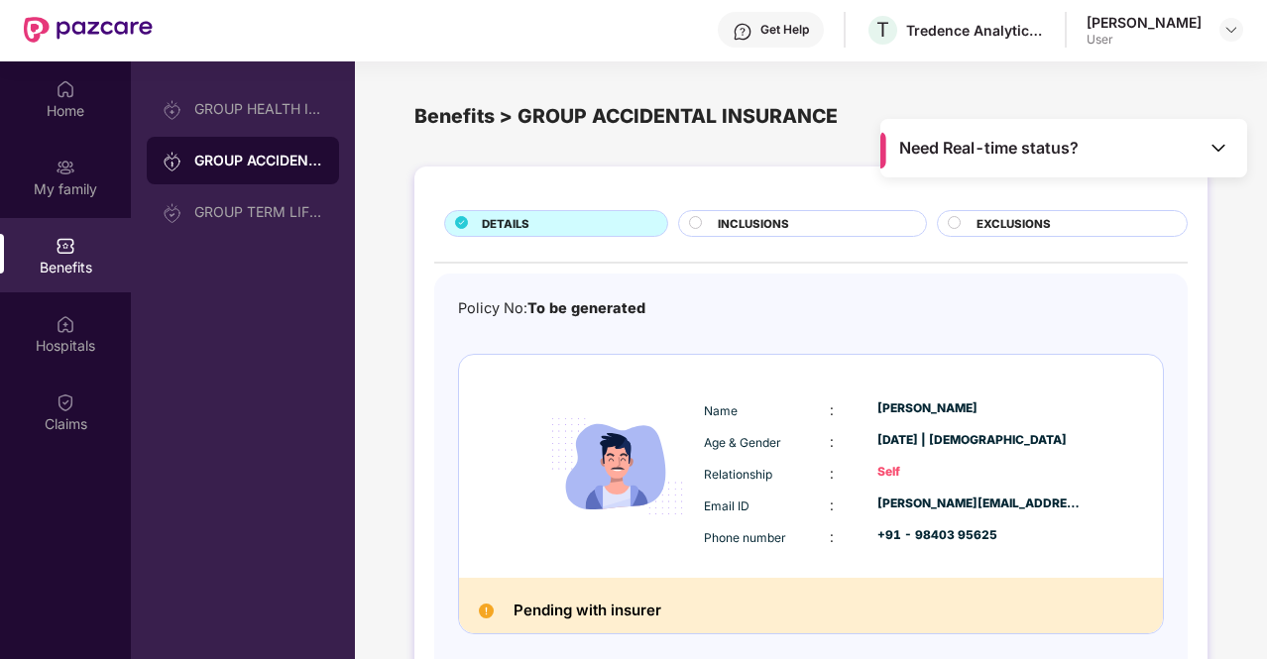
scroll to position [0, 0]
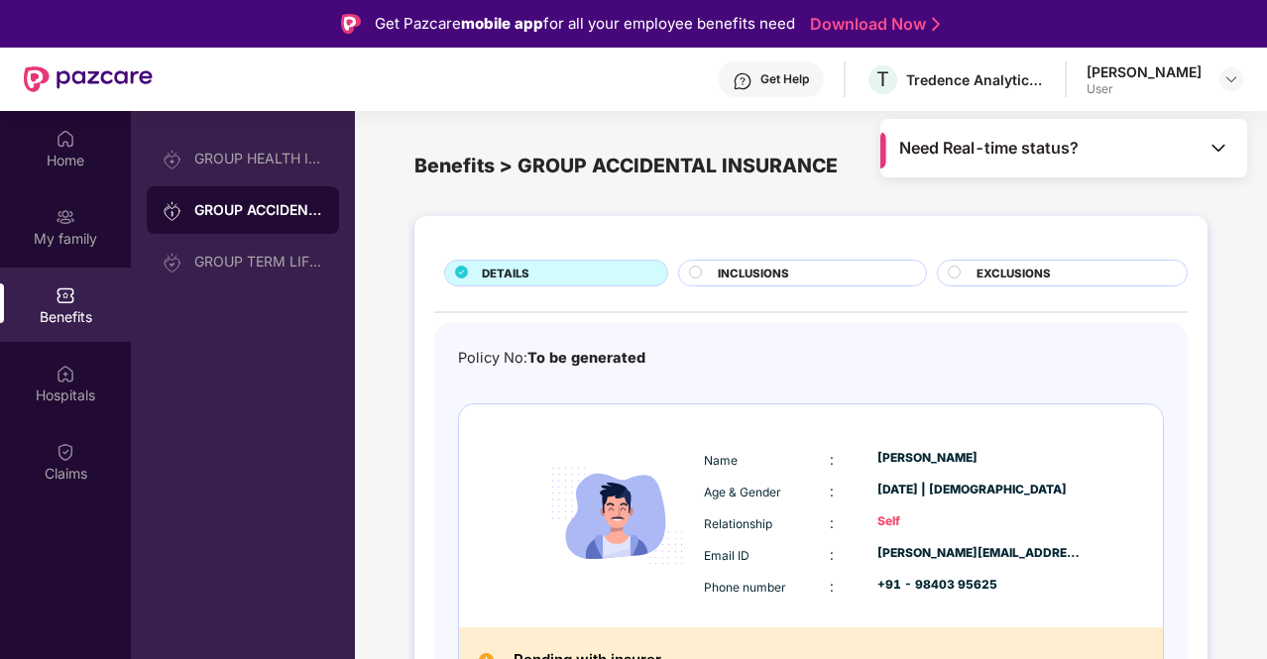
click at [757, 271] on span "INCLUSIONS" at bounding box center [753, 274] width 71 height 18
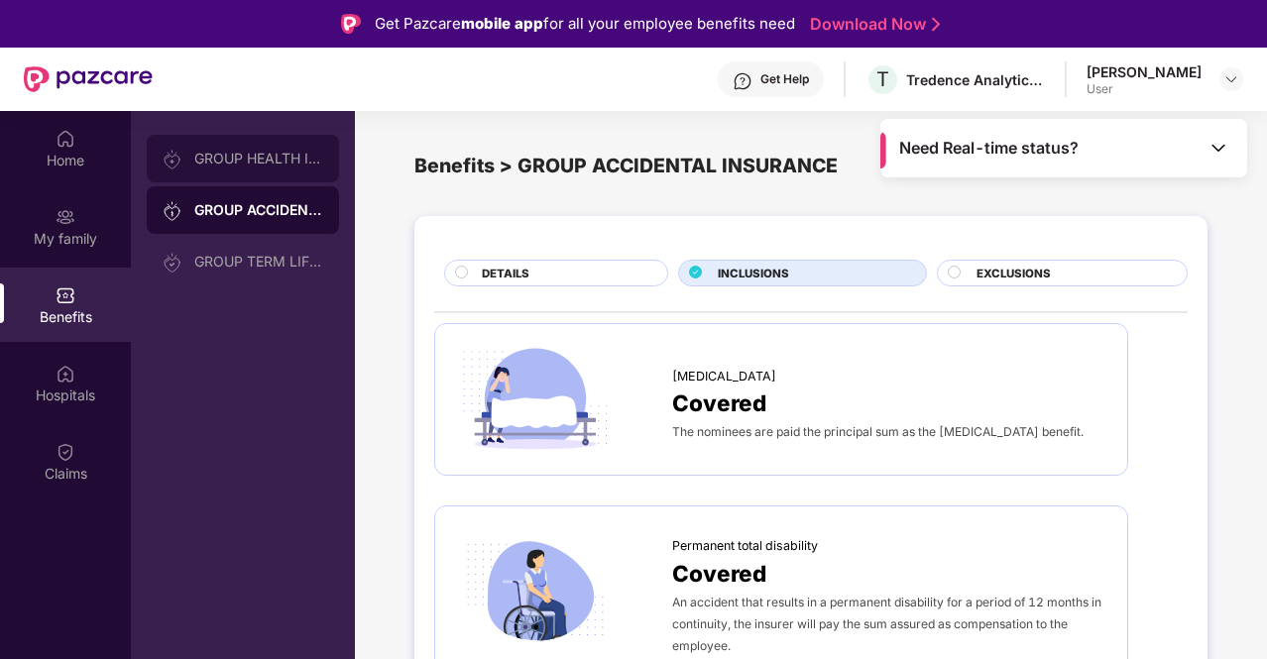
click at [266, 168] on div "GROUP HEALTH INSURANCE" at bounding box center [243, 159] width 192 height 48
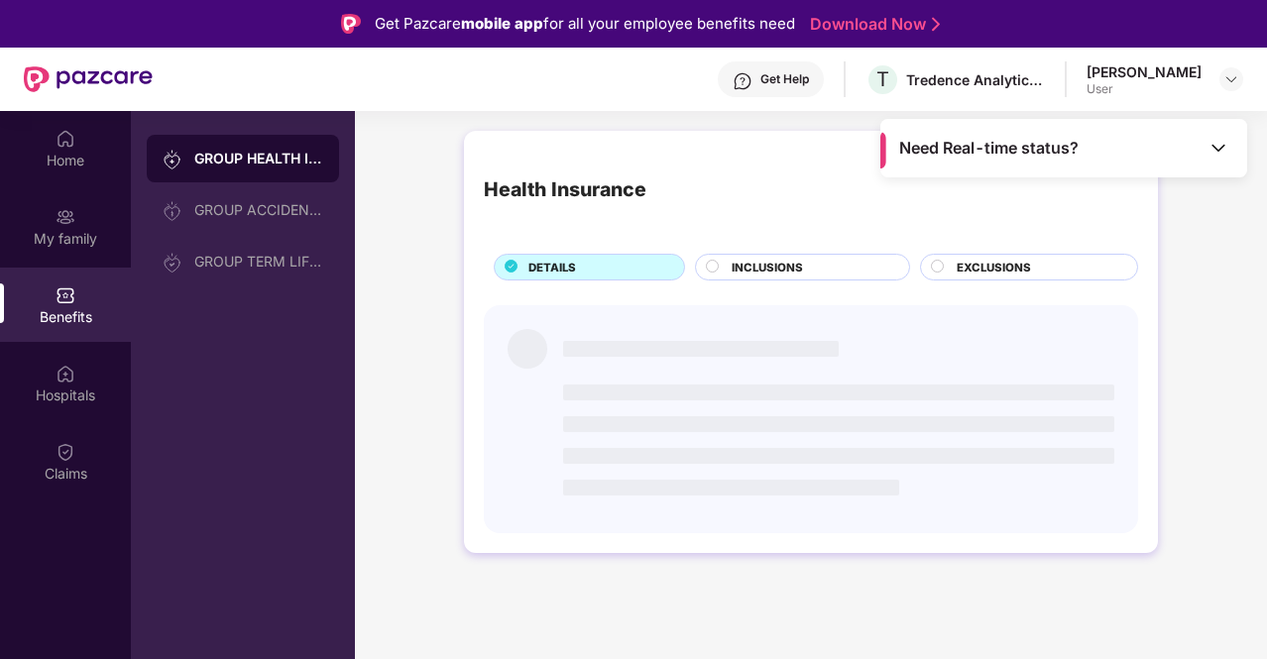
click at [786, 263] on span "INCLUSIONS" at bounding box center [767, 268] width 71 height 18
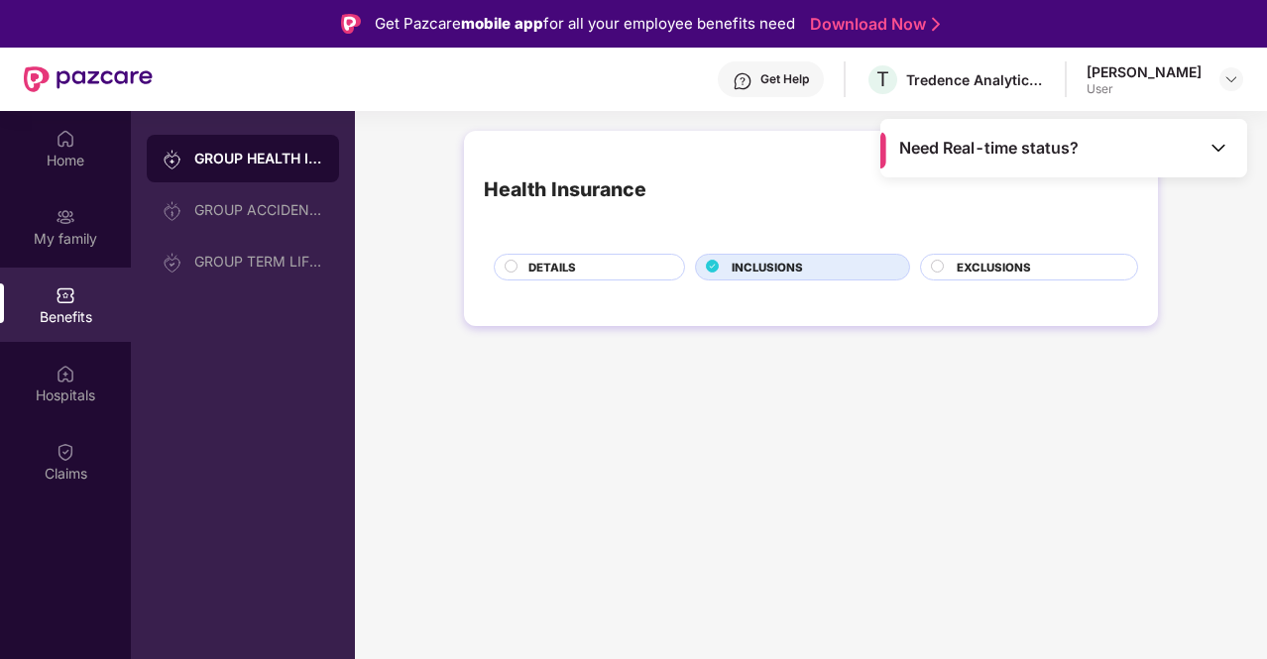
click at [1061, 274] on div "EXCLUSIONS" at bounding box center [1037, 269] width 180 height 21
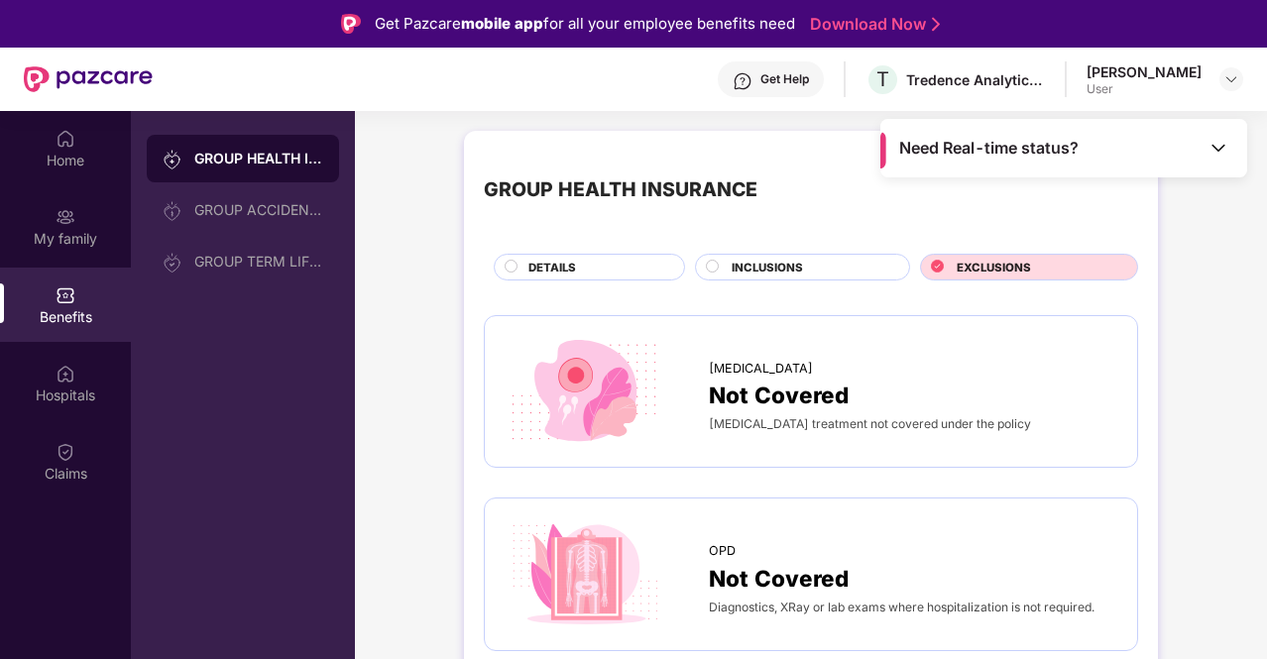
click at [539, 263] on span "DETAILS" at bounding box center [552, 268] width 48 height 18
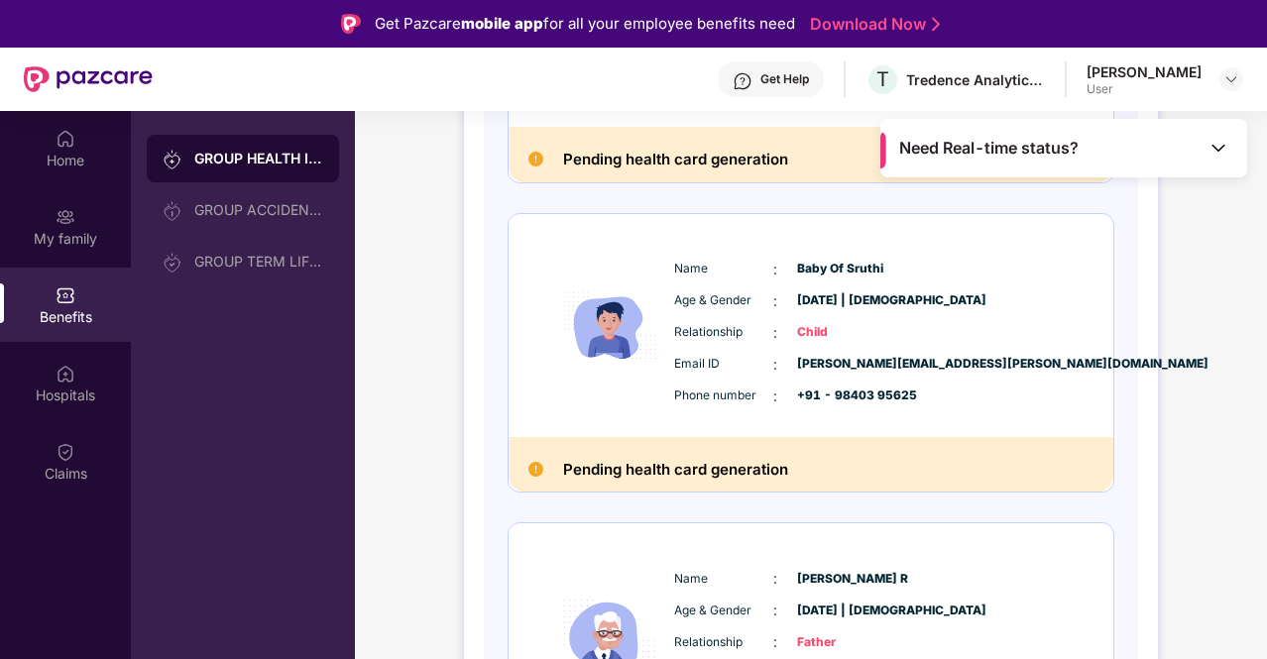
scroll to position [1254, 0]
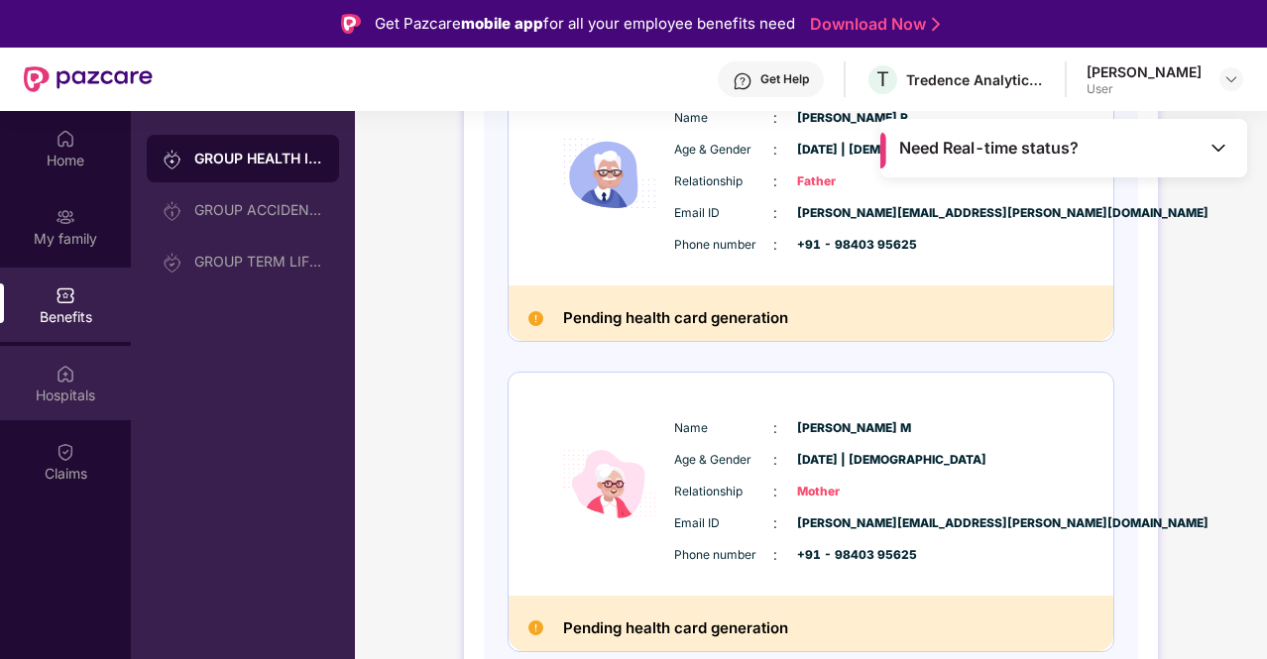
click at [93, 366] on div "Hospitals" at bounding box center [65, 383] width 131 height 74
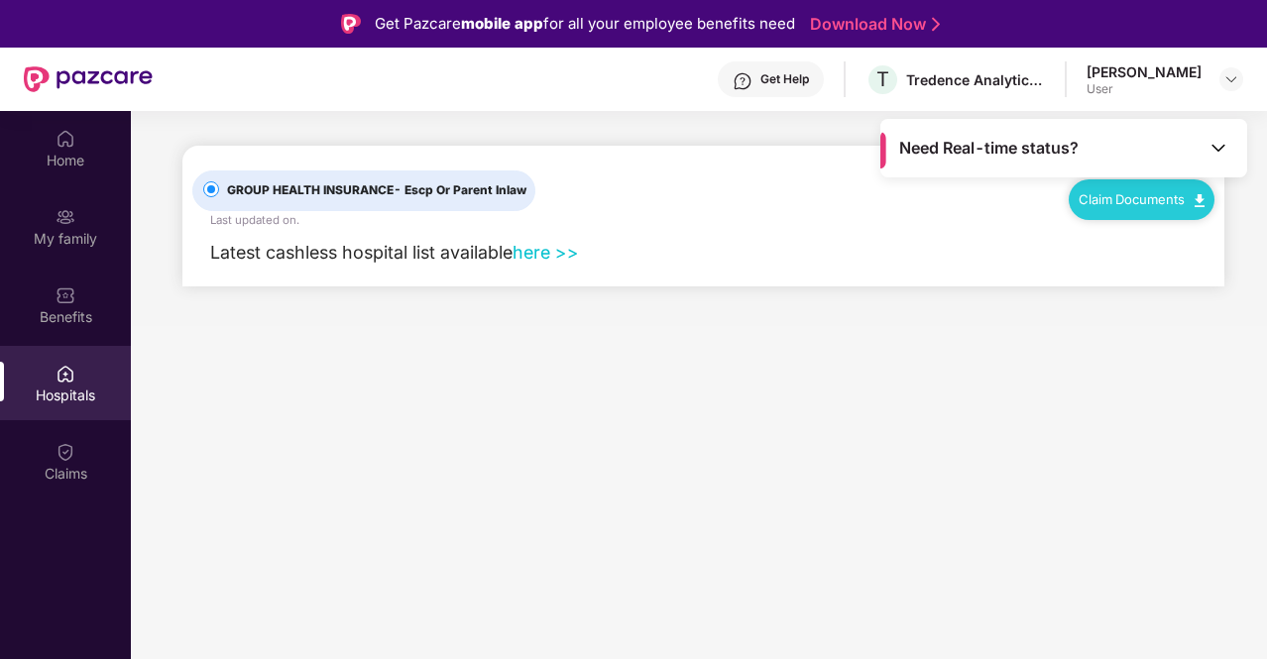
scroll to position [0, 0]
click at [23, 465] on div "Claims" at bounding box center [65, 474] width 131 height 20
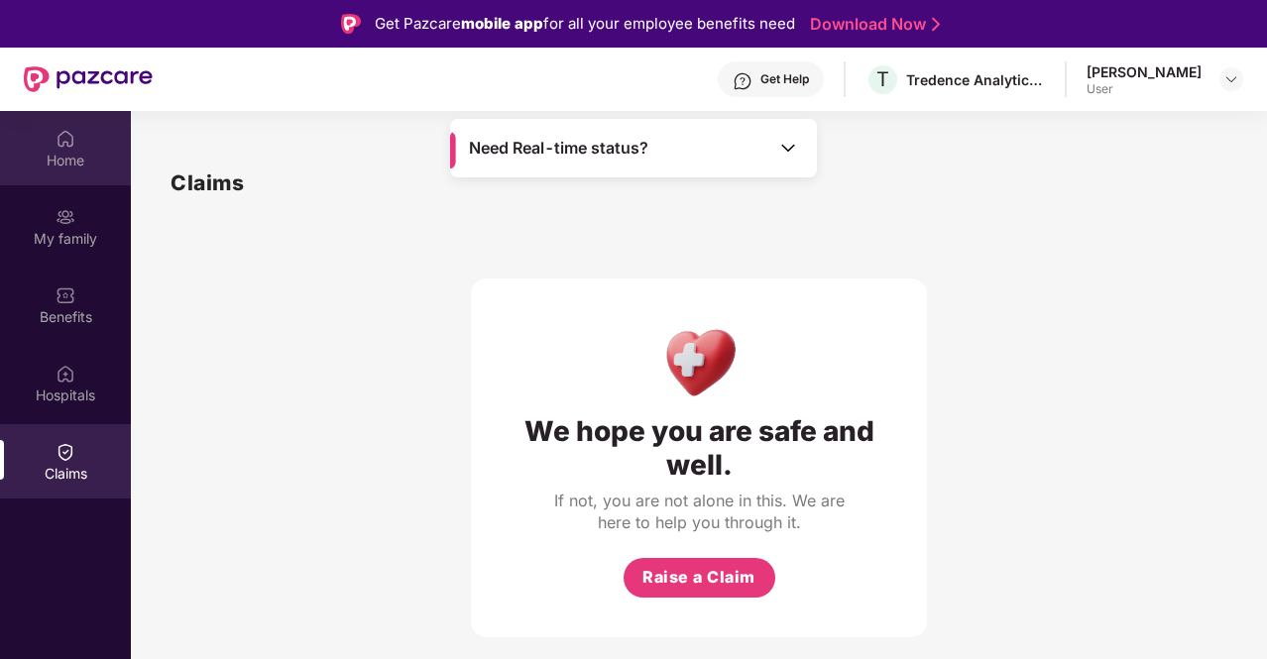
click at [38, 159] on div "Home" at bounding box center [65, 161] width 131 height 20
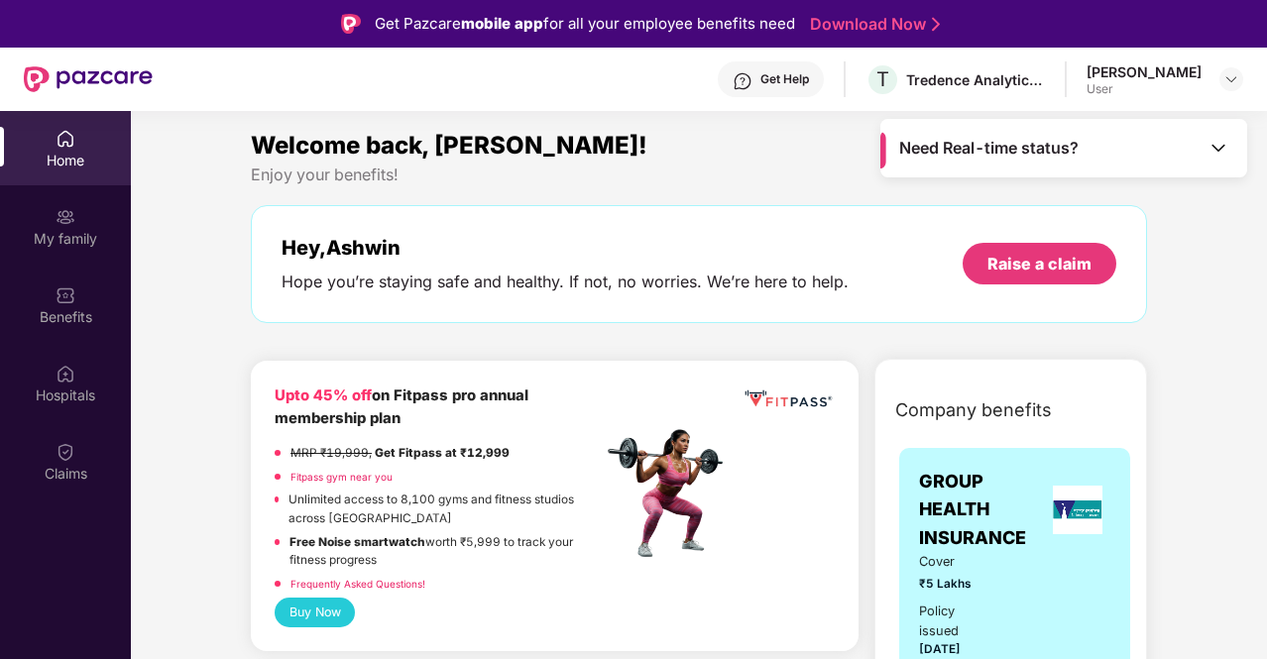
click at [1189, 81] on div "User" at bounding box center [1144, 89] width 115 height 16
click at [1234, 76] on img at bounding box center [1231, 79] width 16 height 16
click at [747, 177] on div "Enjoy your benefits!" at bounding box center [699, 175] width 896 height 21
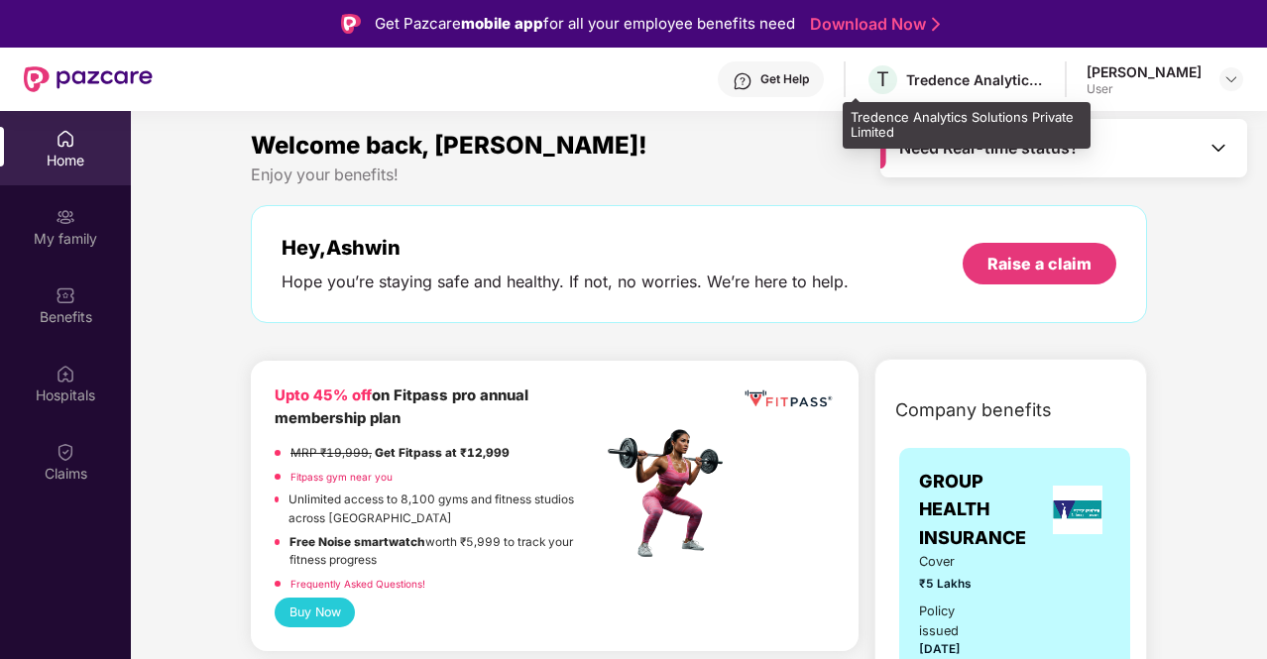
click at [881, 84] on div "T Tredence Analytics Solutions Private Limited" at bounding box center [954, 79] width 179 height 35
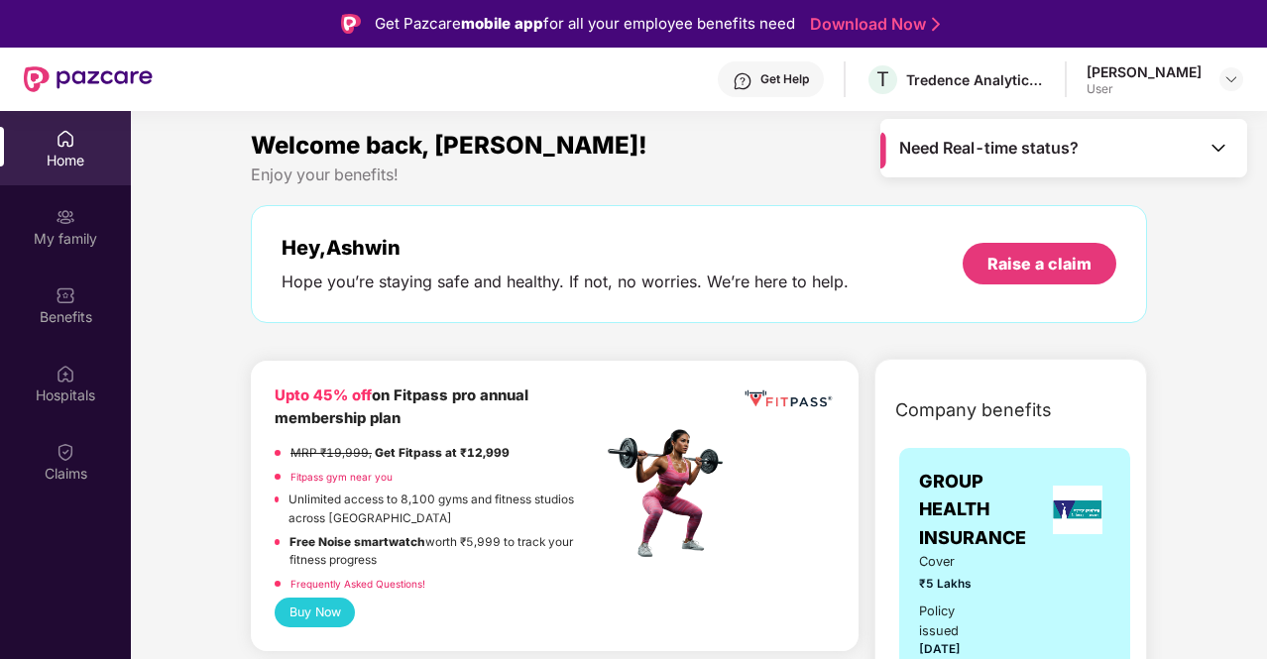
click at [767, 141] on div "Welcome back, Ashwin!" at bounding box center [699, 146] width 896 height 38
click at [59, 318] on div "Benefits" at bounding box center [65, 317] width 131 height 20
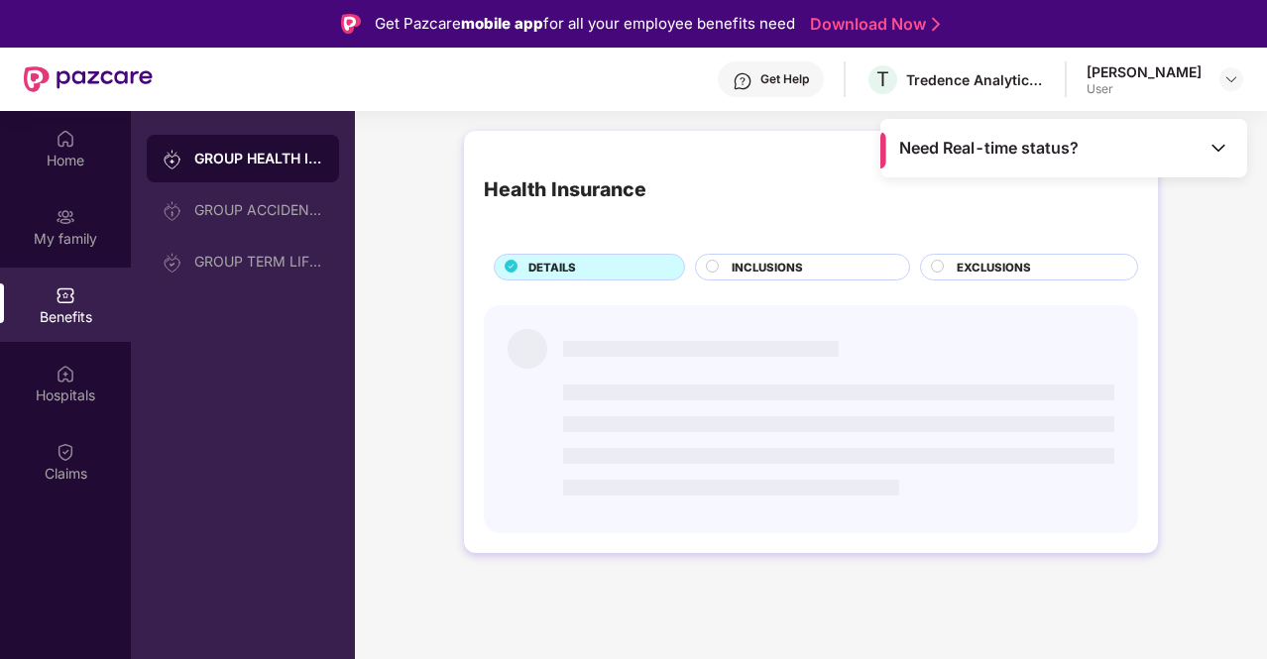
click at [736, 273] on span "INCLUSIONS" at bounding box center [767, 268] width 71 height 18
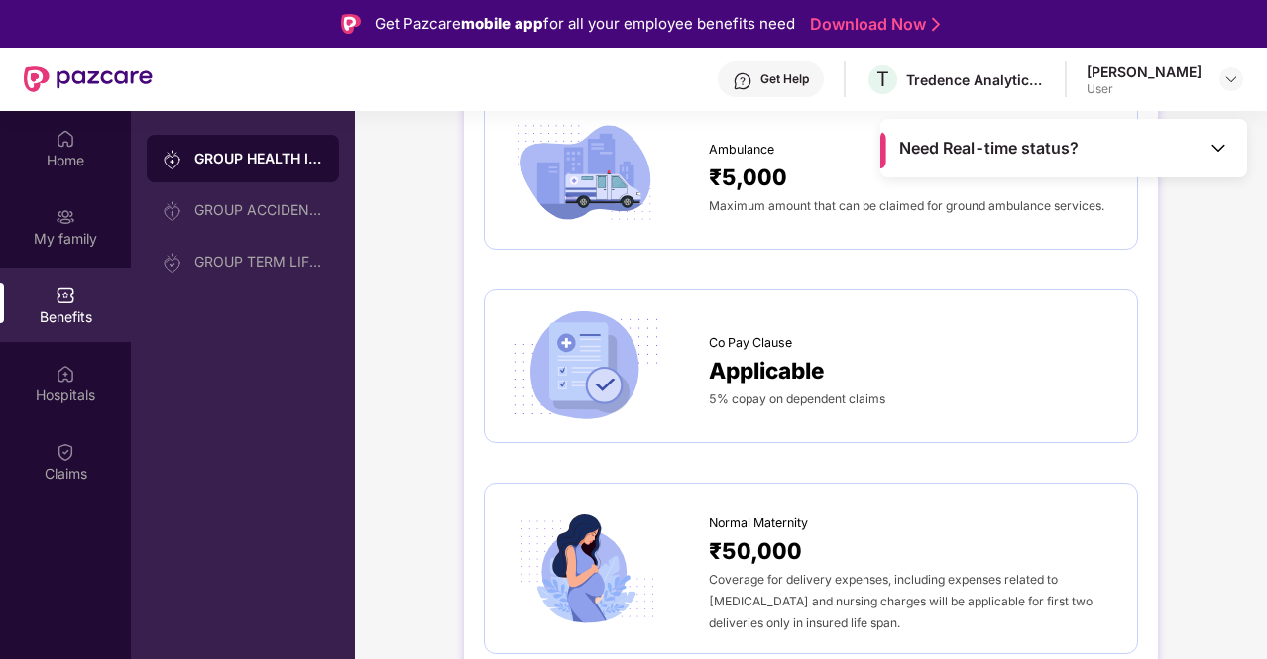
scroll to position [1784, 0]
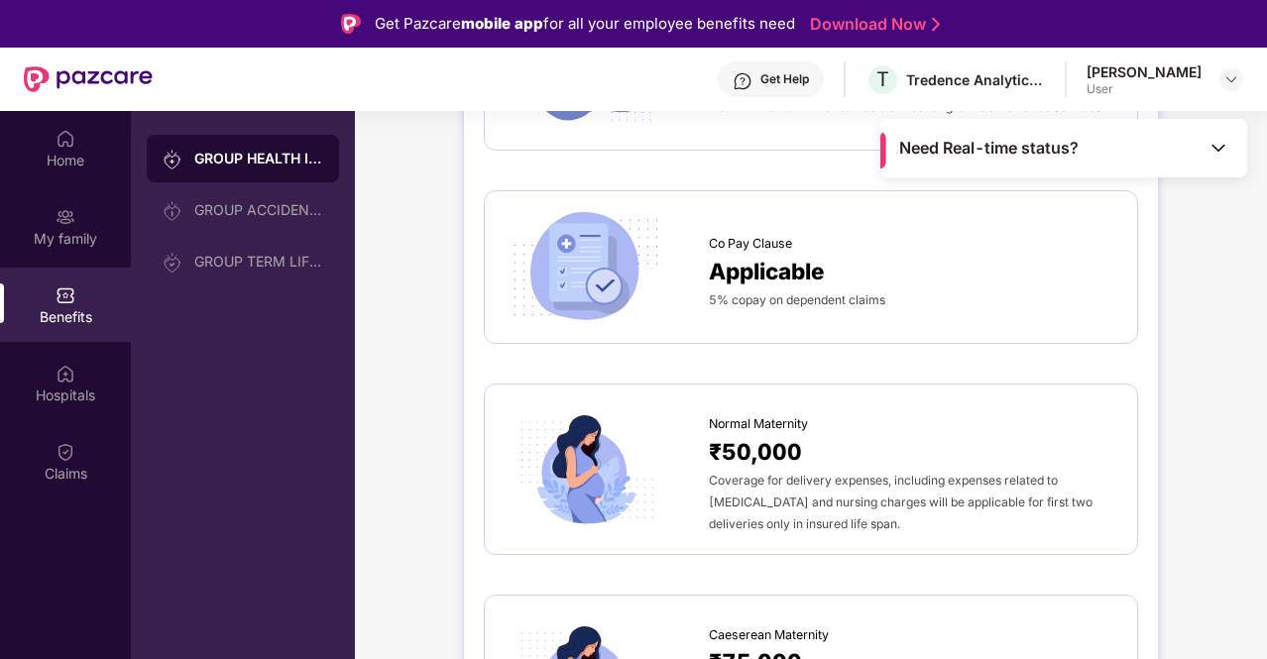
click at [741, 292] on span "5% copay on dependent claims" at bounding box center [797, 299] width 176 height 15
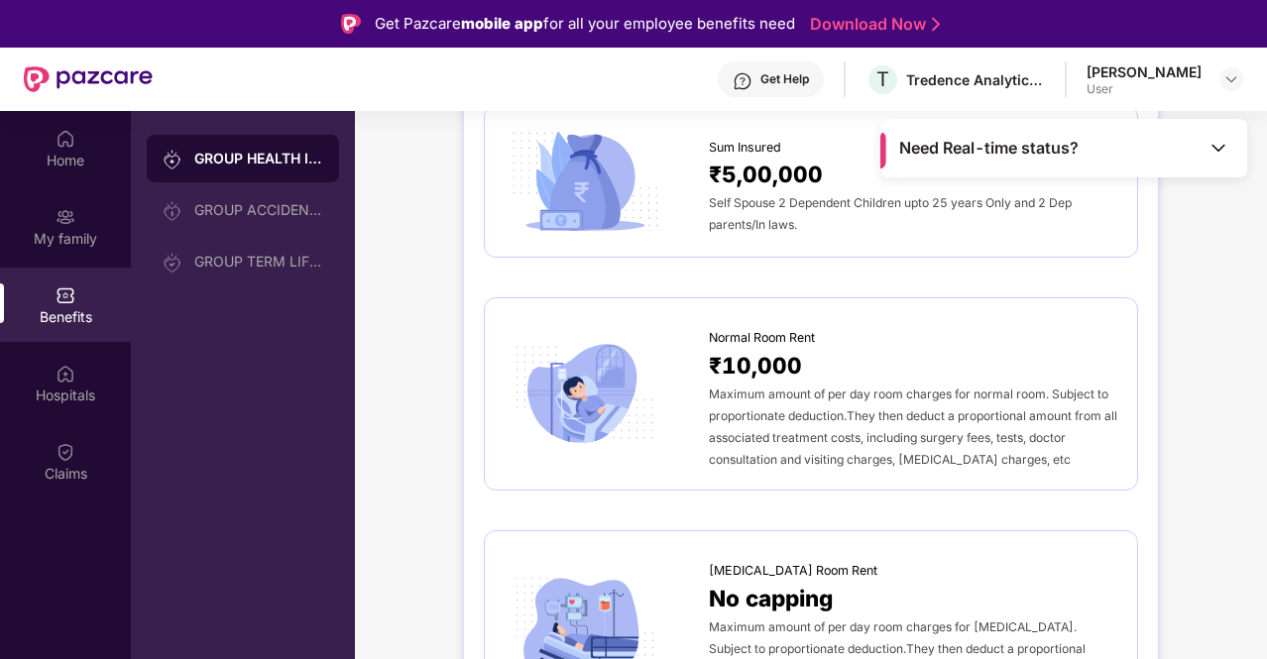
scroll to position [198, 0]
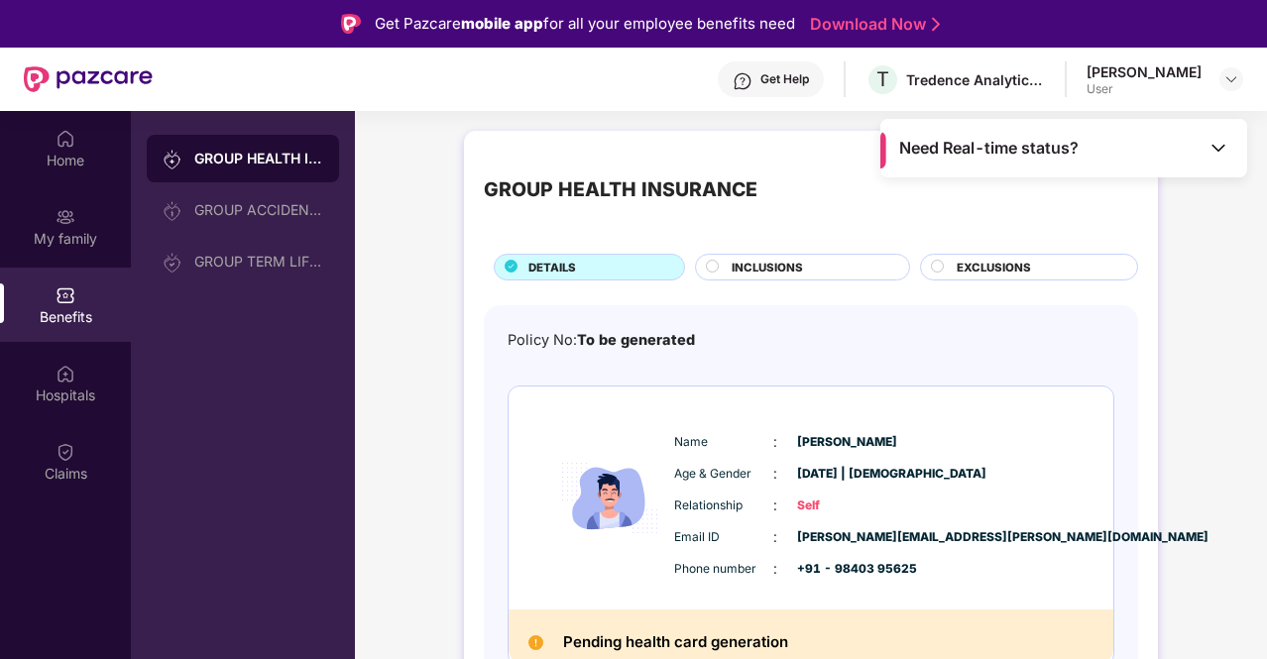
click at [756, 265] on span "INCLUSIONS" at bounding box center [767, 268] width 71 height 18
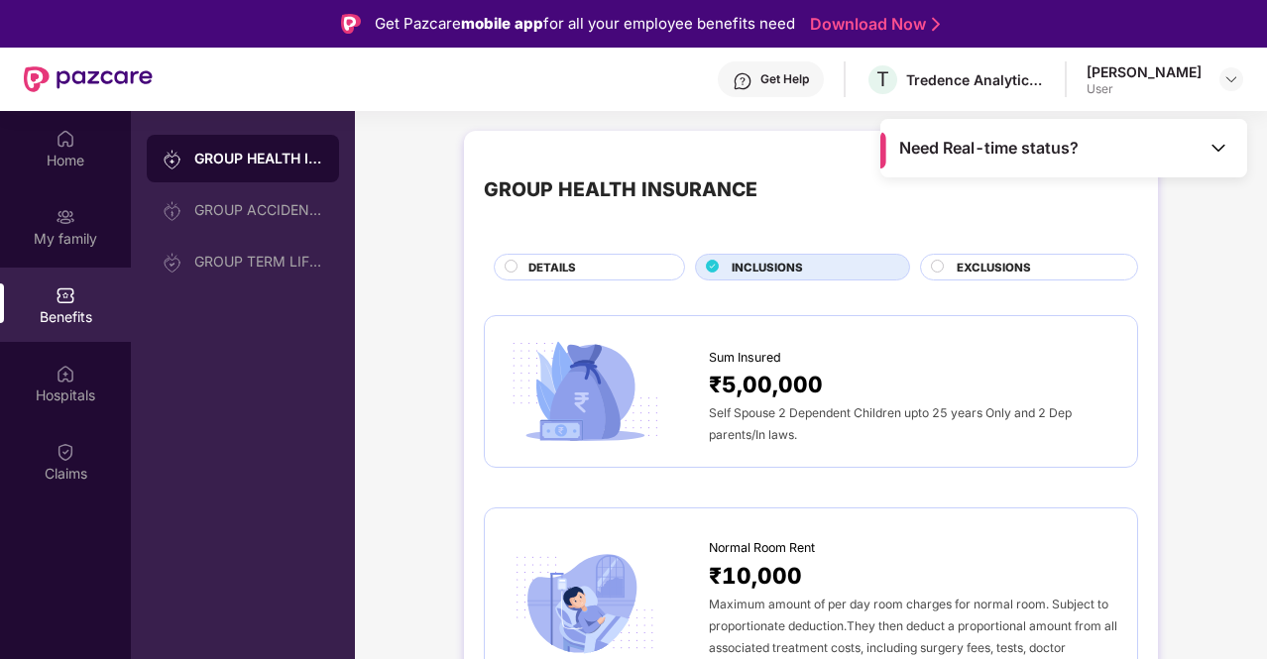
click at [515, 261] on icon at bounding box center [511, 266] width 13 height 13
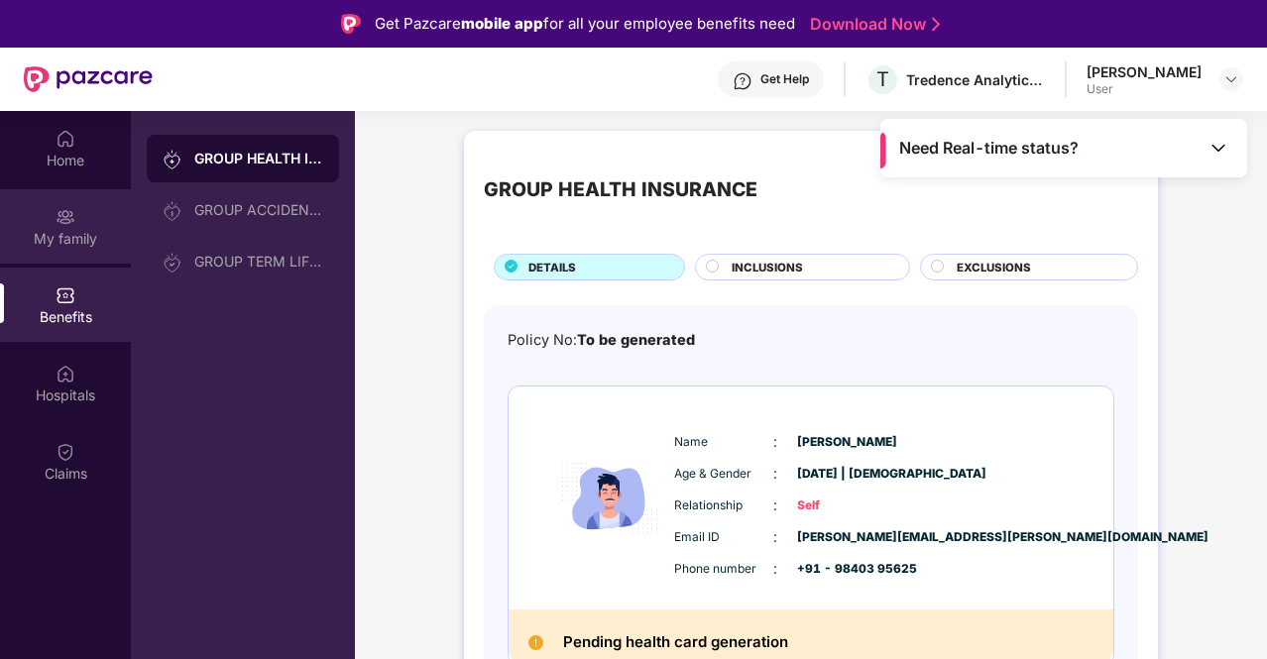
click at [63, 225] on img at bounding box center [66, 217] width 20 height 20
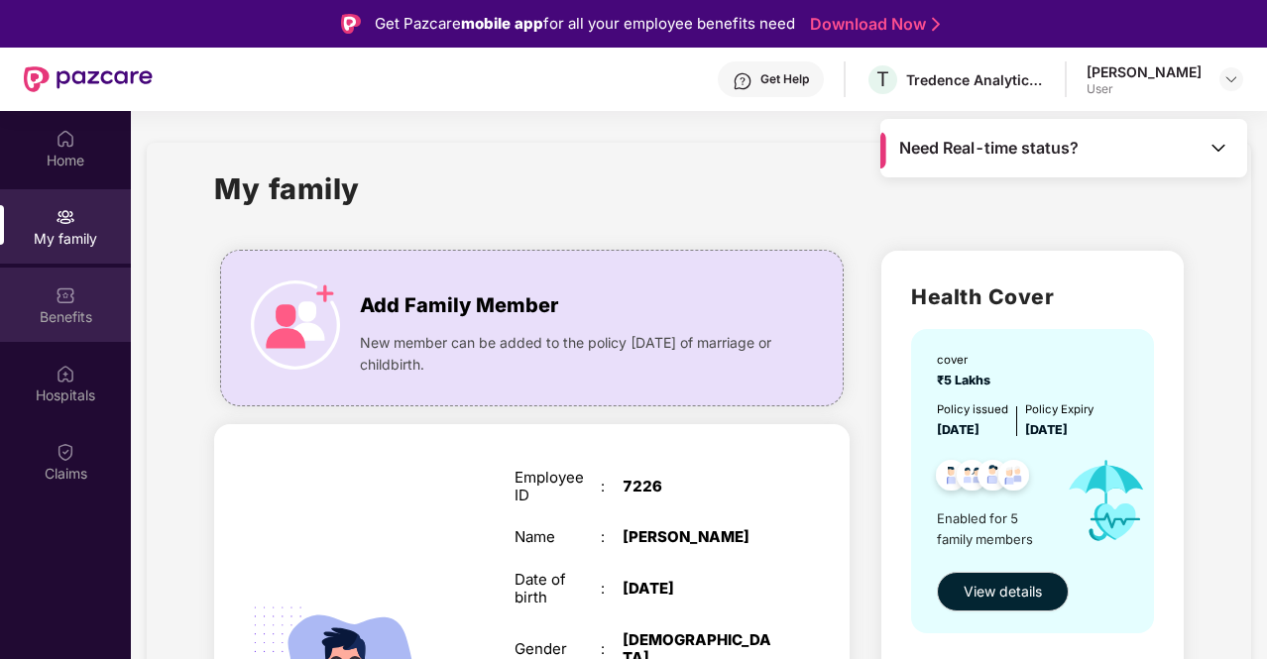
click at [48, 325] on div "Benefits" at bounding box center [65, 317] width 131 height 20
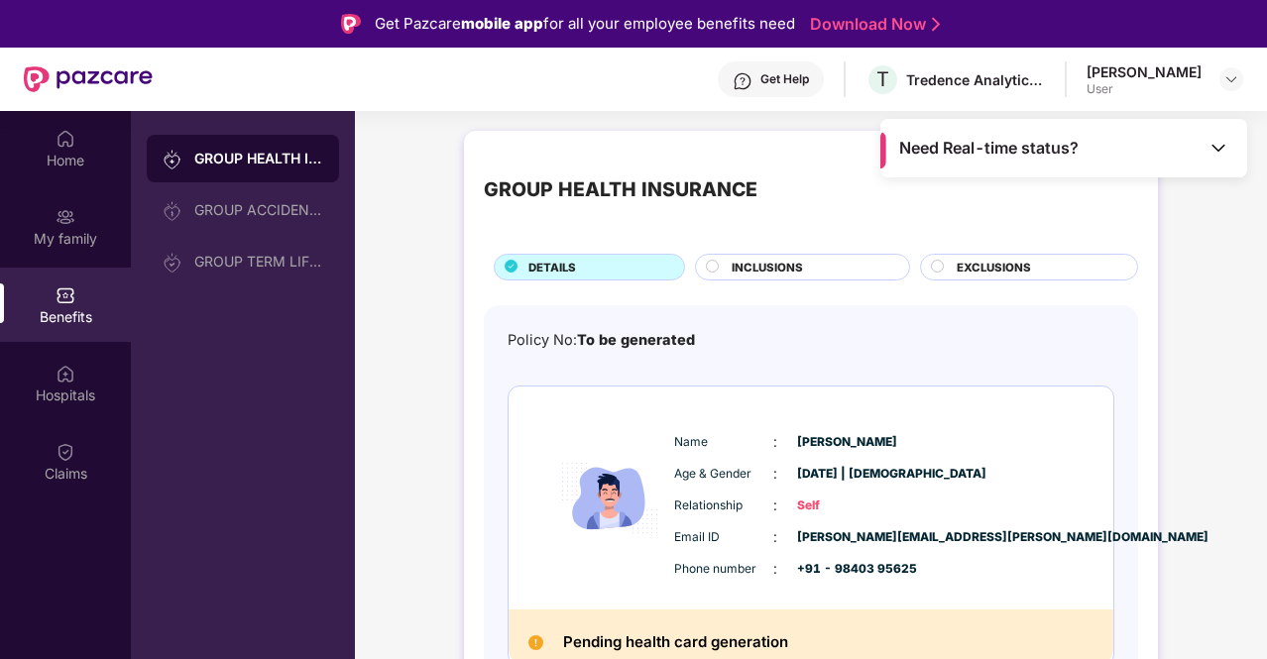
click at [796, 263] on span "INCLUSIONS" at bounding box center [767, 268] width 71 height 18
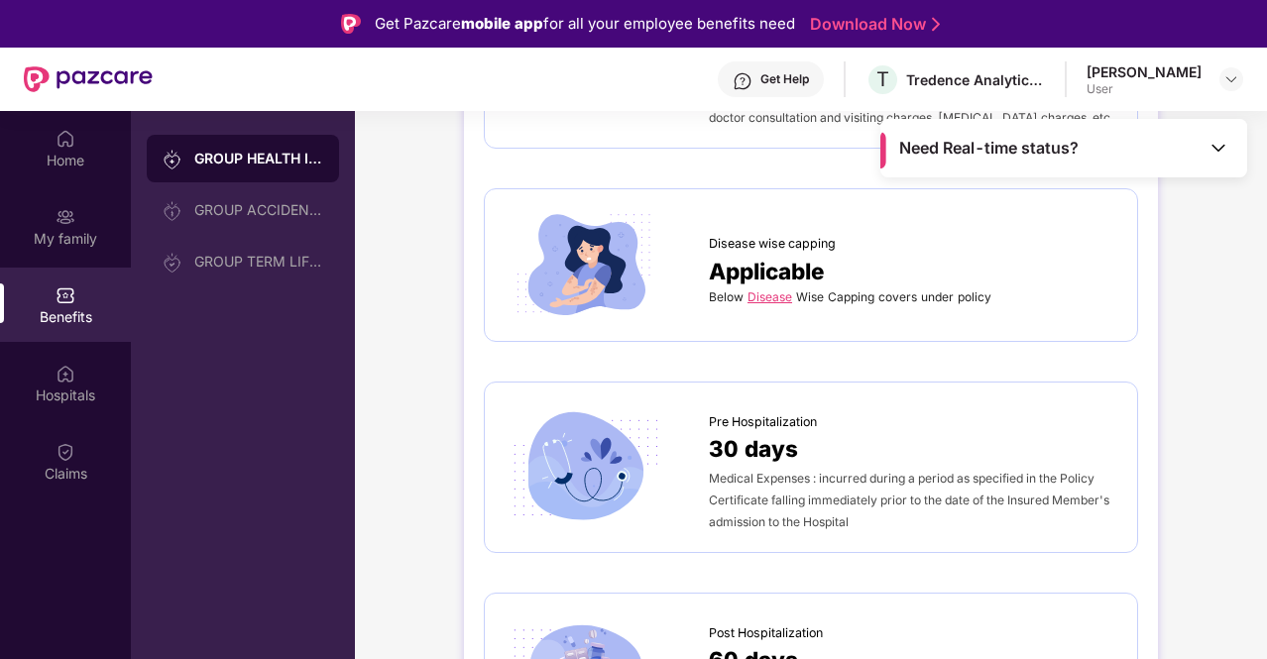
scroll to position [793, 0]
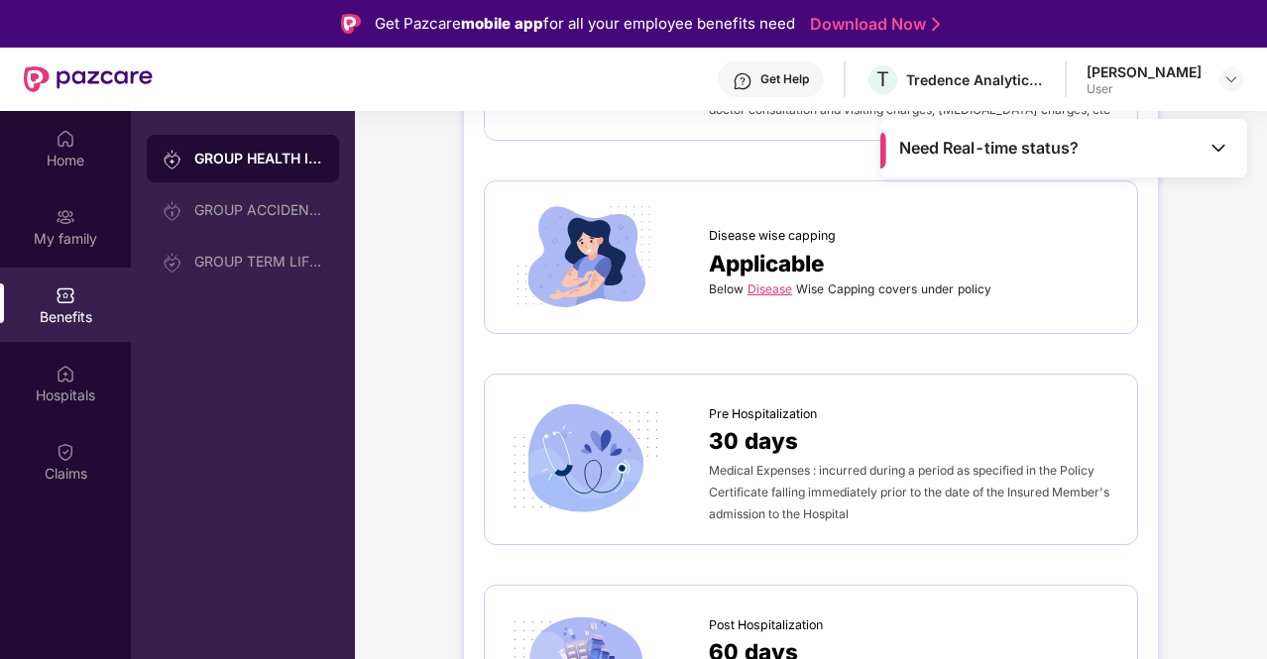
click at [769, 285] on link "Disease" at bounding box center [769, 289] width 45 height 15
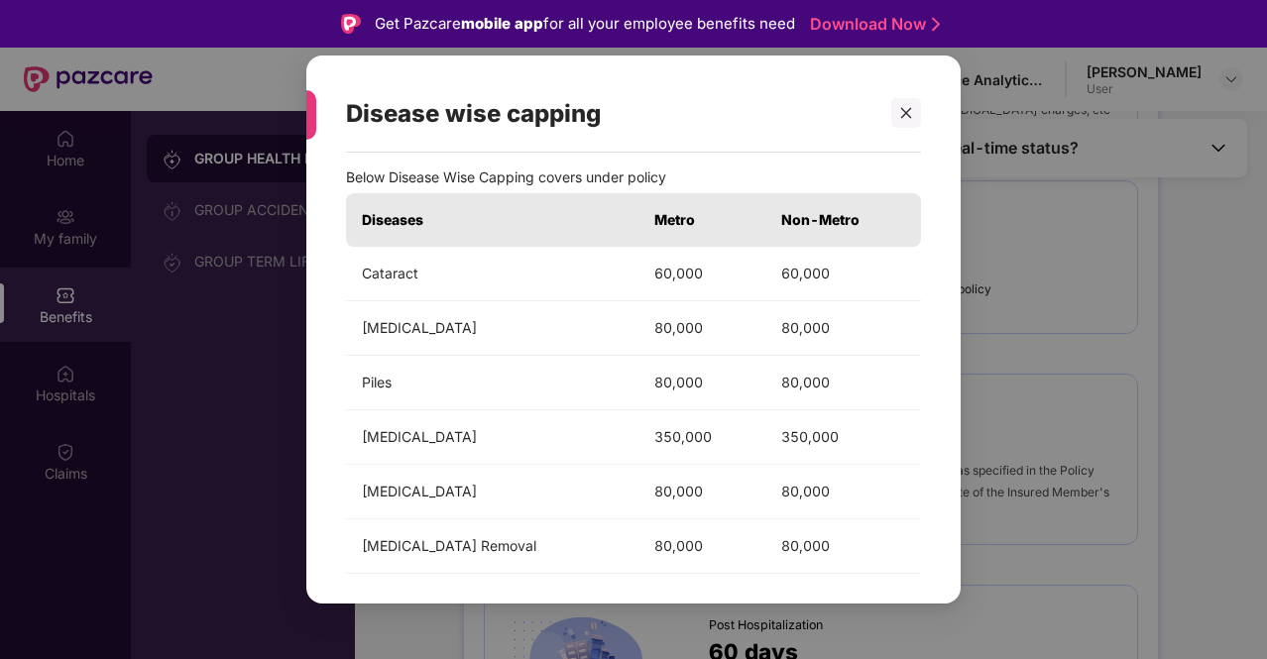
scroll to position [0, 0]
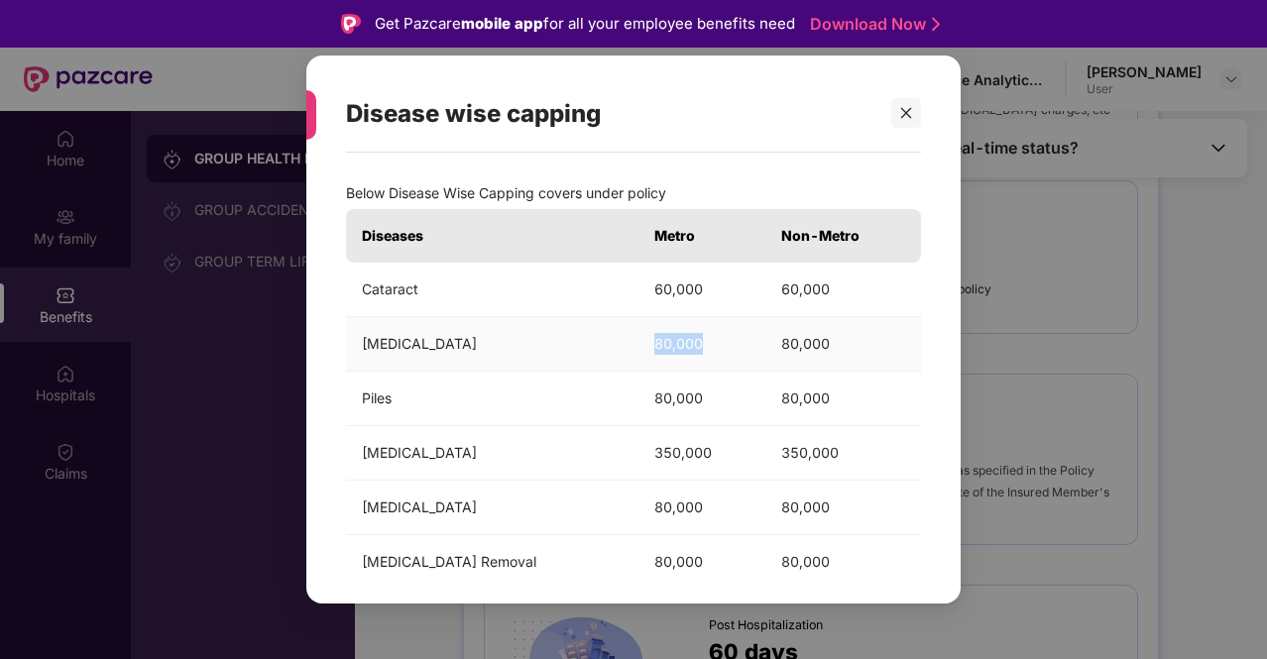
drag, startPoint x: 634, startPoint y: 343, endPoint x: 682, endPoint y: 344, distance: 47.6
click at [682, 344] on td "80,000" at bounding box center [701, 344] width 127 height 55
click at [638, 350] on td "80,000" at bounding box center [701, 344] width 127 height 55
click at [385, 345] on td "[MEDICAL_DATA]" at bounding box center [492, 344] width 292 height 55
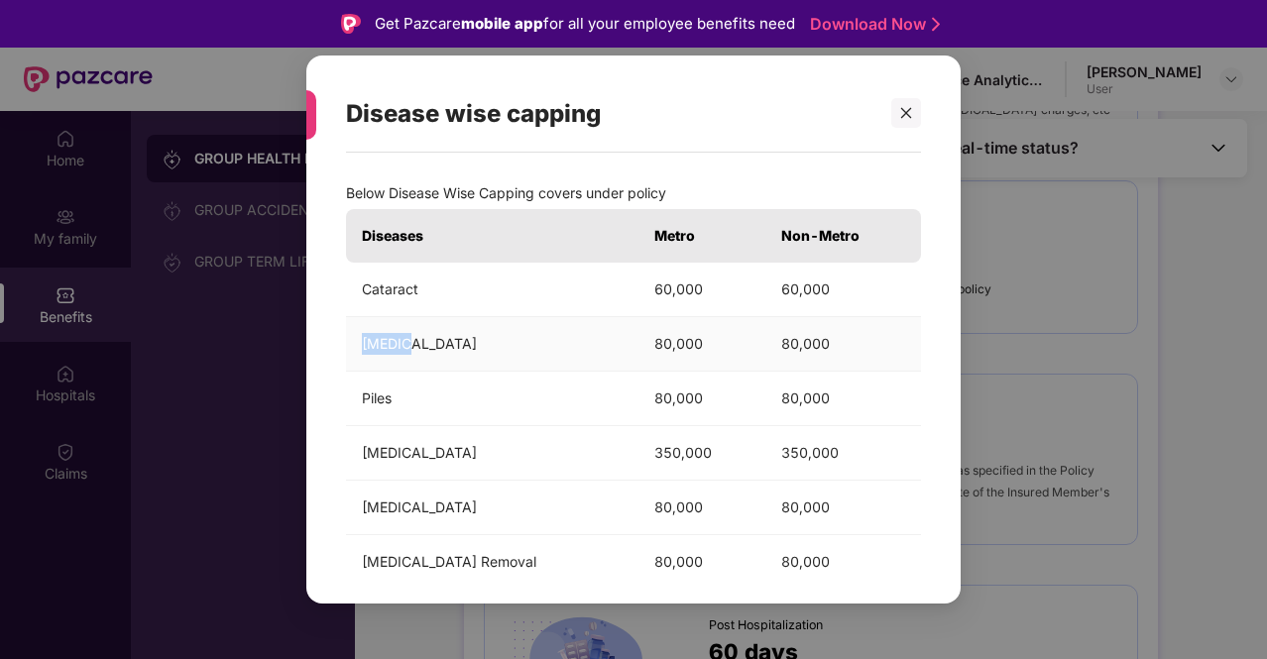
click at [426, 346] on td "[MEDICAL_DATA]" at bounding box center [492, 344] width 292 height 55
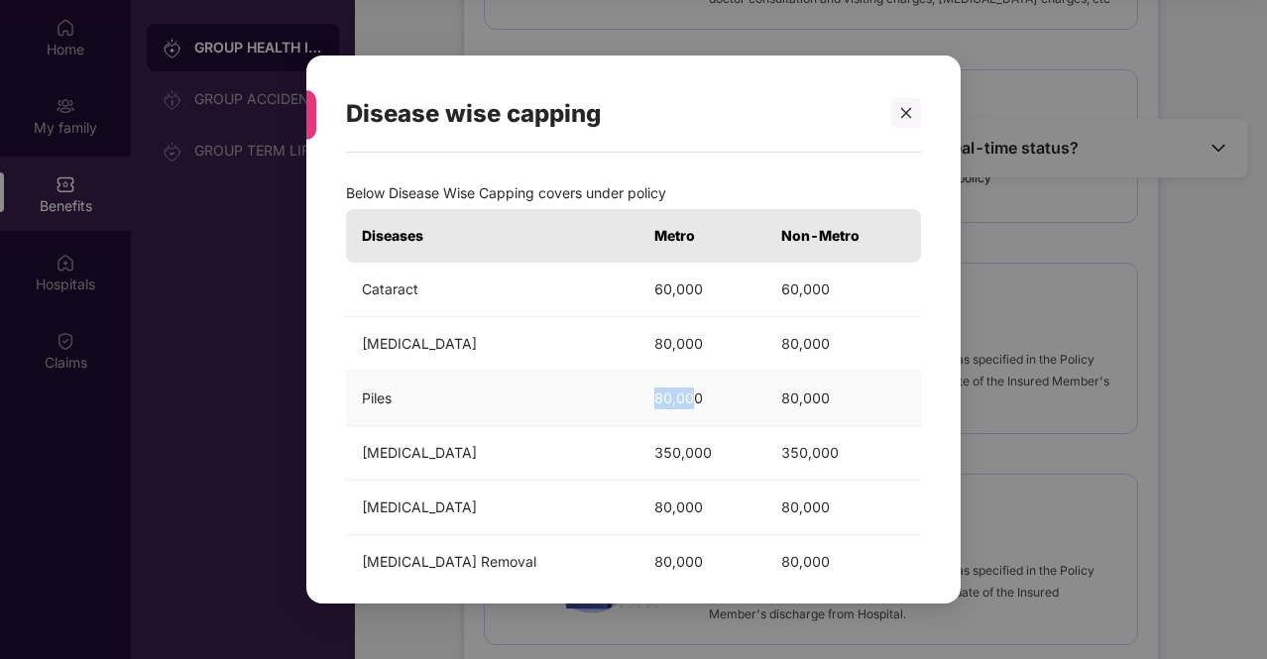
drag, startPoint x: 632, startPoint y: 402, endPoint x: 674, endPoint y: 396, distance: 42.1
click at [674, 396] on td "80,000" at bounding box center [701, 399] width 127 height 55
click at [613, 402] on td "Piles" at bounding box center [492, 399] width 292 height 55
drag, startPoint x: 636, startPoint y: 341, endPoint x: 656, endPoint y: 354, distance: 23.6
click at [688, 347] on td "80,000" at bounding box center [701, 344] width 127 height 55
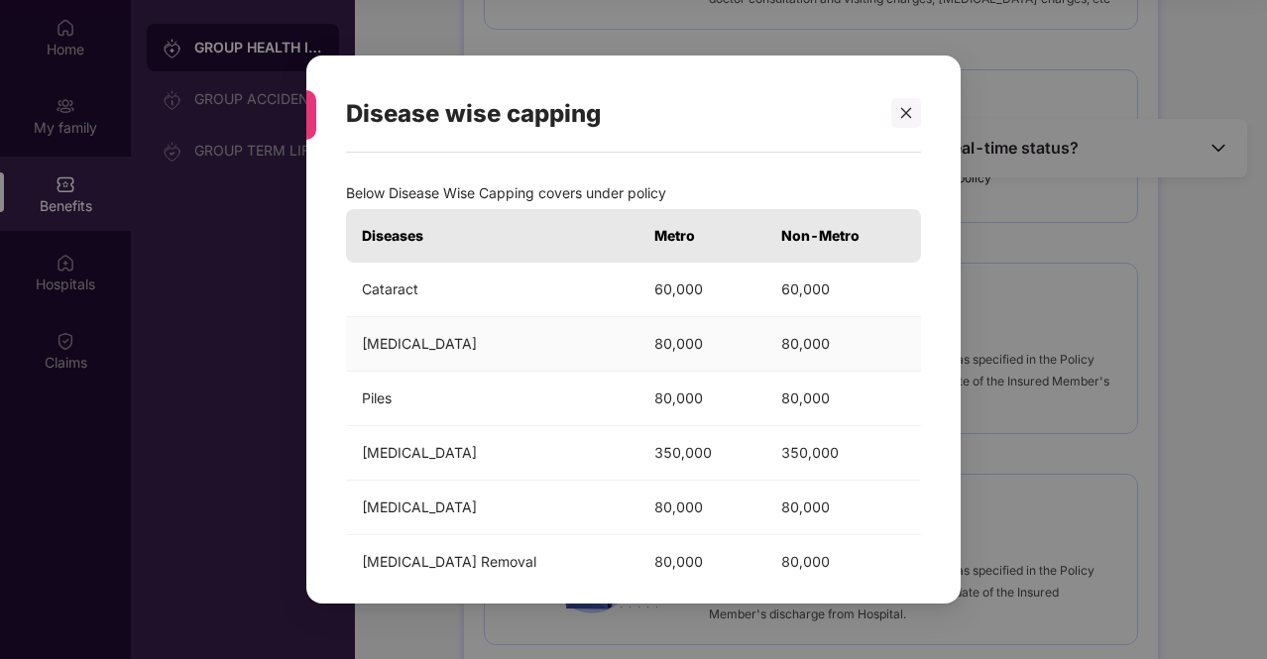
click at [578, 350] on td "[MEDICAL_DATA]" at bounding box center [492, 344] width 292 height 55
drag, startPoint x: 632, startPoint y: 347, endPoint x: 678, endPoint y: 344, distance: 46.7
click at [678, 344] on td "80,000" at bounding box center [701, 344] width 127 height 55
click at [596, 361] on td "[MEDICAL_DATA]" at bounding box center [492, 344] width 292 height 55
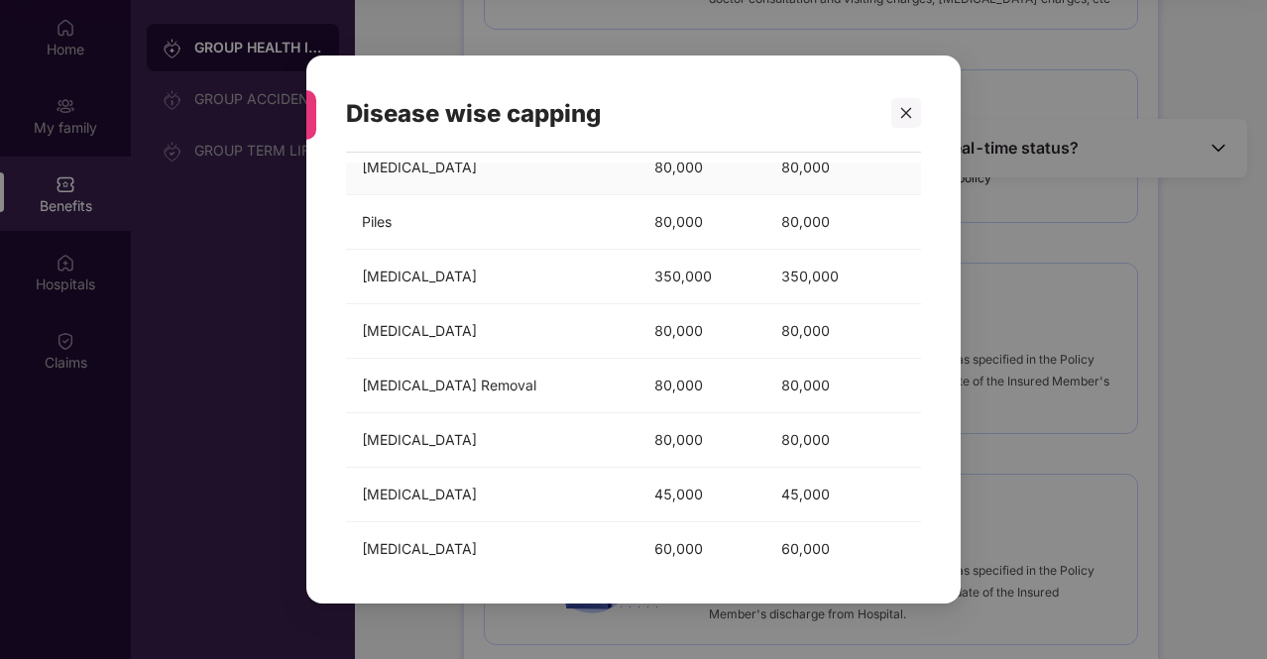
scroll to position [196, 0]
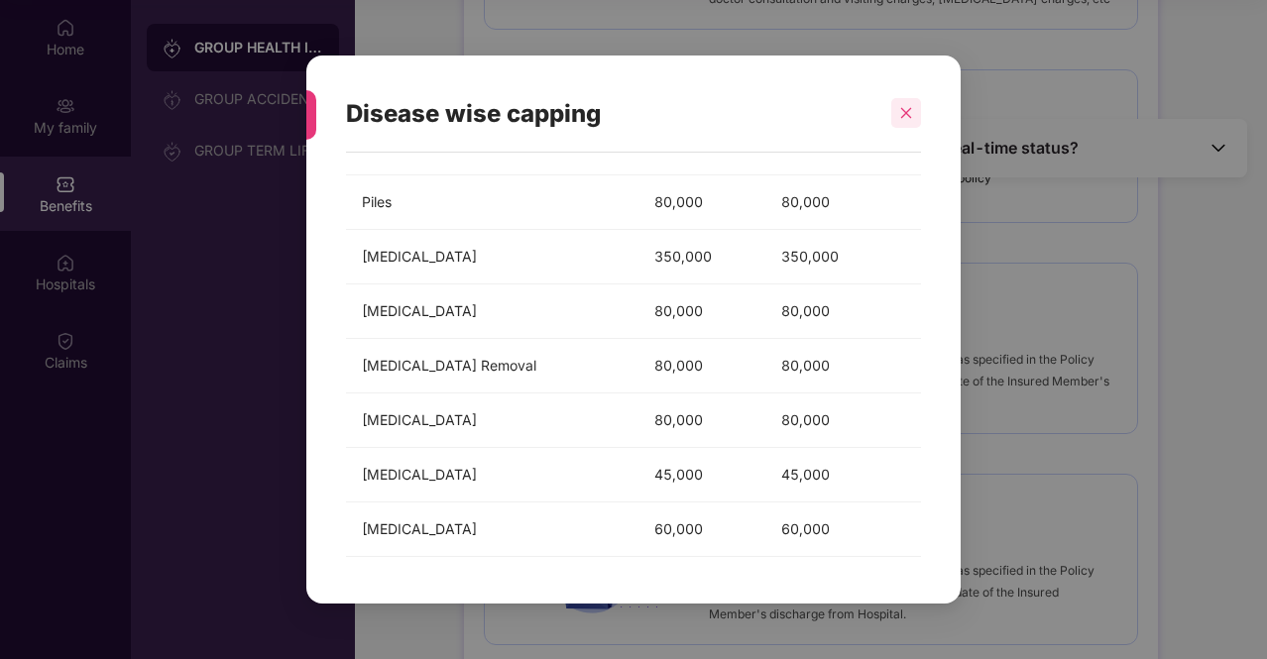
click at [902, 119] on icon "close" at bounding box center [906, 113] width 14 height 14
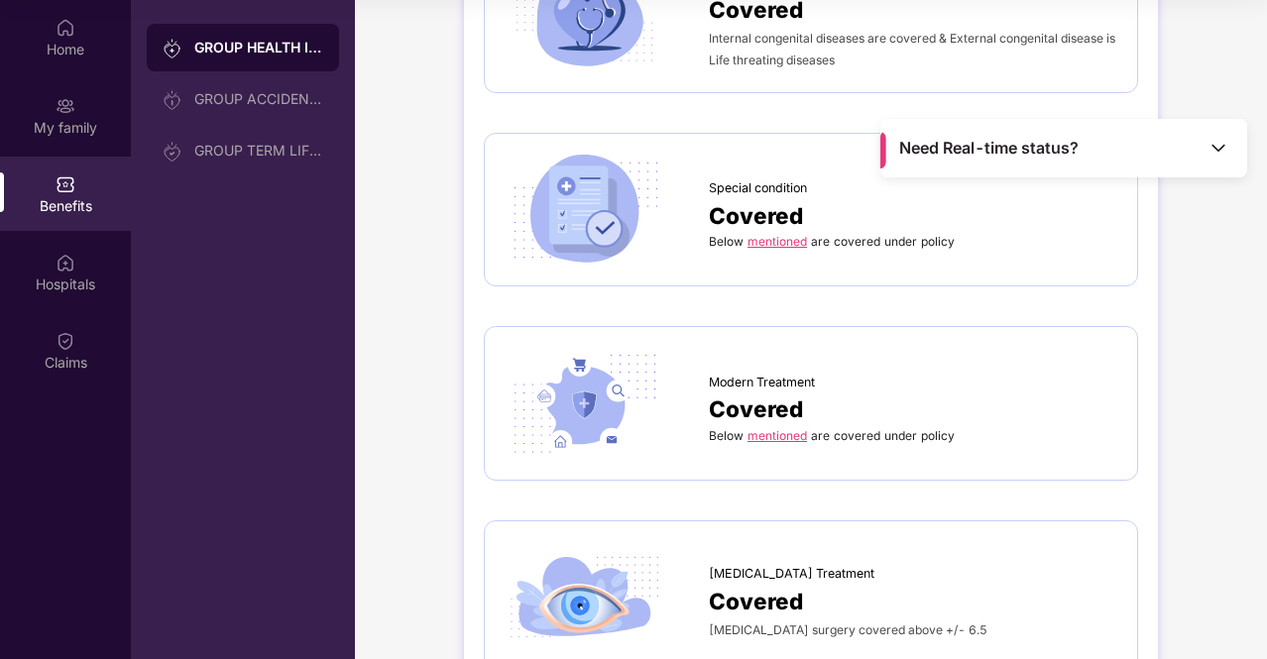
scroll to position [2776, 0]
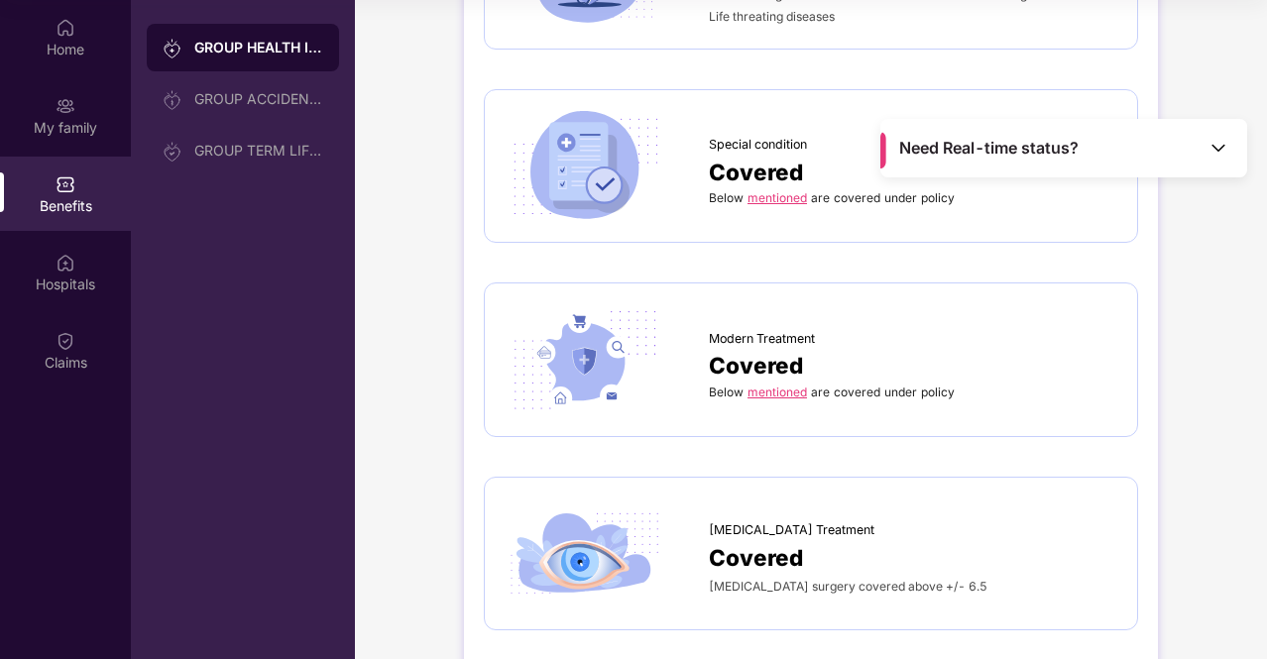
click at [772, 190] on link "mentioned" at bounding box center [776, 197] width 59 height 15
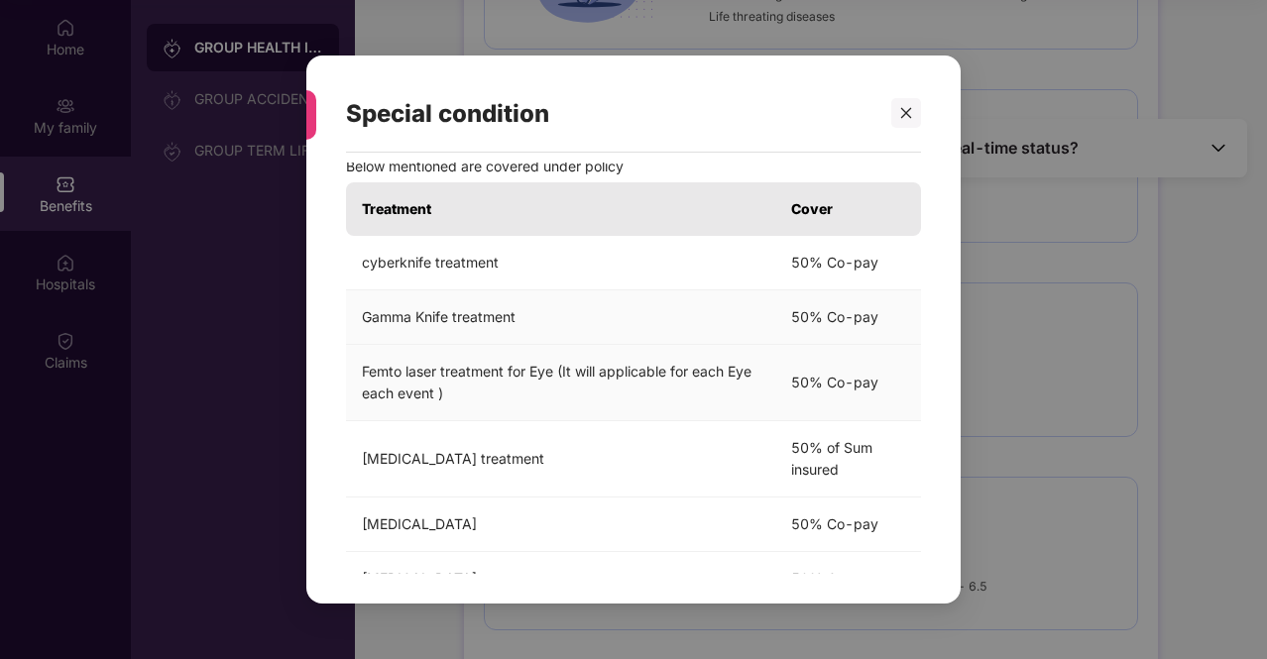
scroll to position [0, 0]
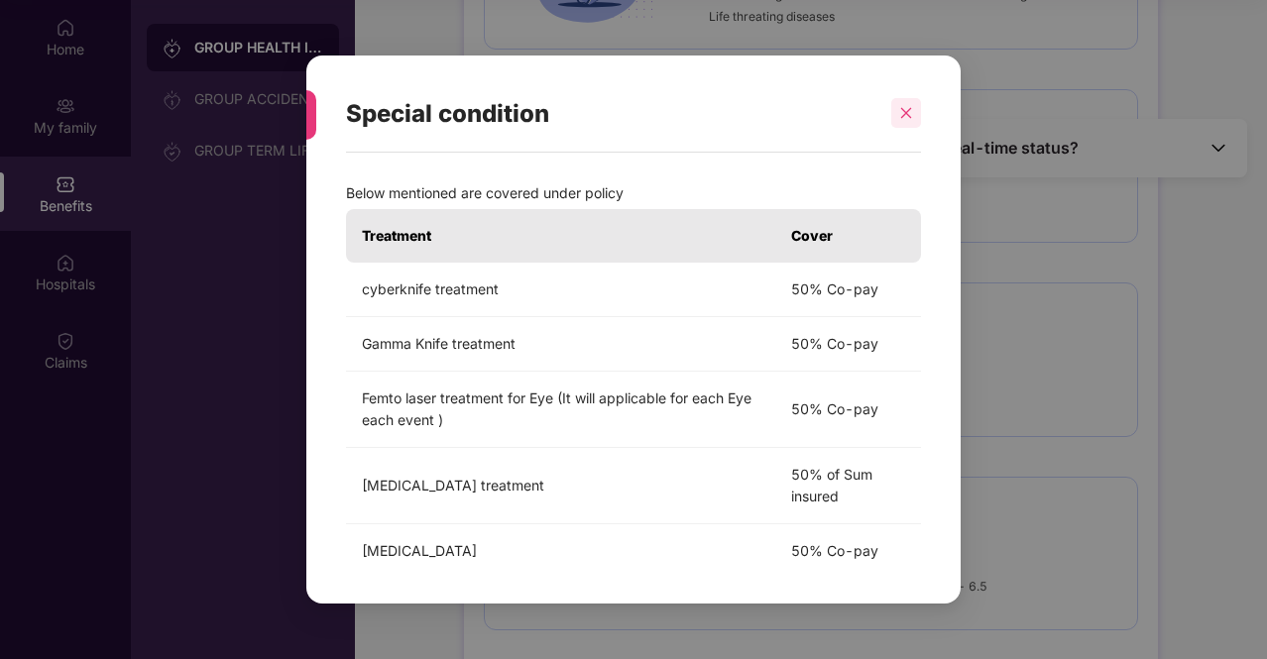
click at [911, 114] on icon "close" at bounding box center [906, 113] width 14 height 14
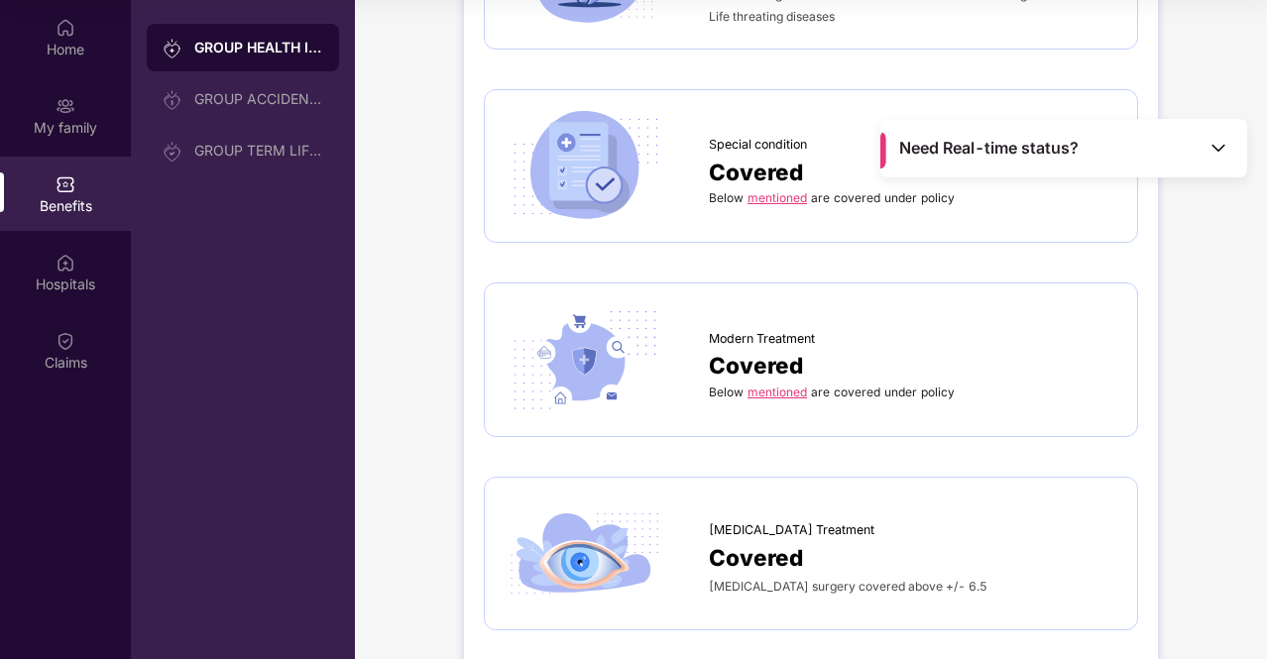
click at [767, 389] on link "mentioned" at bounding box center [776, 392] width 59 height 15
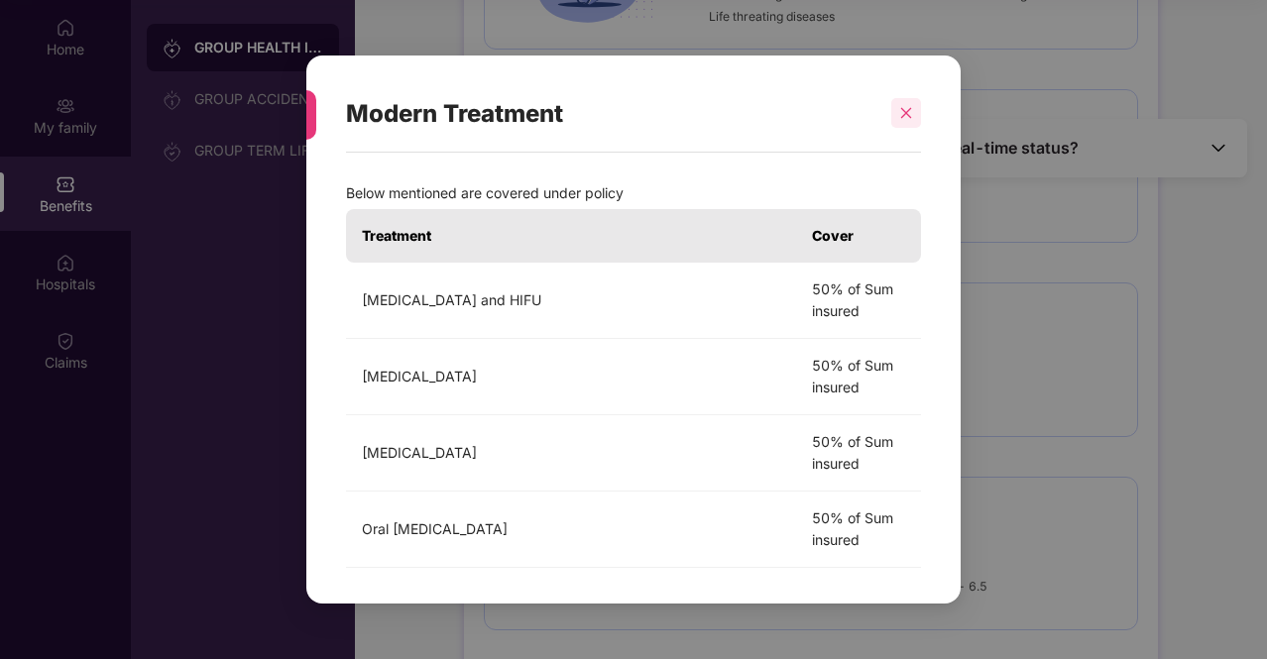
click at [906, 114] on icon "close" at bounding box center [906, 113] width 11 height 11
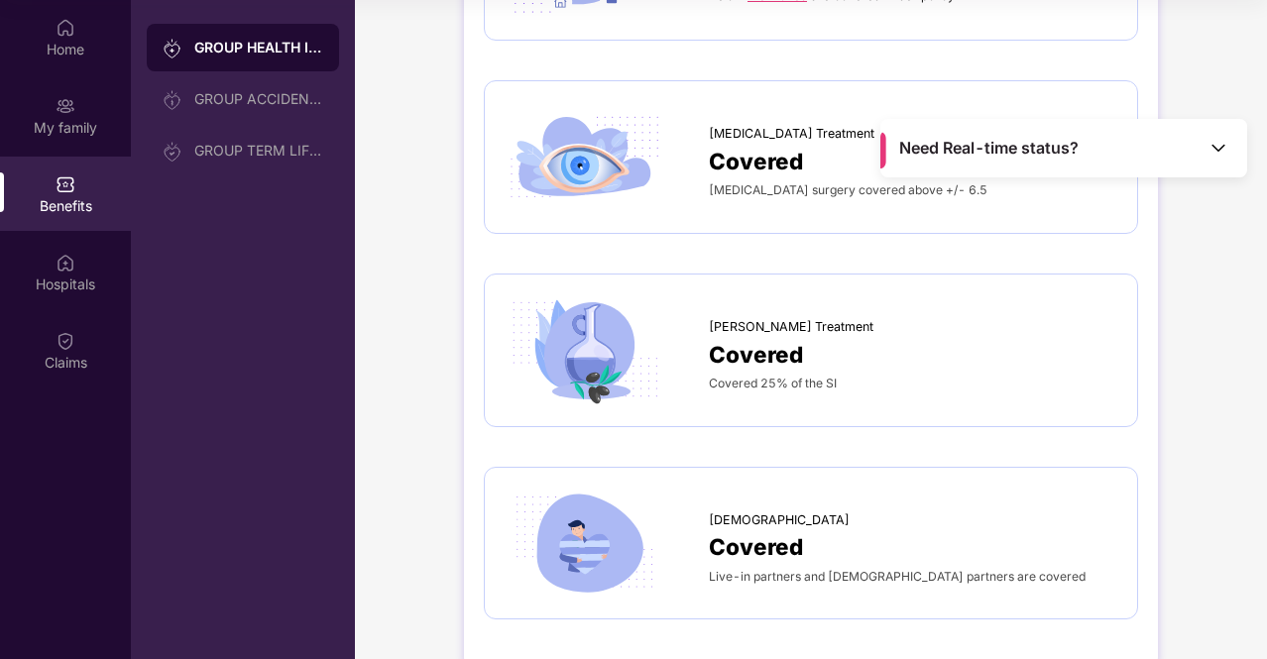
scroll to position [3200, 0]
